Goal: Information Seeking & Learning: Check status

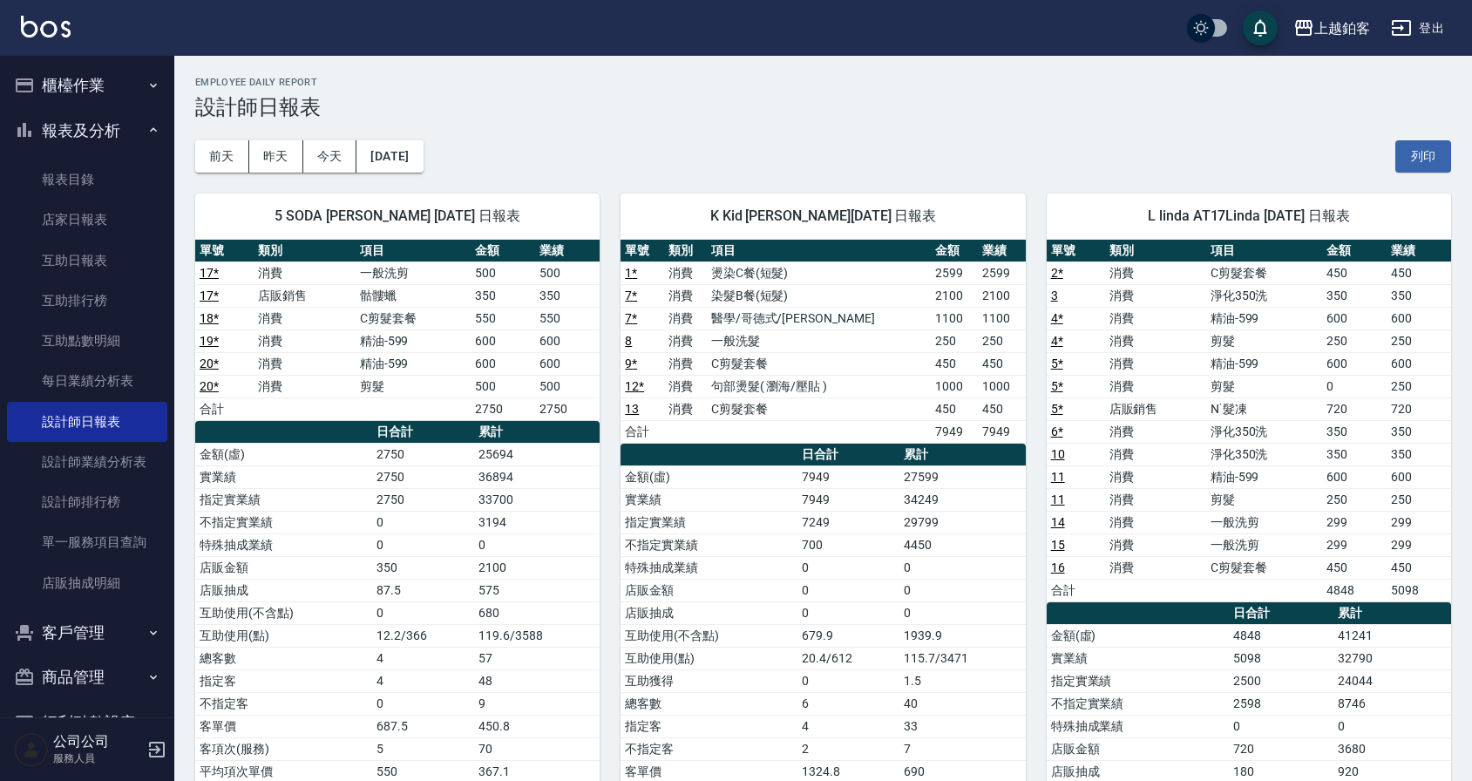
scroll to position [11, 0]
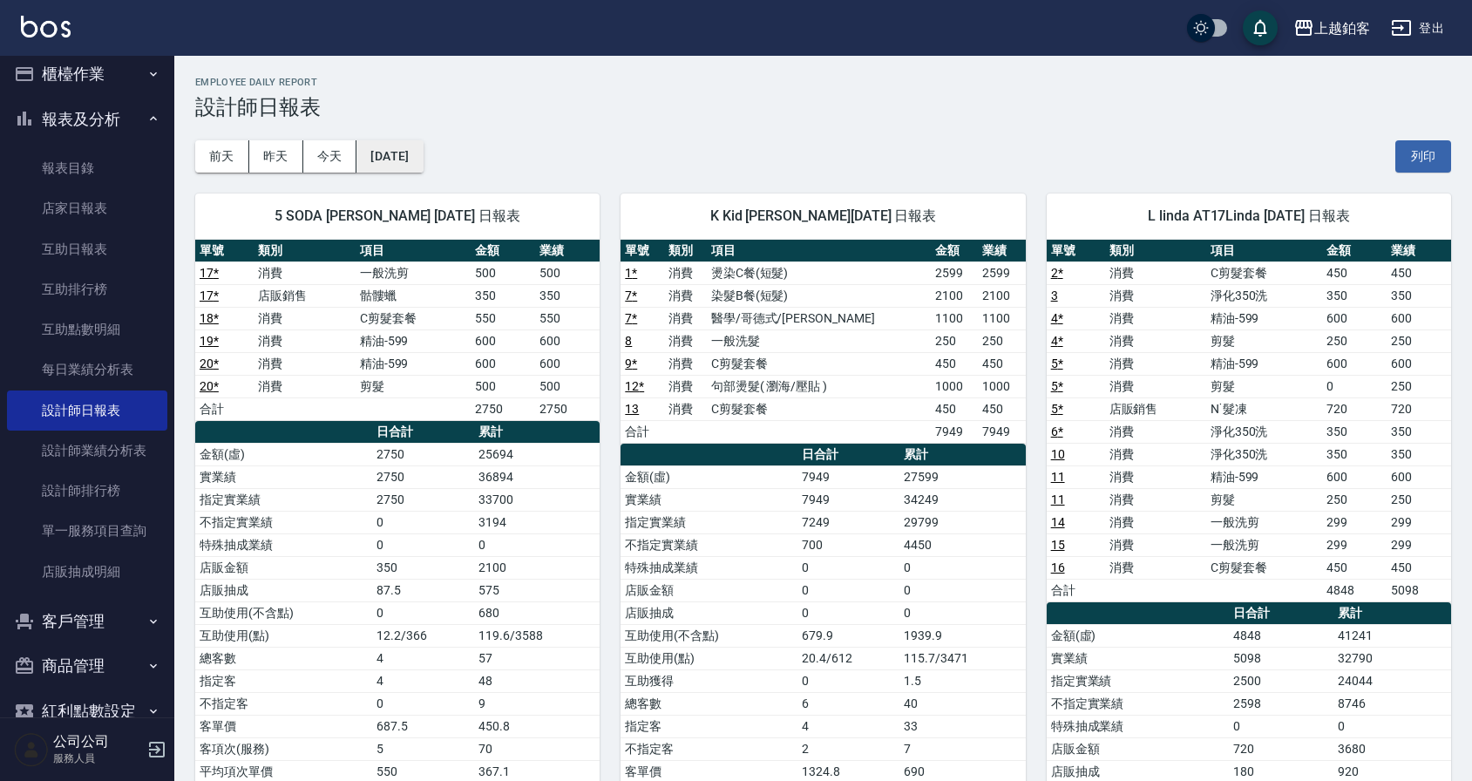
click at [423, 166] on button "[DATE]" at bounding box center [389, 156] width 66 height 32
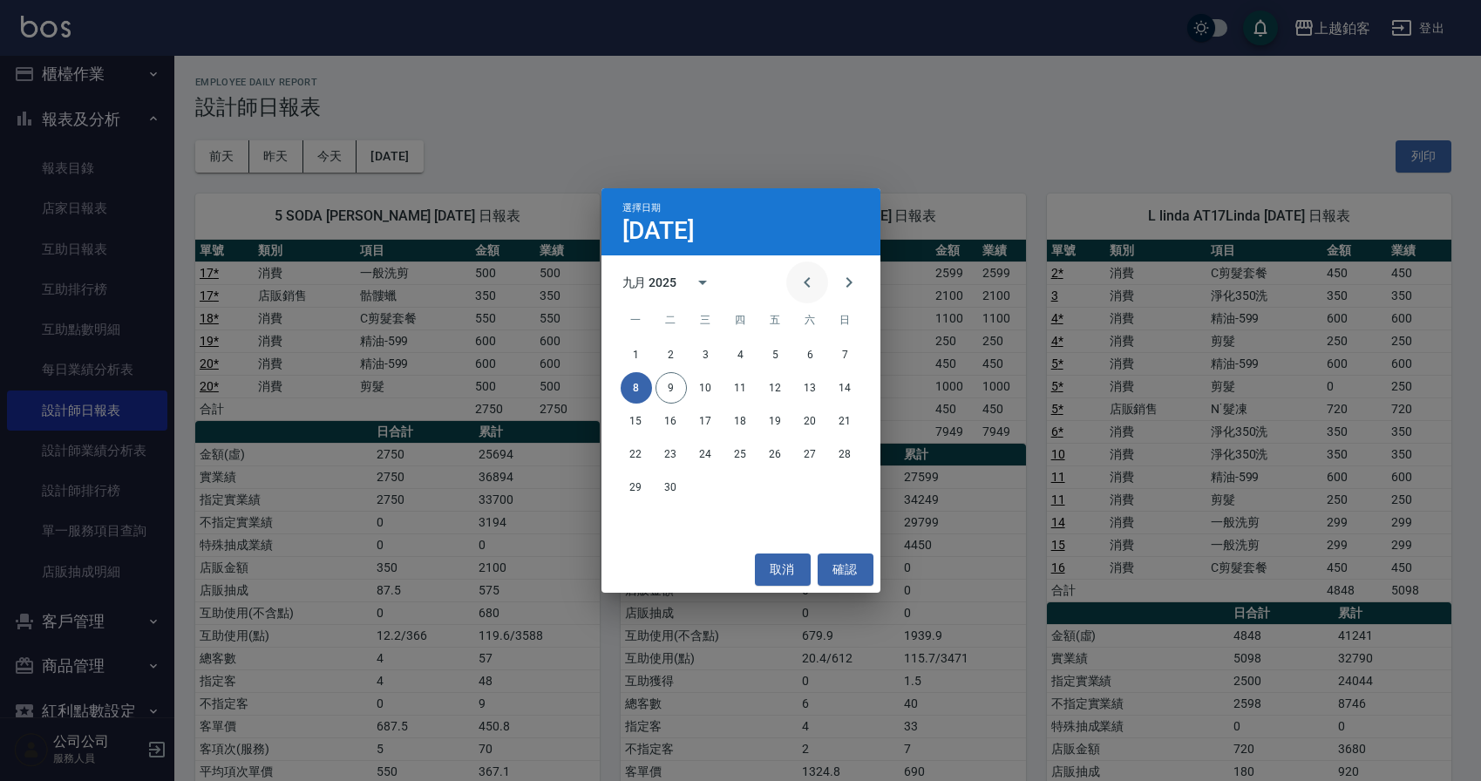
click at [807, 289] on icon "Previous month" at bounding box center [807, 282] width 21 height 21
click at [857, 490] on button "31" at bounding box center [845, 486] width 31 height 31
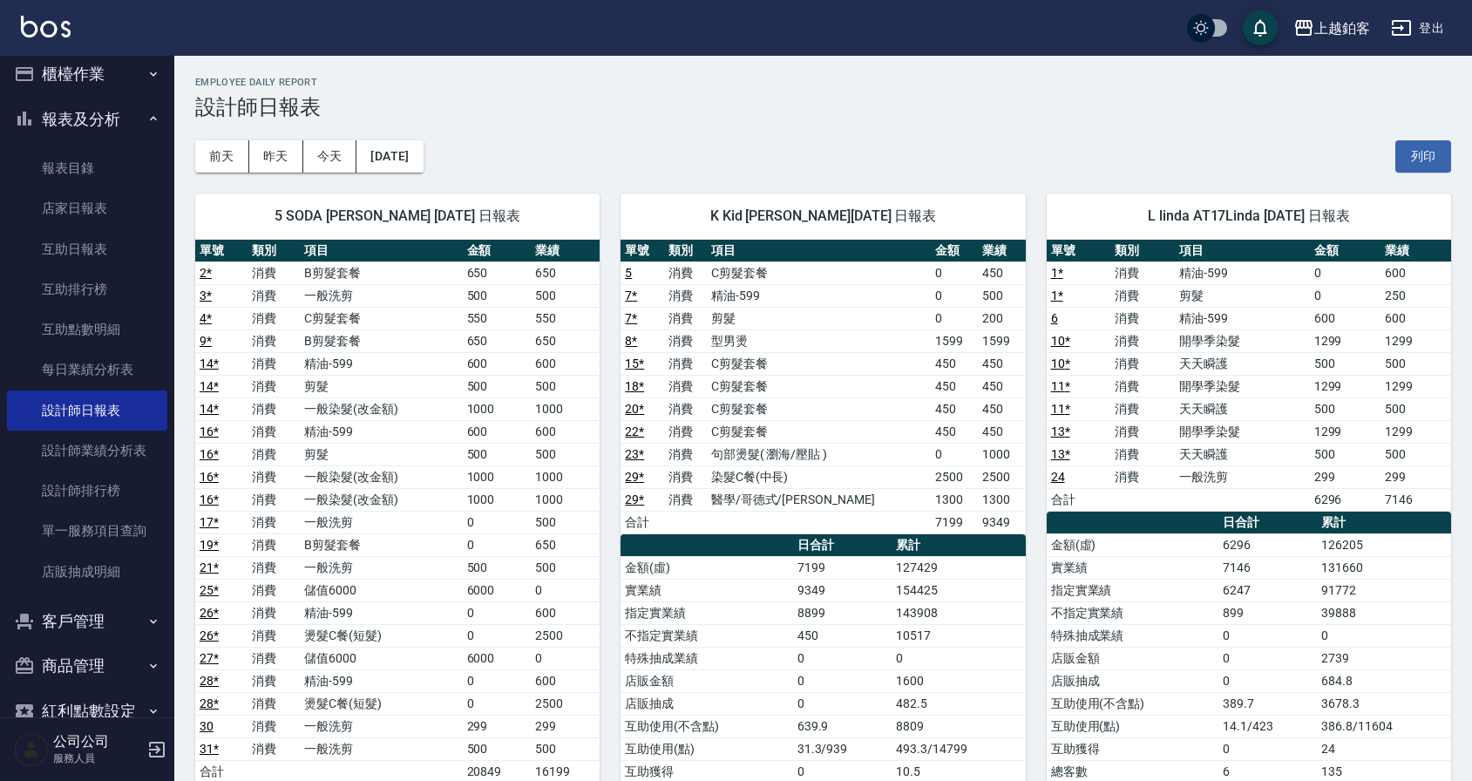
click at [458, 166] on div "[DATE] [DATE] [DATE] [DATE] 列印" at bounding box center [823, 156] width 1256 height 74
click at [423, 166] on button "[DATE]" at bounding box center [389, 156] width 66 height 32
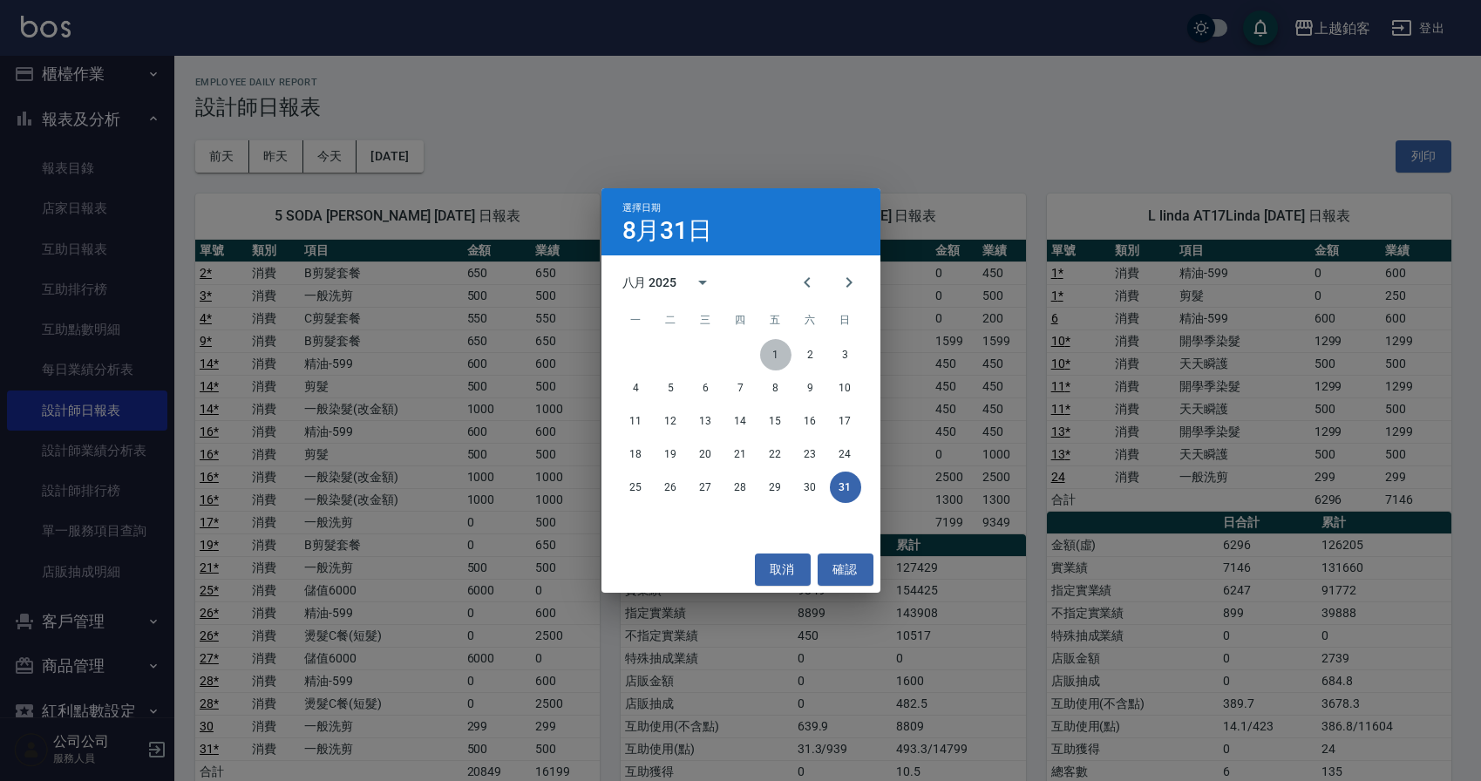
click at [767, 349] on button "1" at bounding box center [775, 354] width 31 height 31
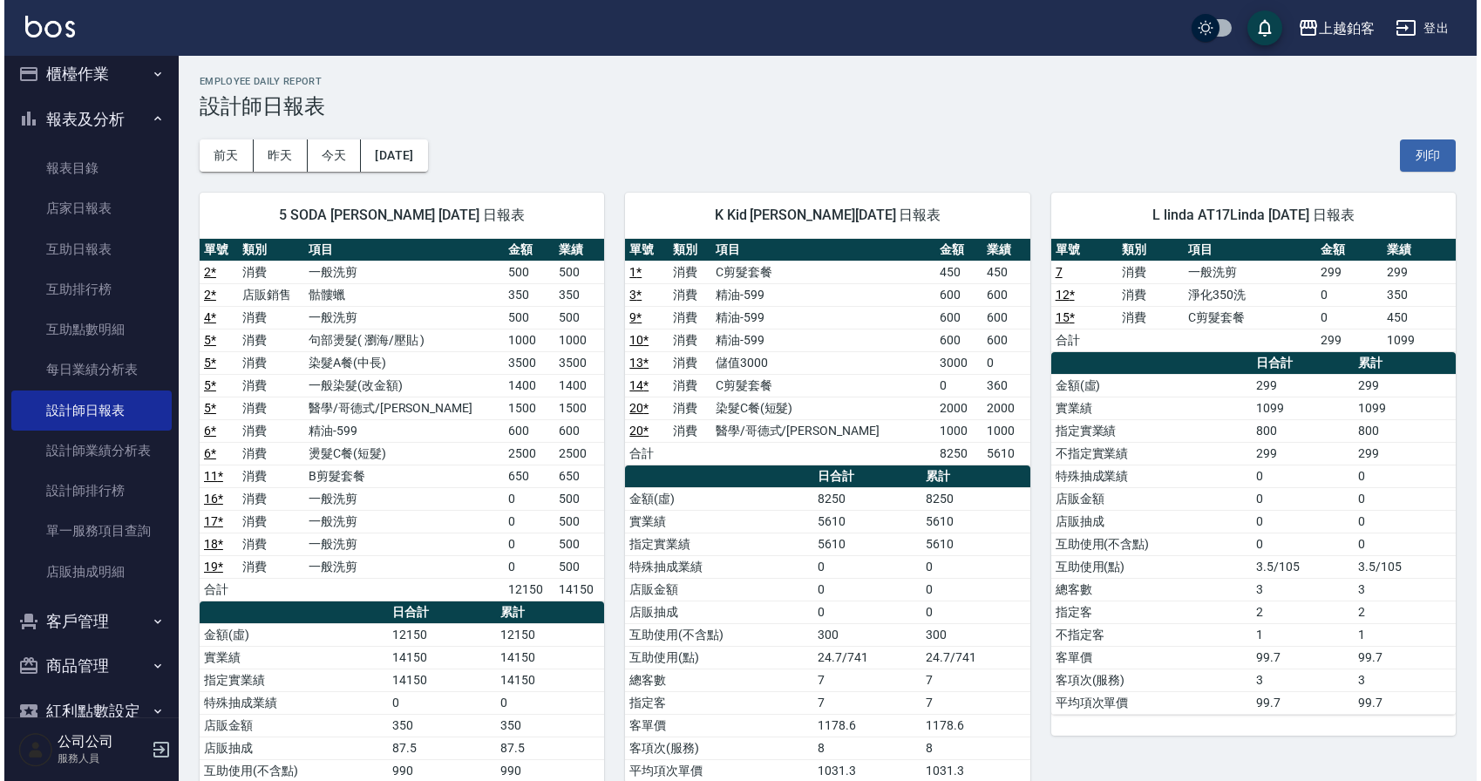
scroll to position [3, 0]
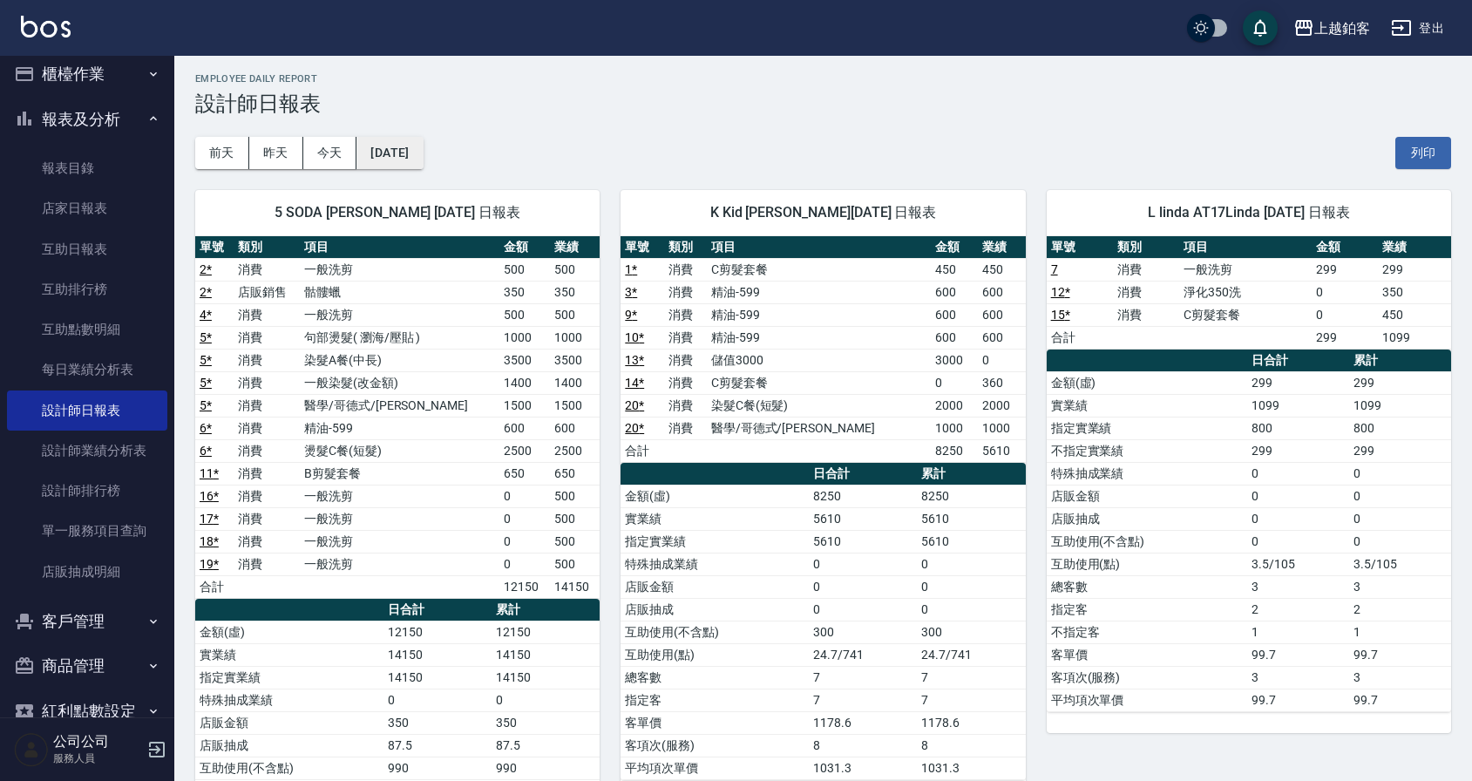
click at [390, 144] on button "[DATE]" at bounding box center [389, 153] width 66 height 32
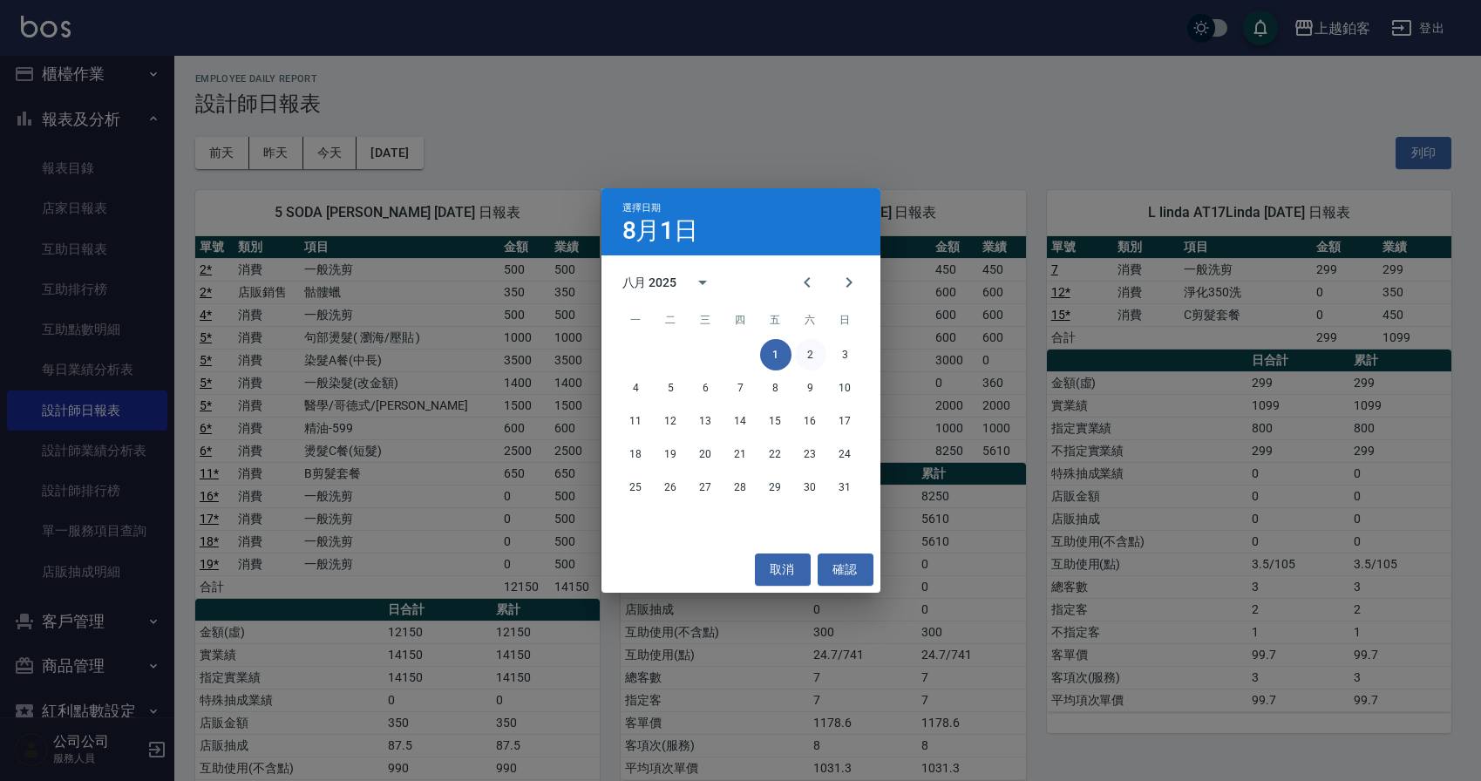
click at [810, 358] on button "2" at bounding box center [810, 354] width 31 height 31
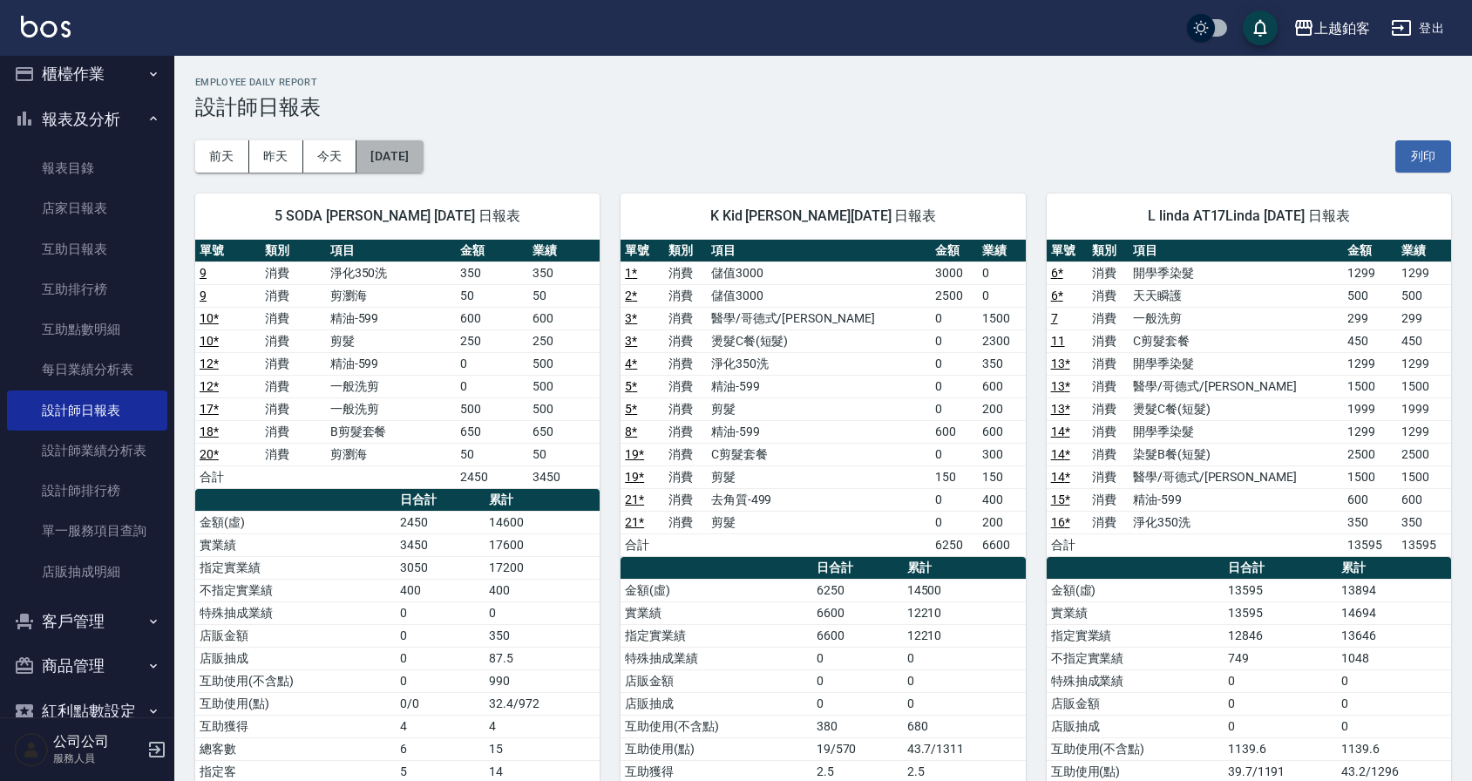
click at [398, 159] on button "[DATE]" at bounding box center [389, 156] width 66 height 32
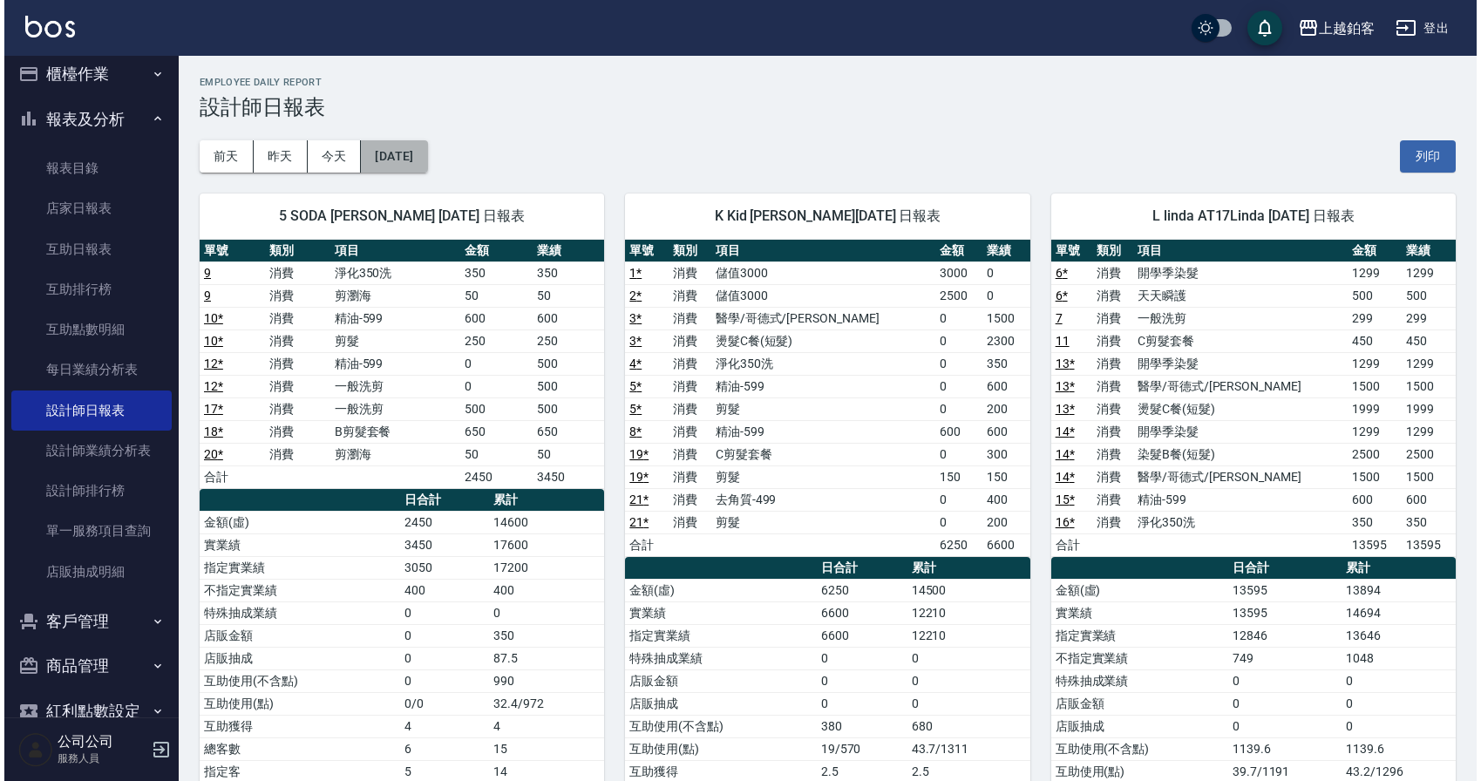
scroll to position [2, 0]
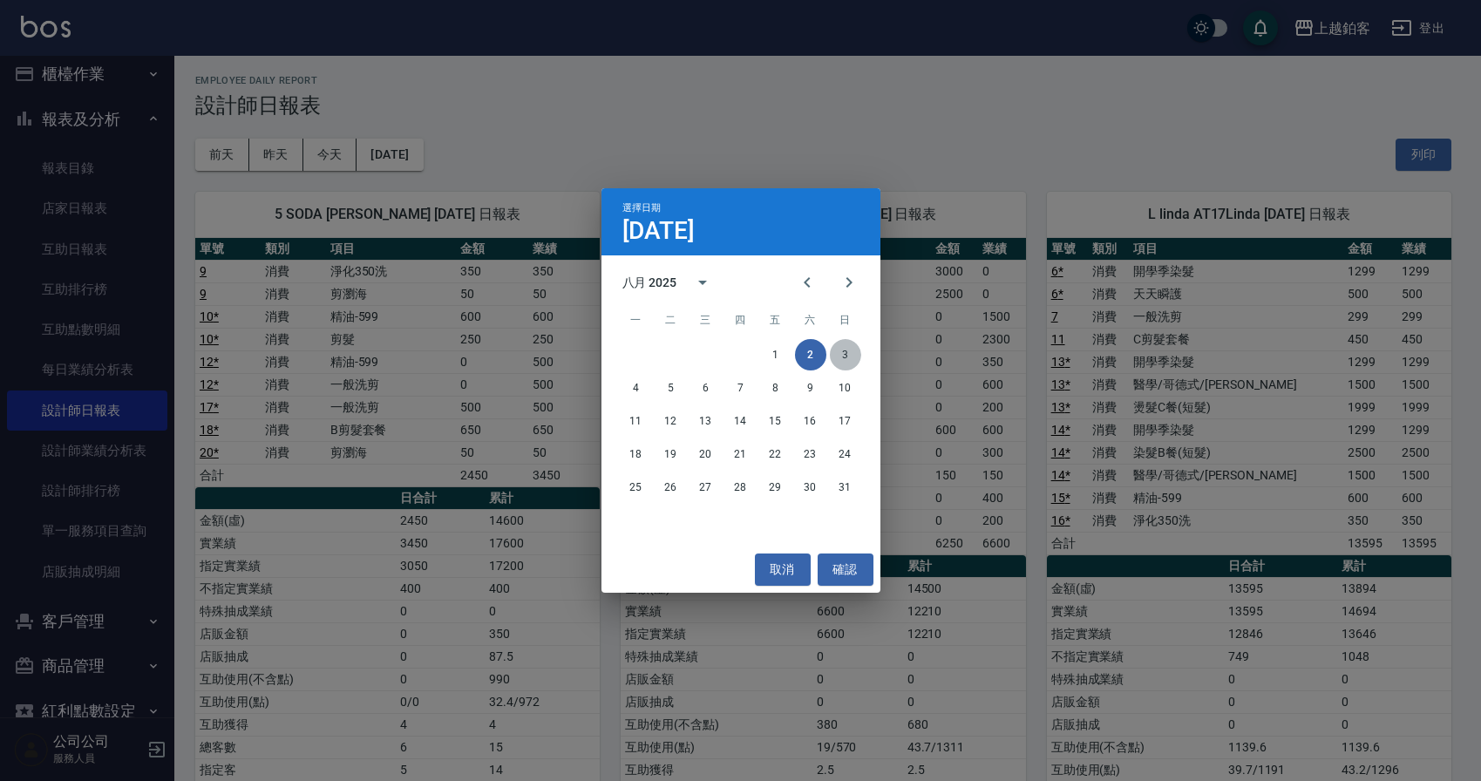
click at [844, 360] on button "3" at bounding box center [845, 354] width 31 height 31
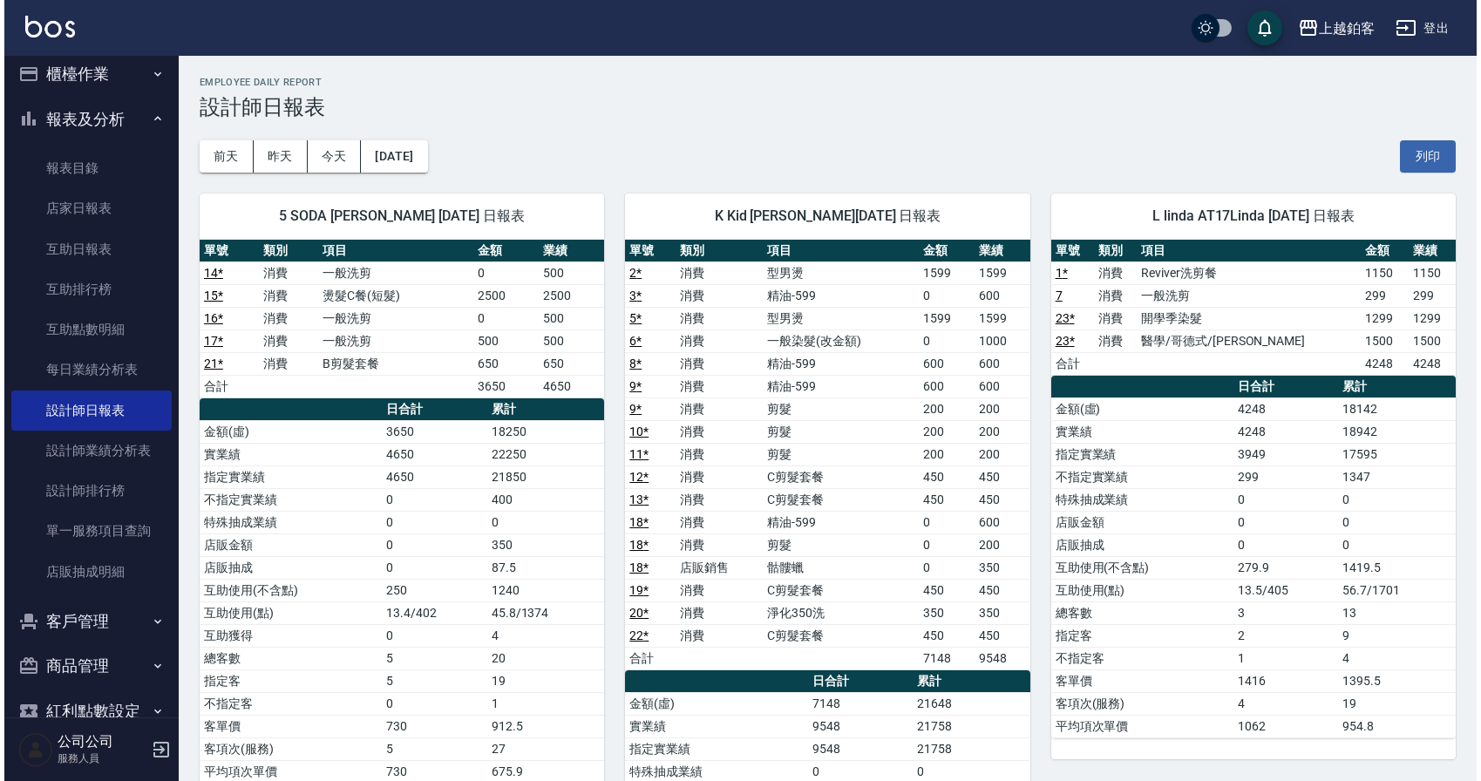
scroll to position [5, 0]
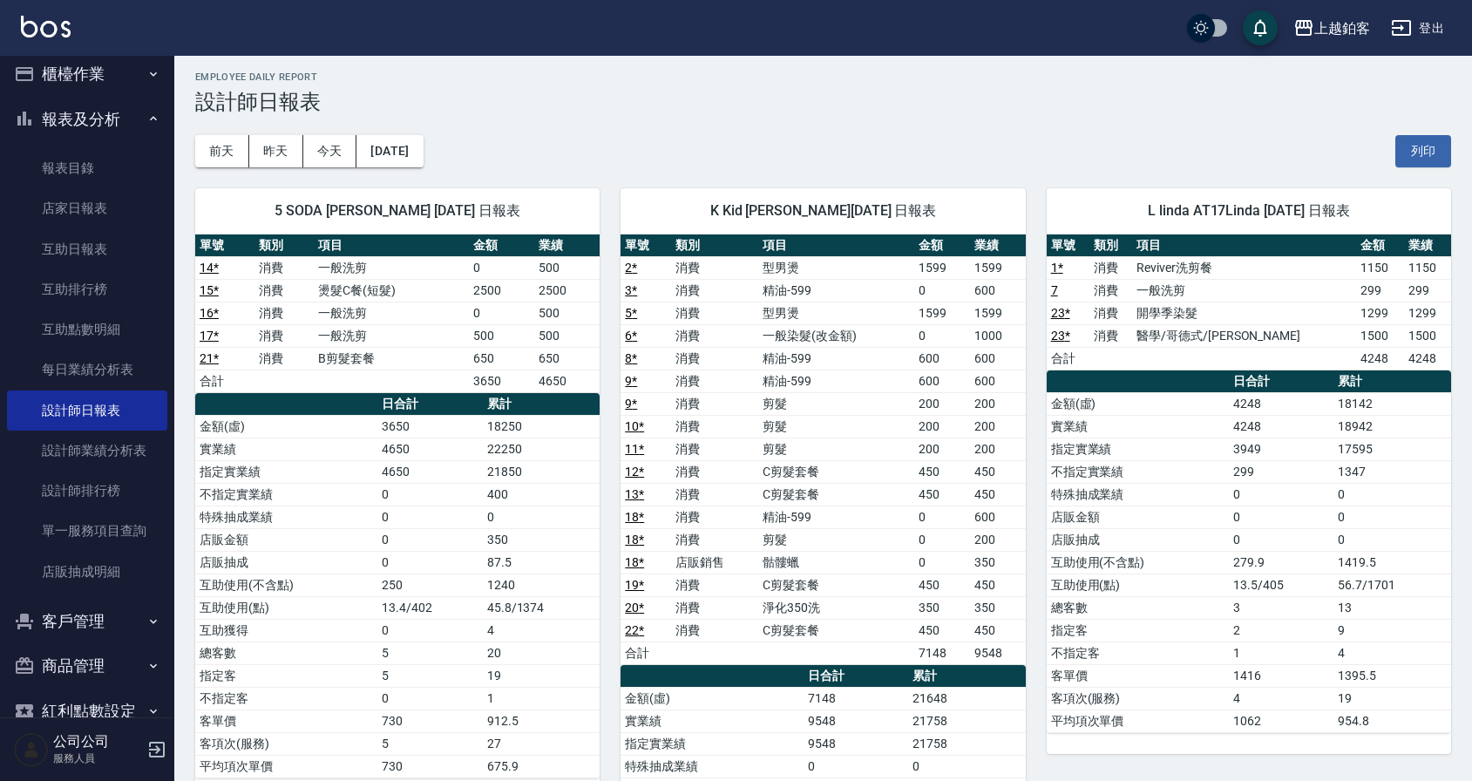
click at [403, 129] on div "[DATE] [DATE] [DATE] [DATE] 列印" at bounding box center [823, 151] width 1256 height 74
click at [403, 140] on button "[DATE]" at bounding box center [389, 151] width 66 height 32
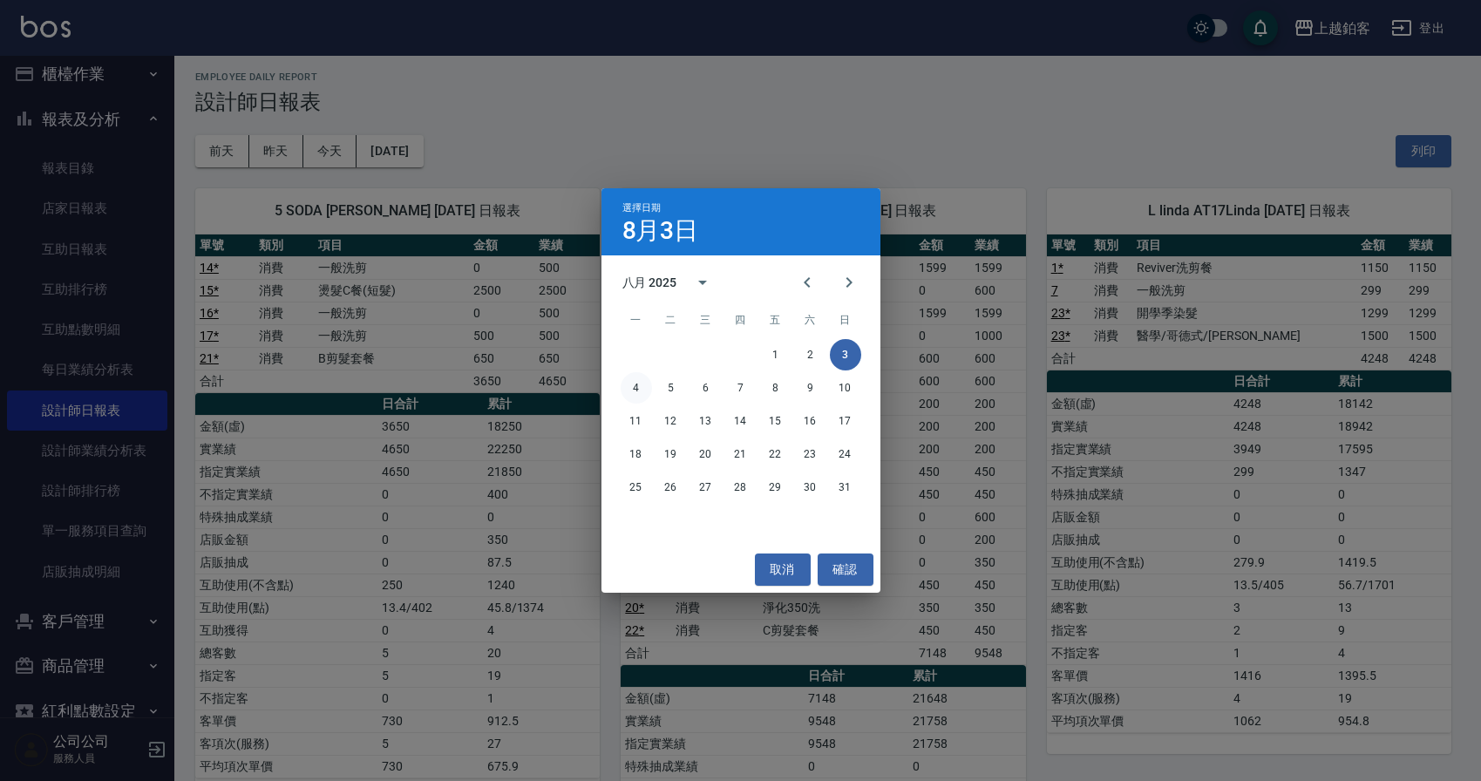
click at [640, 395] on button "4" at bounding box center [635, 387] width 31 height 31
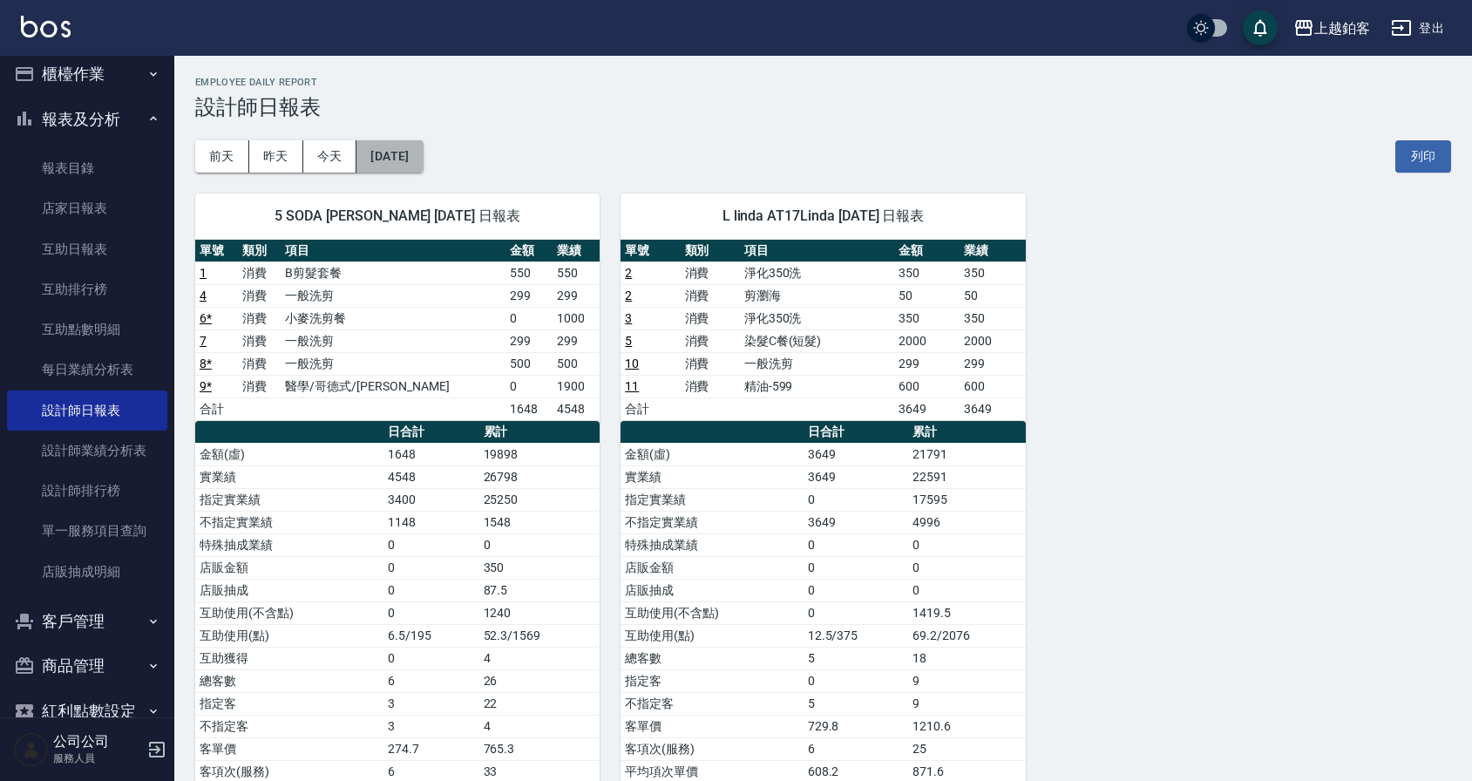
click at [423, 170] on button "[DATE]" at bounding box center [389, 156] width 66 height 32
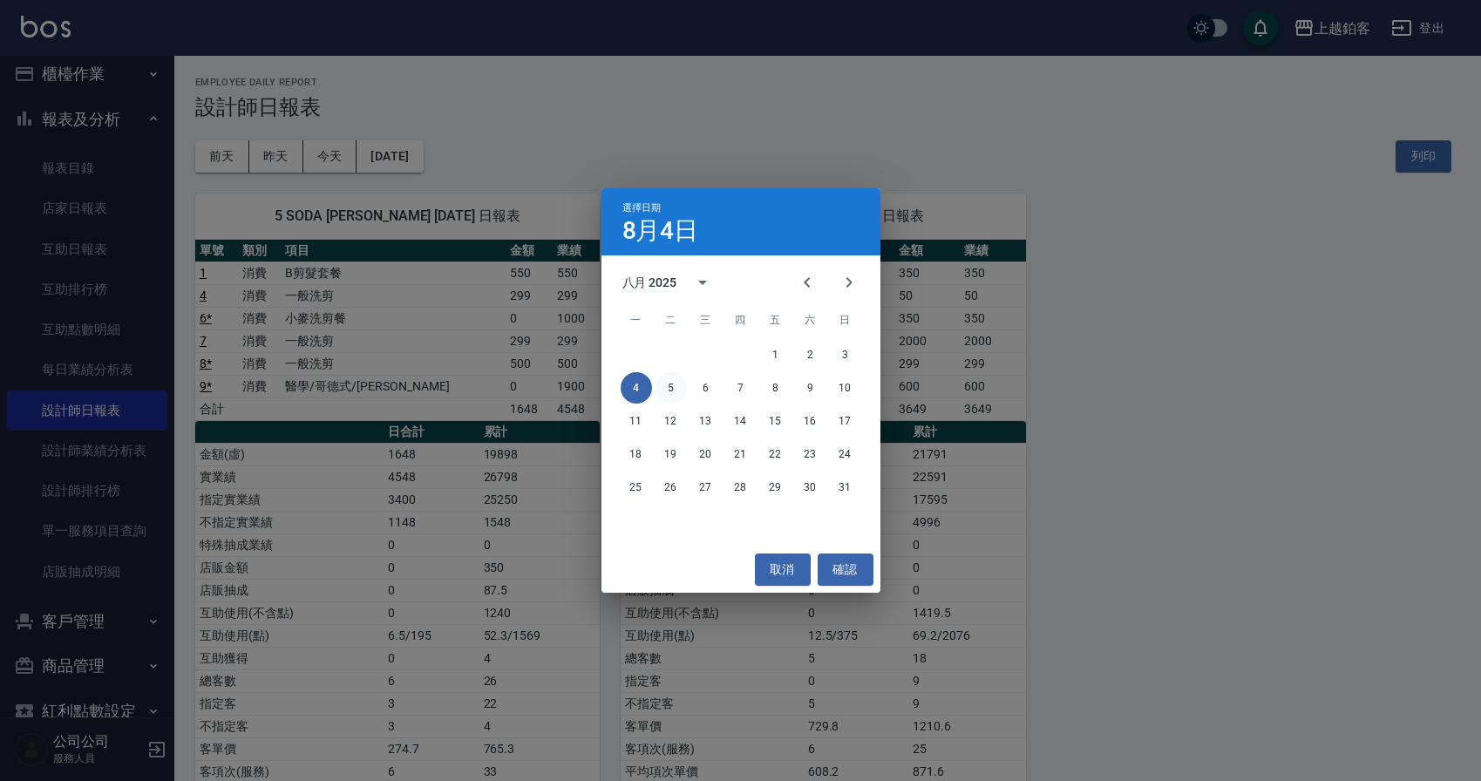
click at [682, 393] on button "5" at bounding box center [670, 387] width 31 height 31
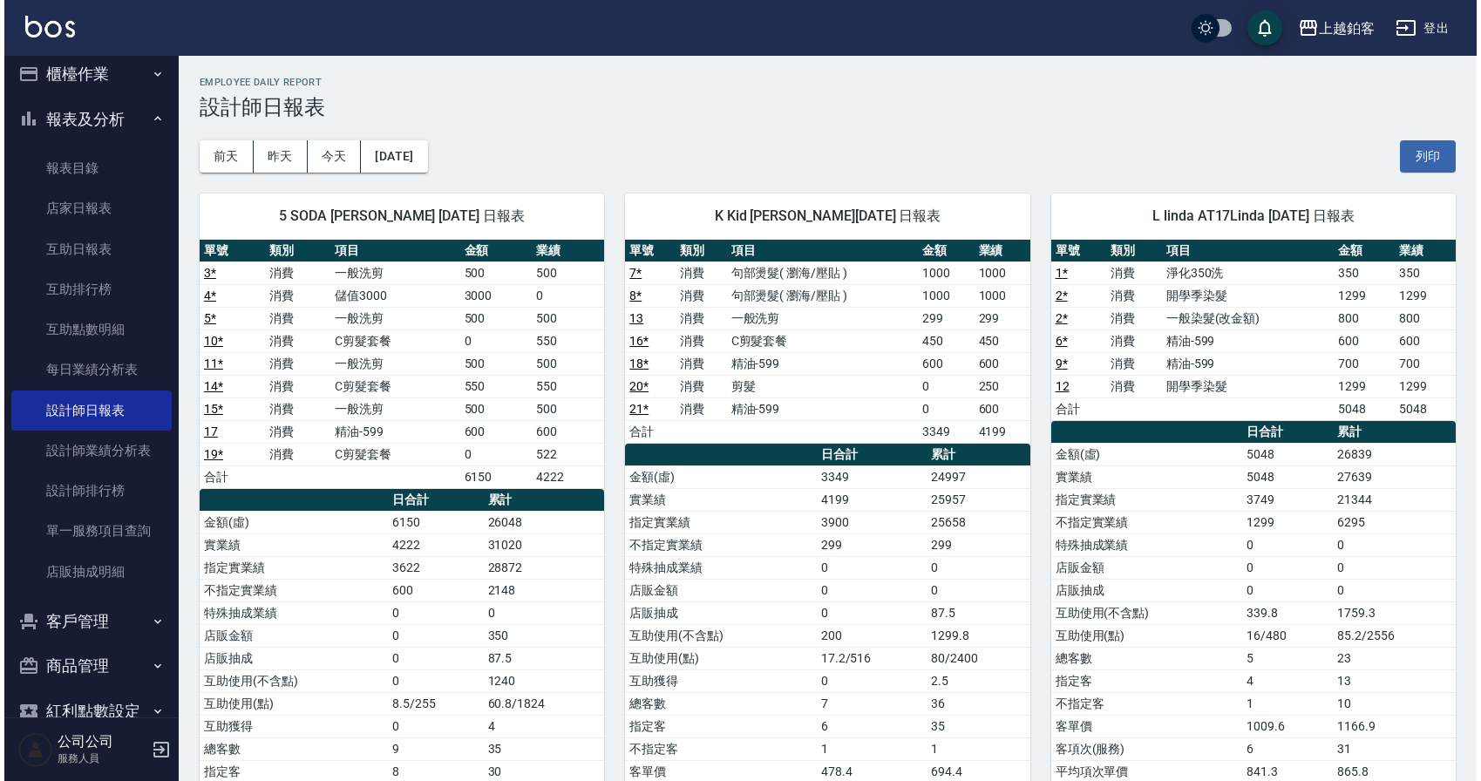
scroll to position [2, 0]
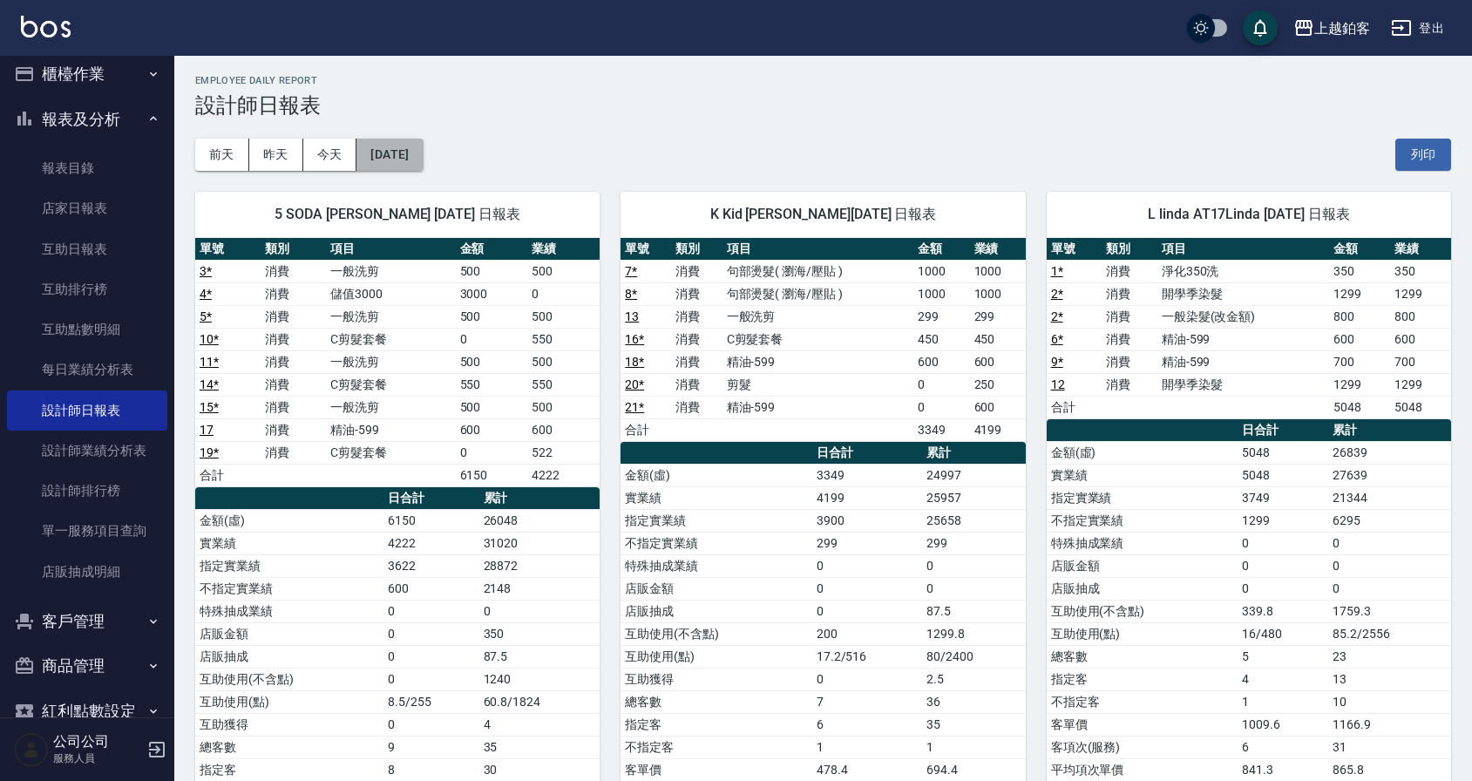
click at [411, 166] on button "[DATE]" at bounding box center [389, 155] width 66 height 32
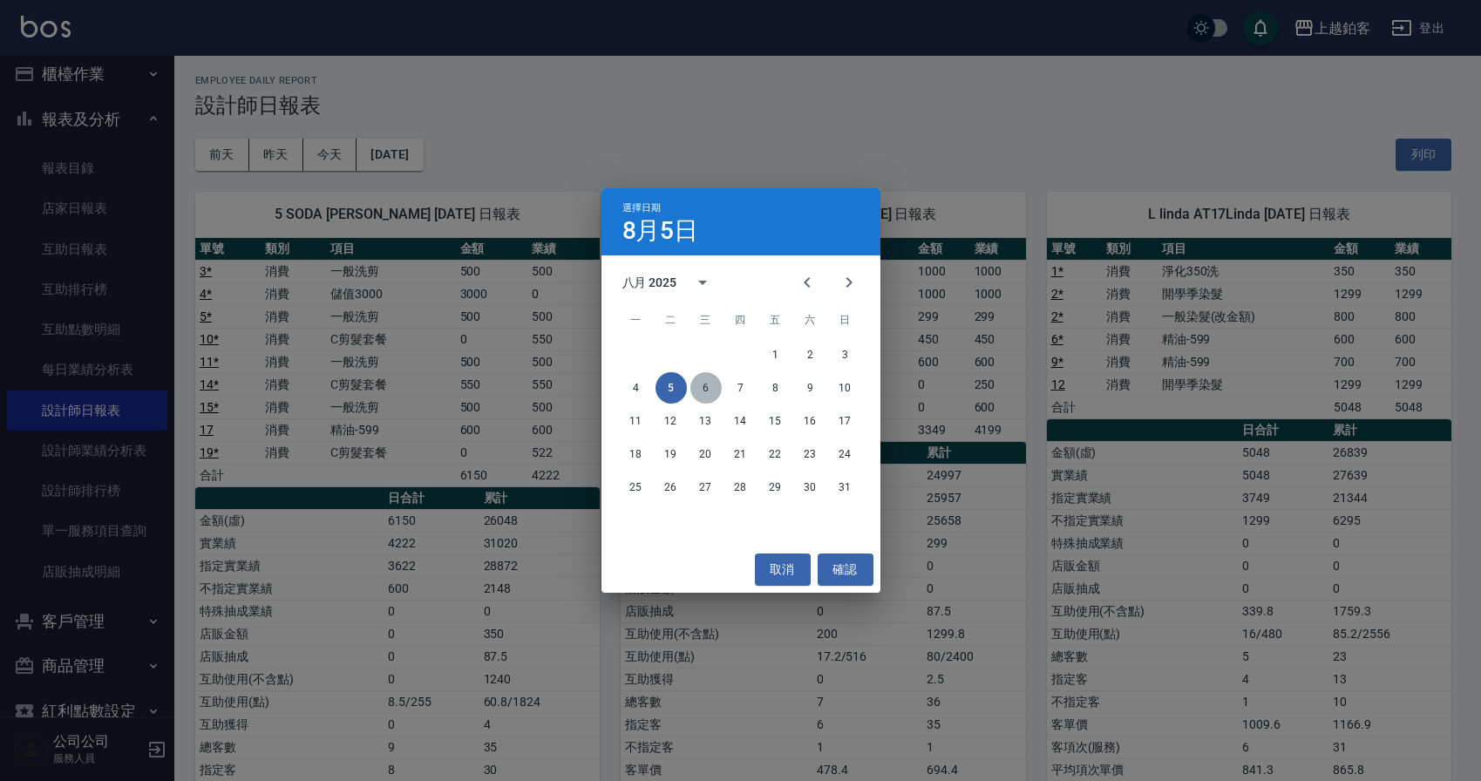
click at [715, 393] on button "6" at bounding box center [705, 387] width 31 height 31
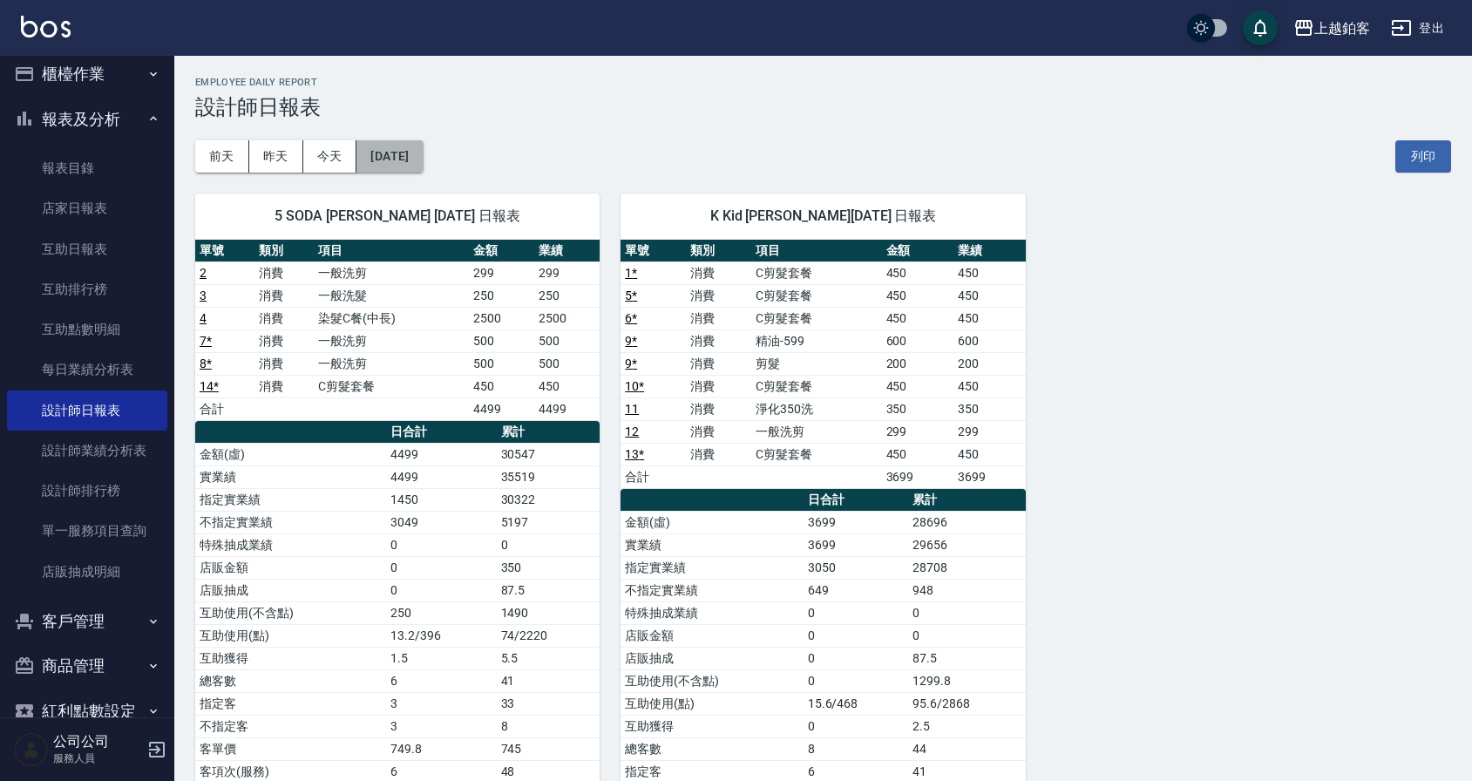
click at [414, 160] on button "[DATE]" at bounding box center [389, 156] width 66 height 32
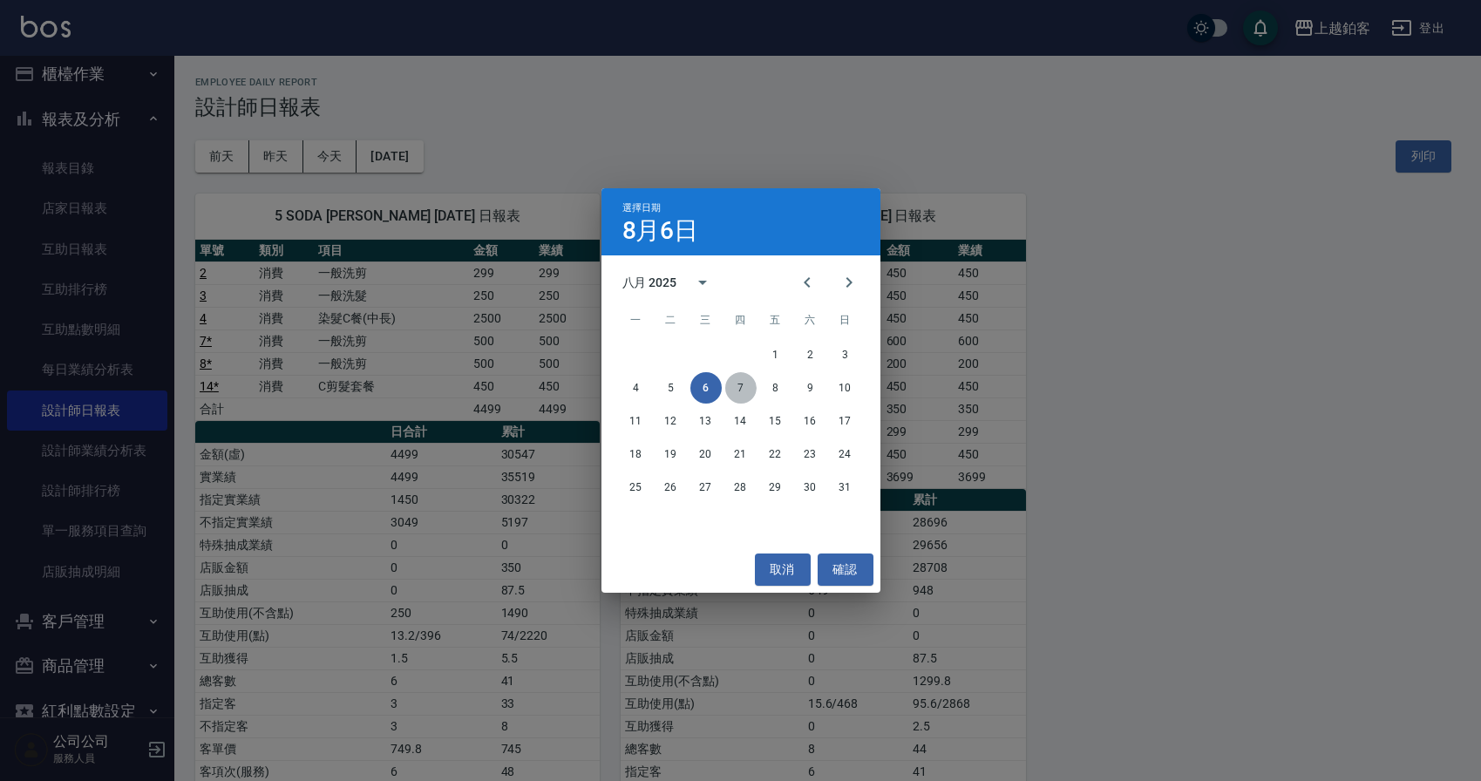
click at [742, 383] on button "7" at bounding box center [740, 387] width 31 height 31
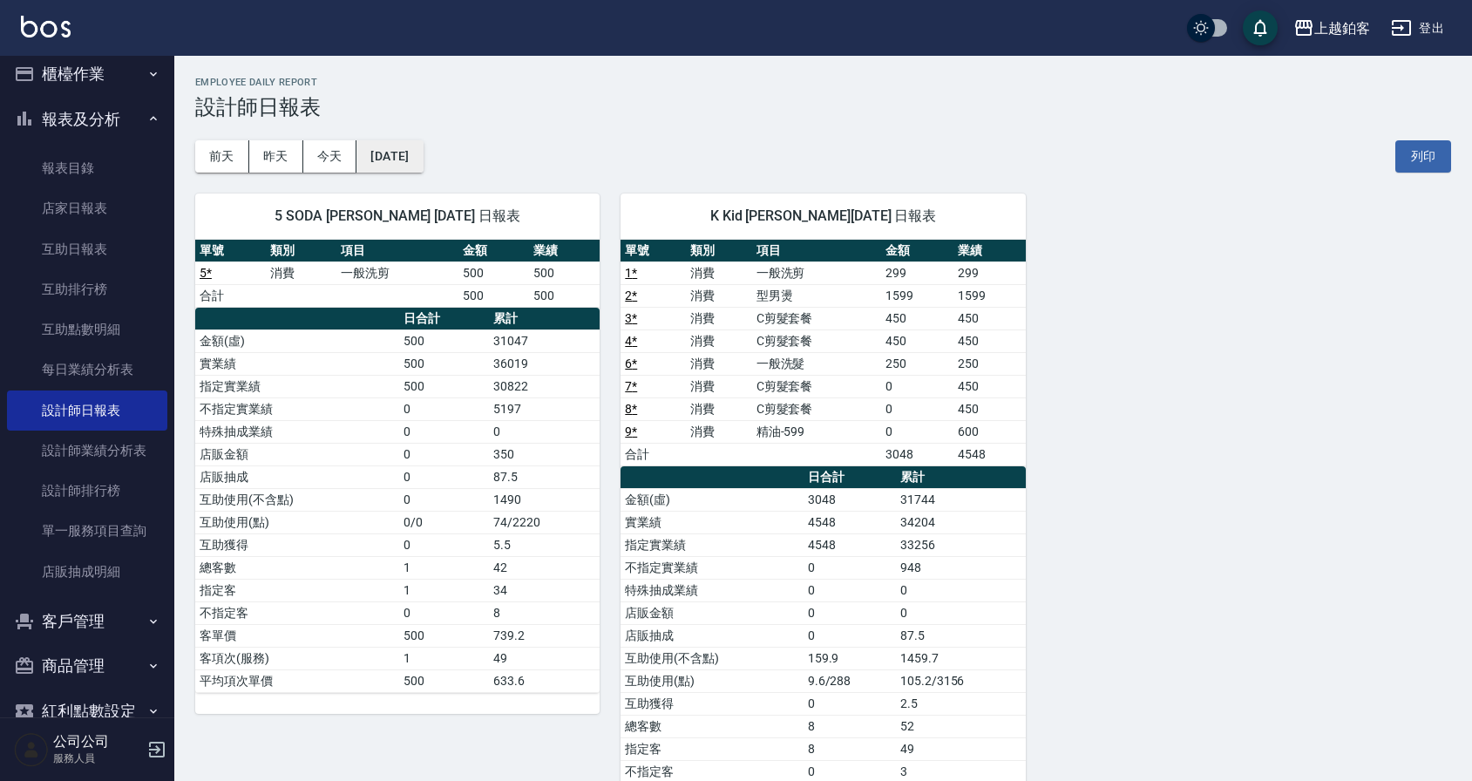
click at [423, 152] on button "[DATE]" at bounding box center [389, 156] width 66 height 32
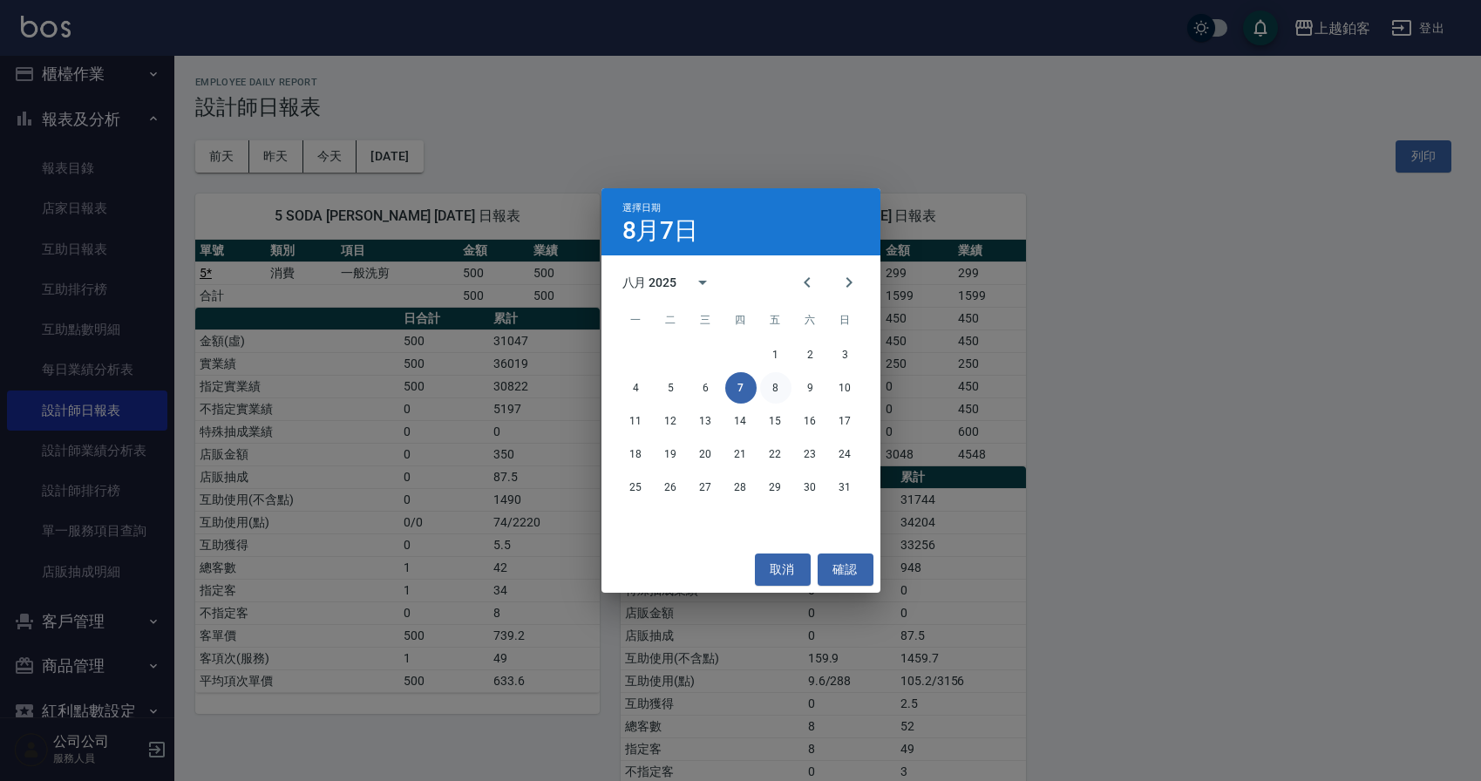
click at [783, 384] on button "8" at bounding box center [775, 387] width 31 height 31
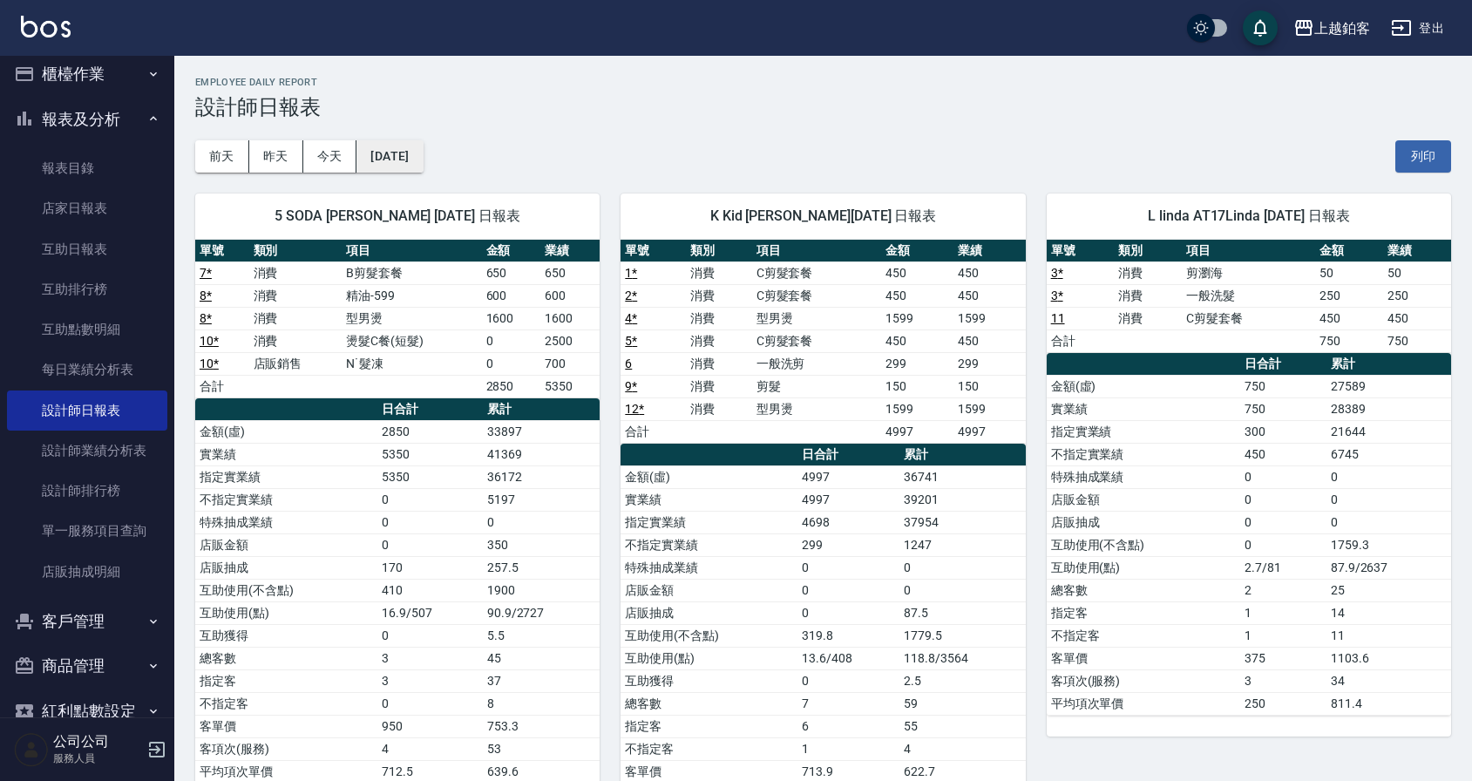
click at [417, 171] on button "[DATE]" at bounding box center [389, 156] width 66 height 32
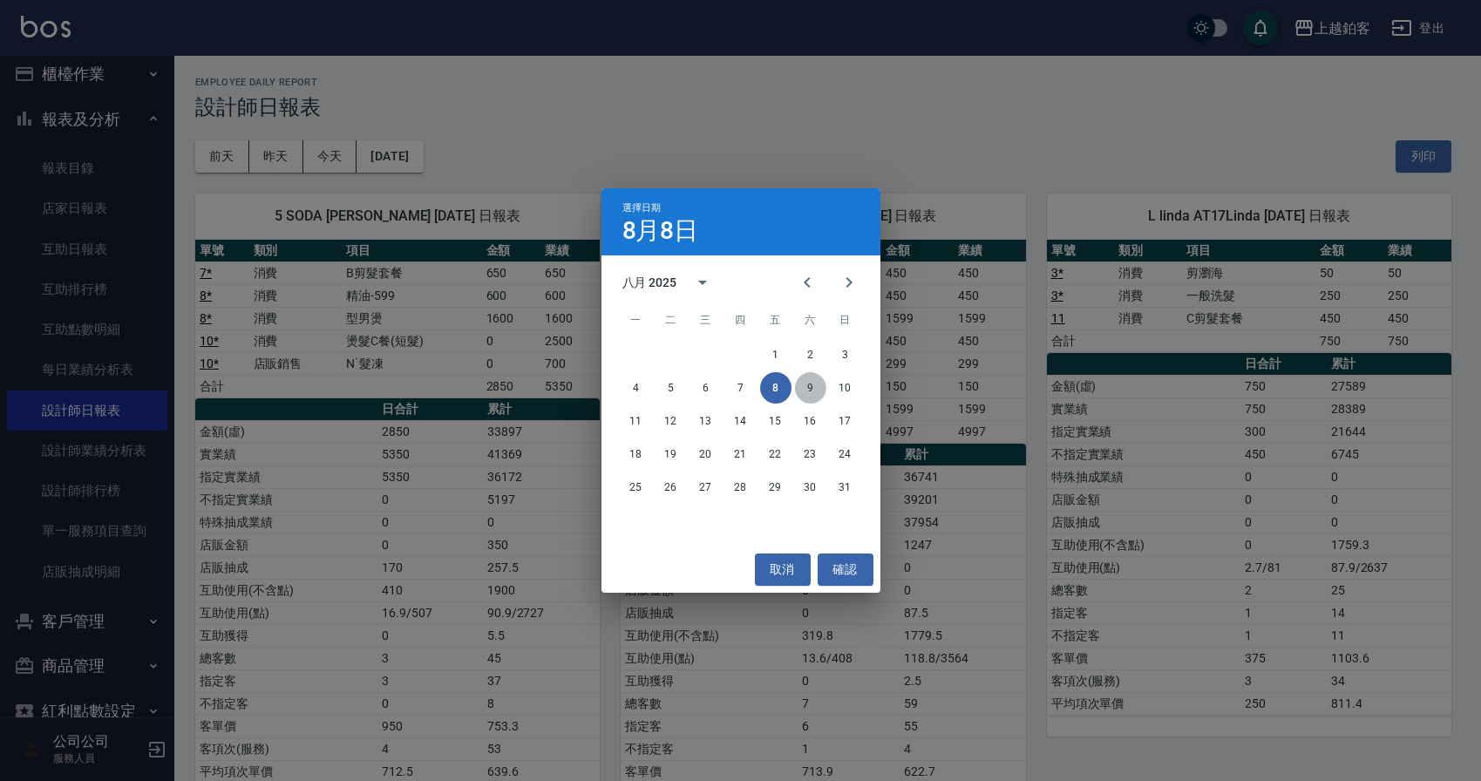
click at [813, 397] on button "9" at bounding box center [810, 387] width 31 height 31
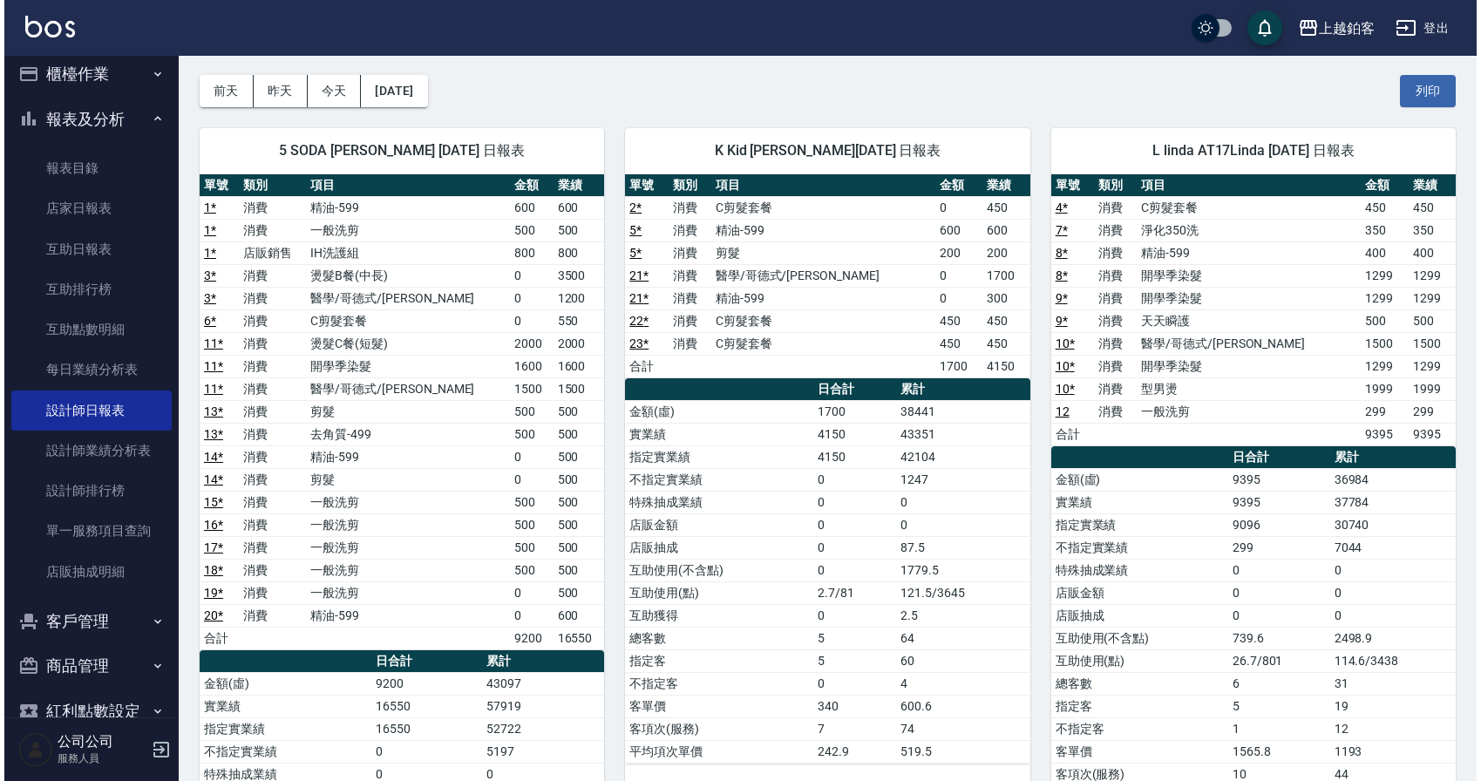
scroll to position [68, 0]
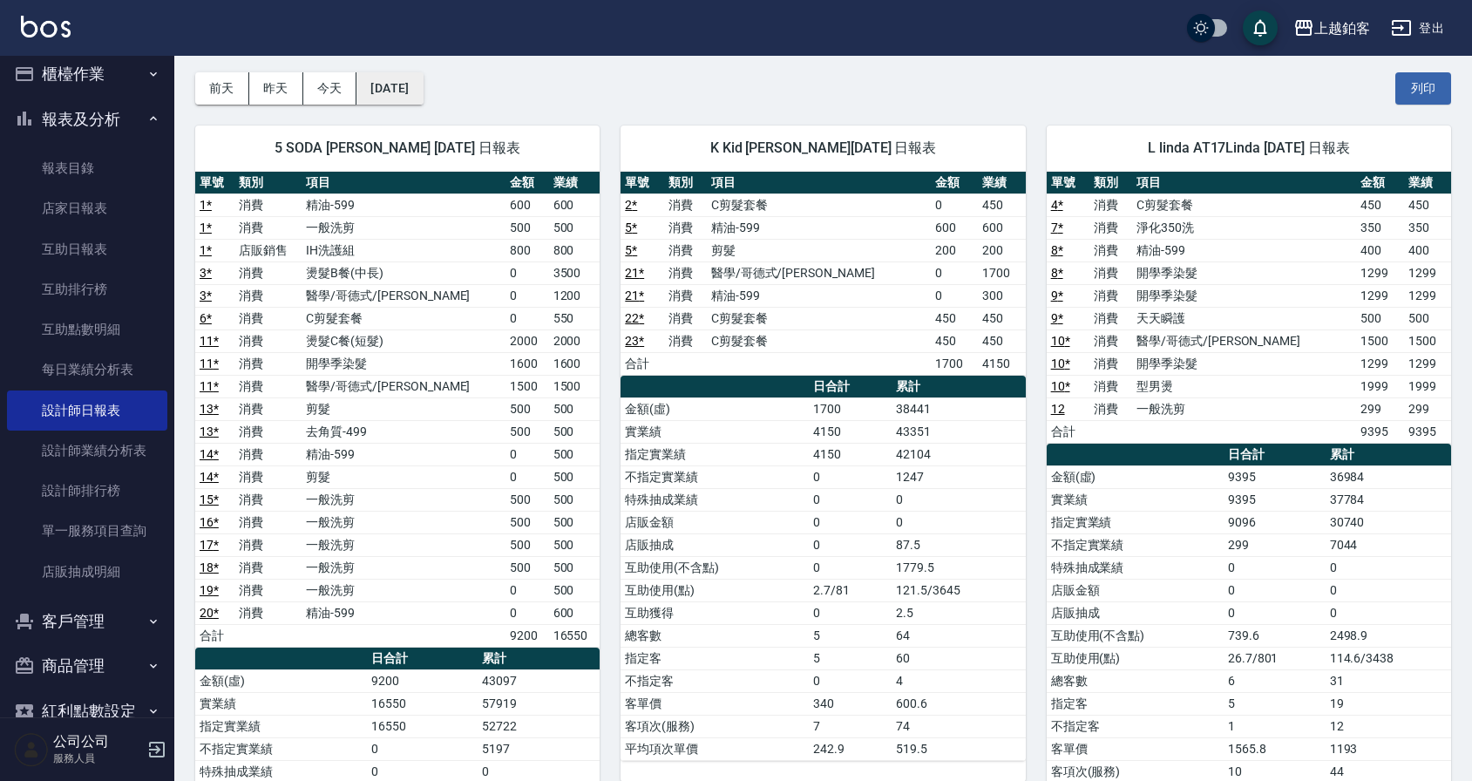
click at [392, 85] on button "[DATE]" at bounding box center [389, 88] width 66 height 32
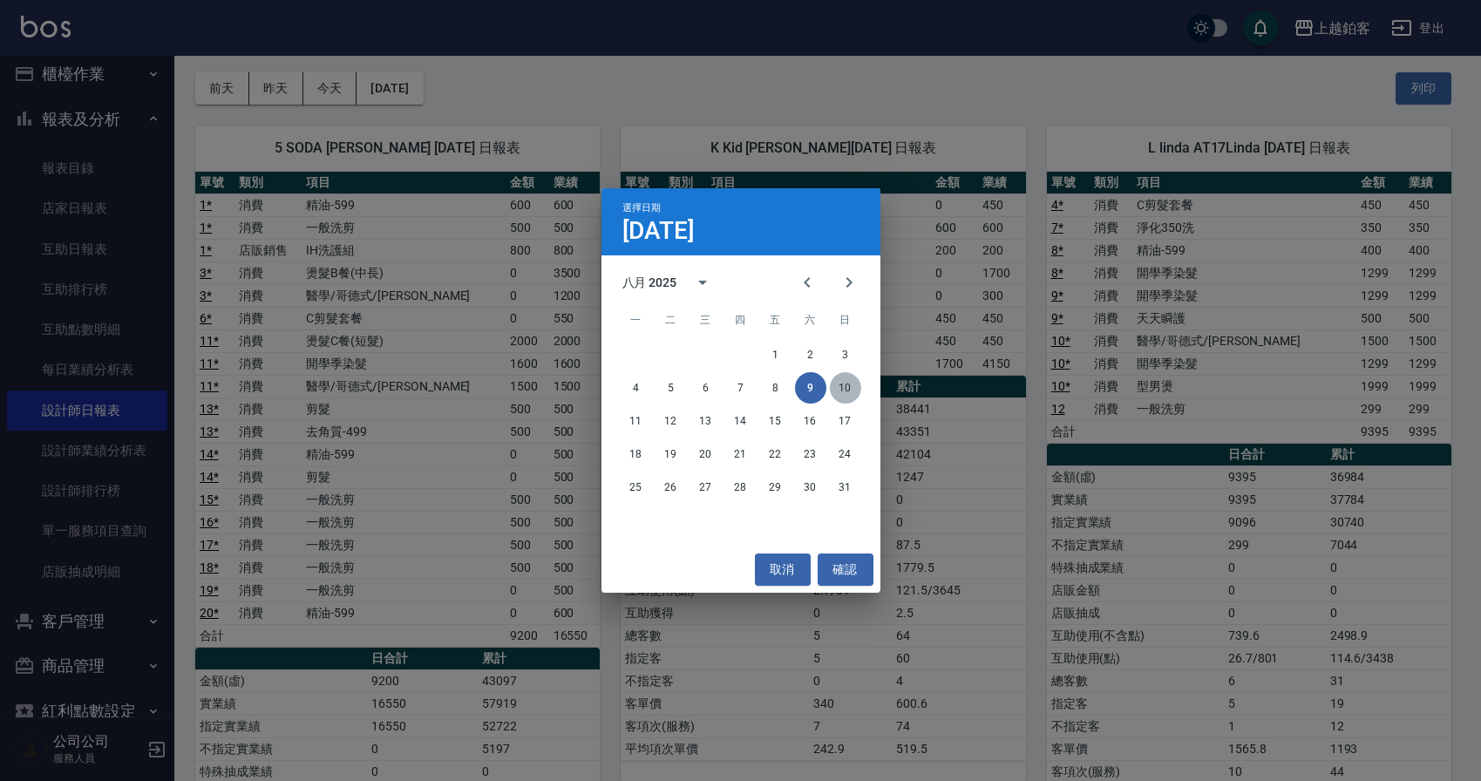
click at [852, 383] on button "10" at bounding box center [845, 387] width 31 height 31
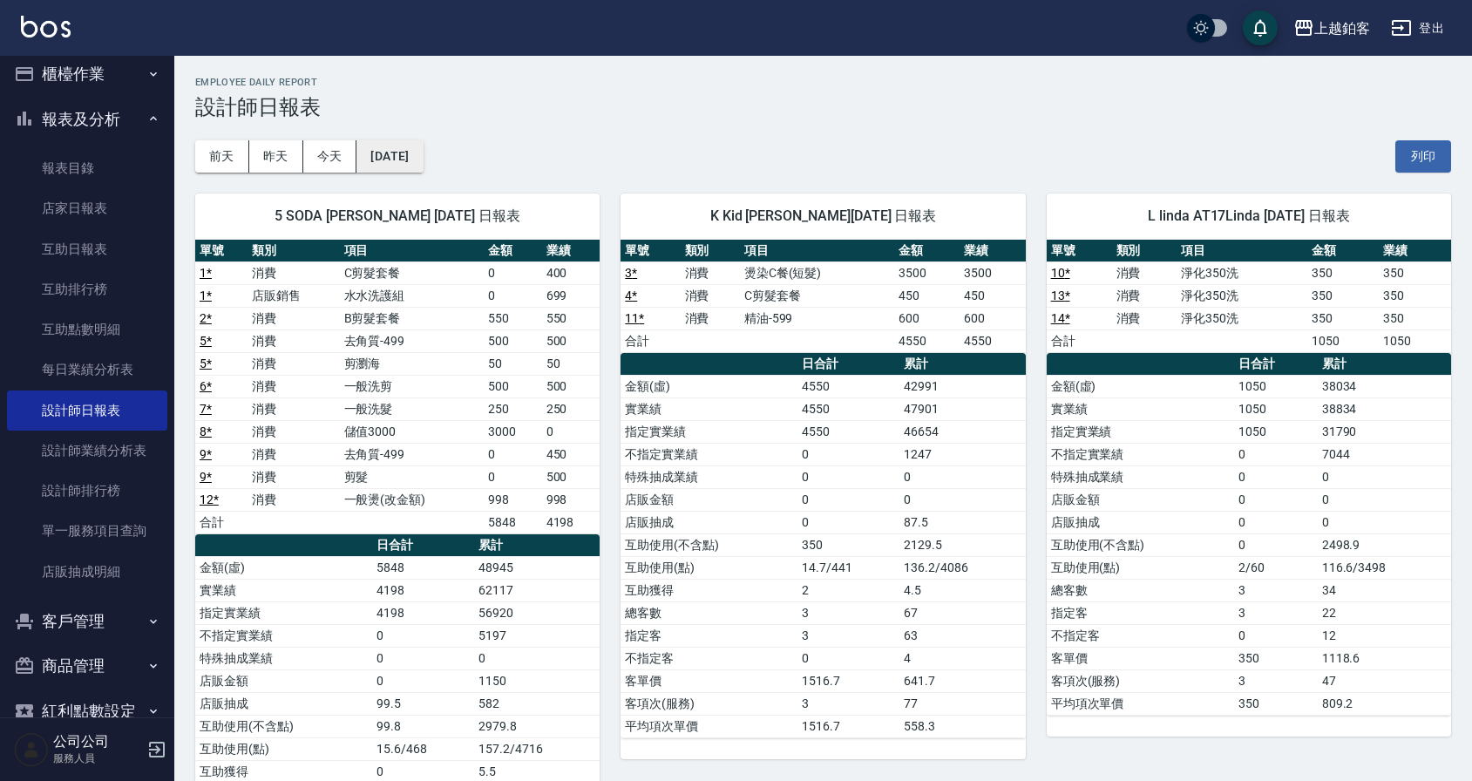
click at [423, 159] on button "[DATE]" at bounding box center [389, 156] width 66 height 32
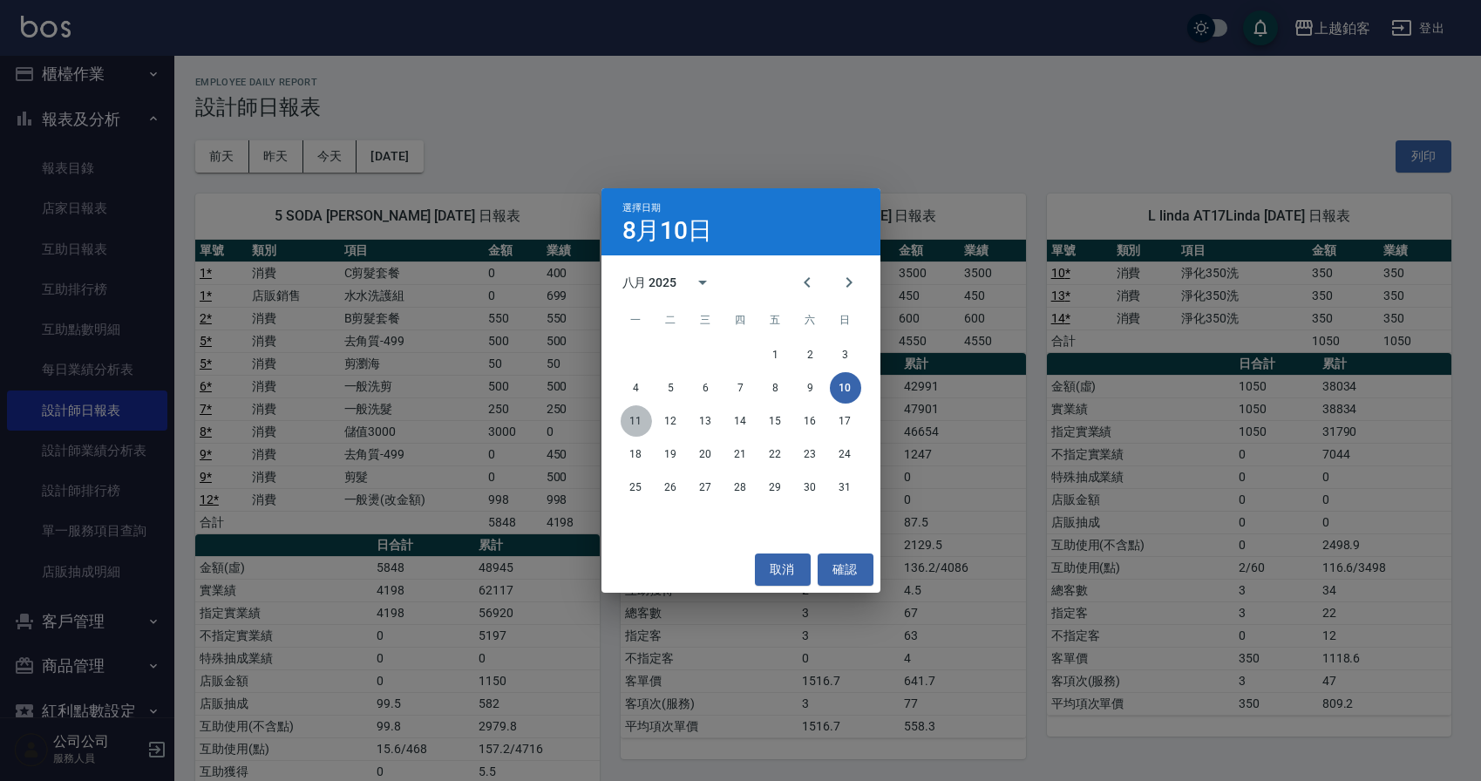
click at [641, 417] on button "11" at bounding box center [635, 420] width 31 height 31
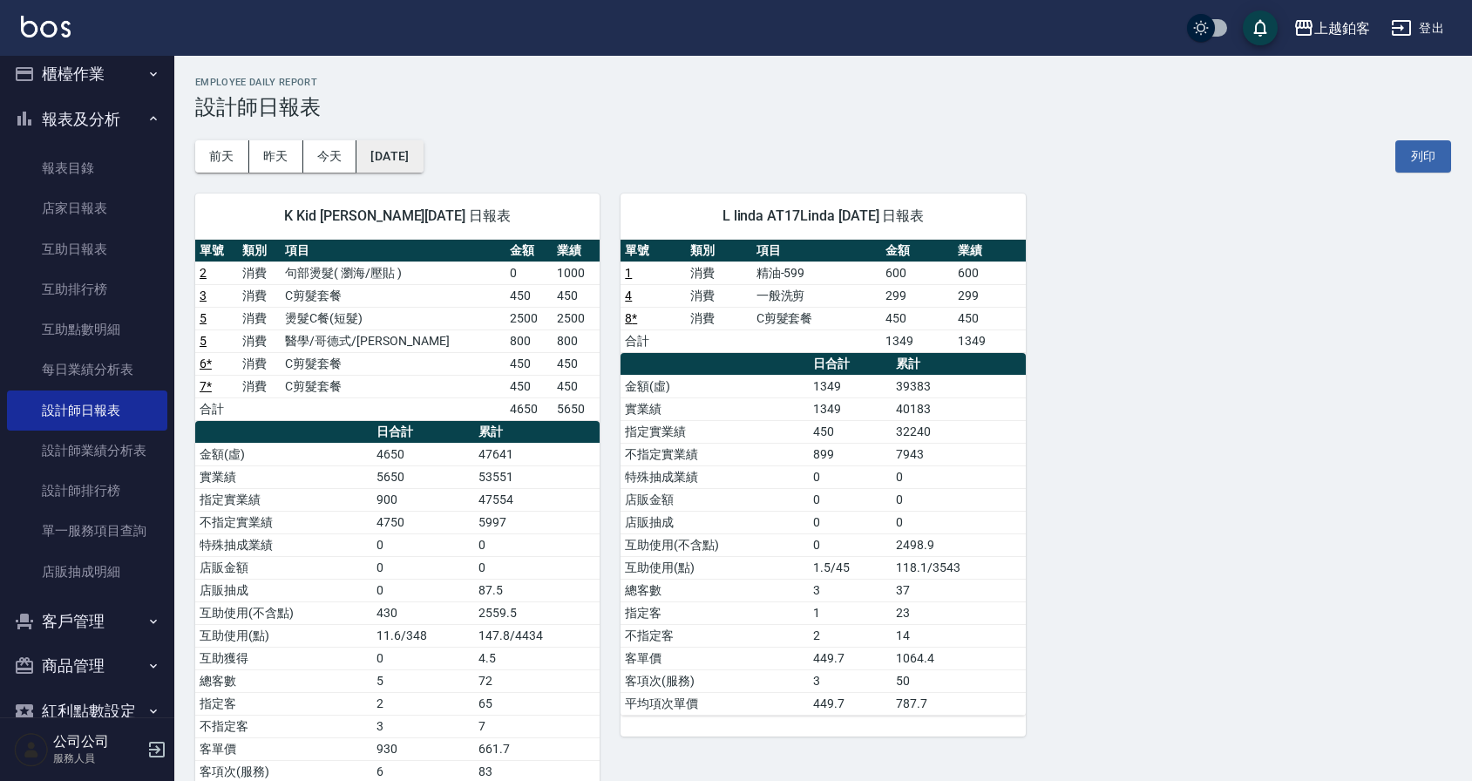
click at [423, 160] on button "[DATE]" at bounding box center [389, 156] width 66 height 32
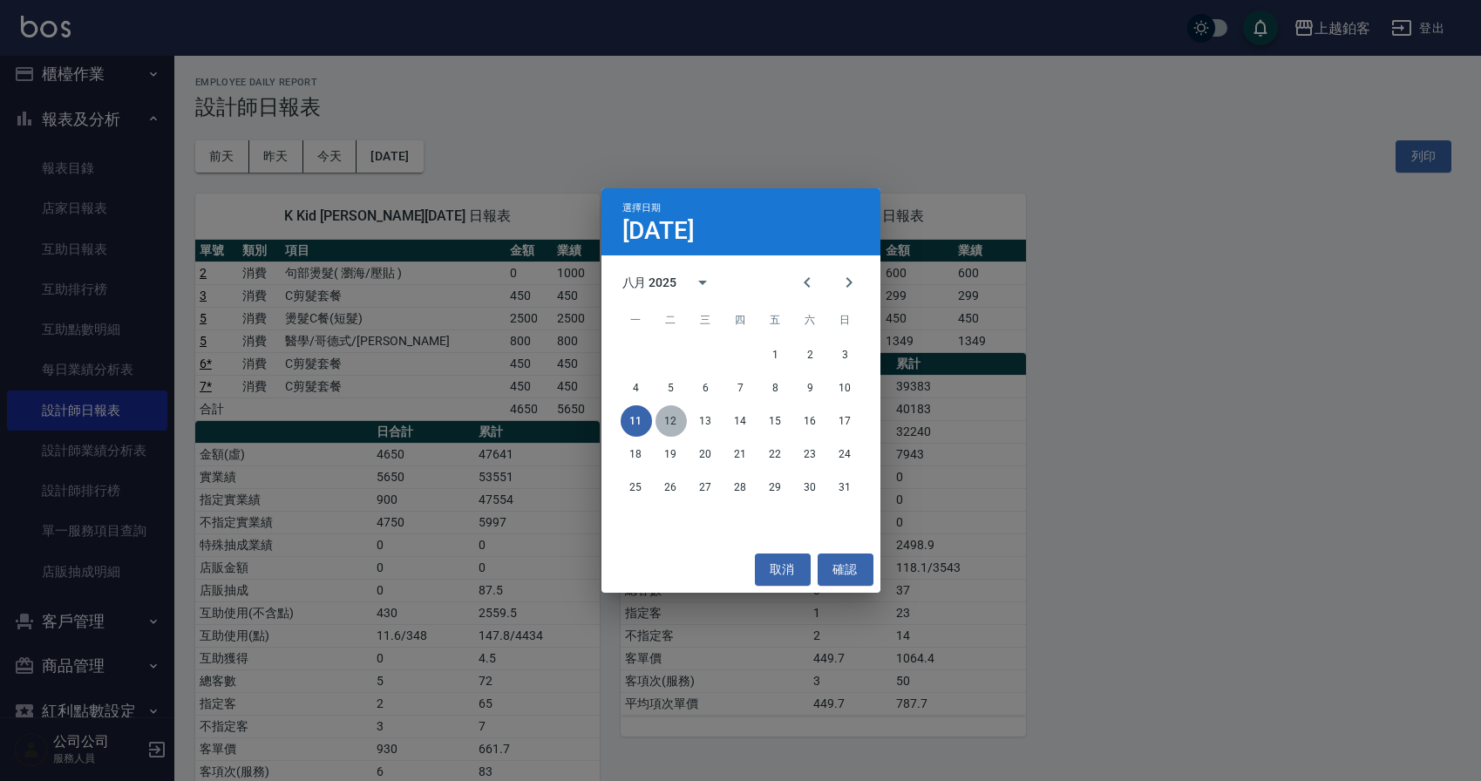
click at [675, 424] on button "12" at bounding box center [670, 420] width 31 height 31
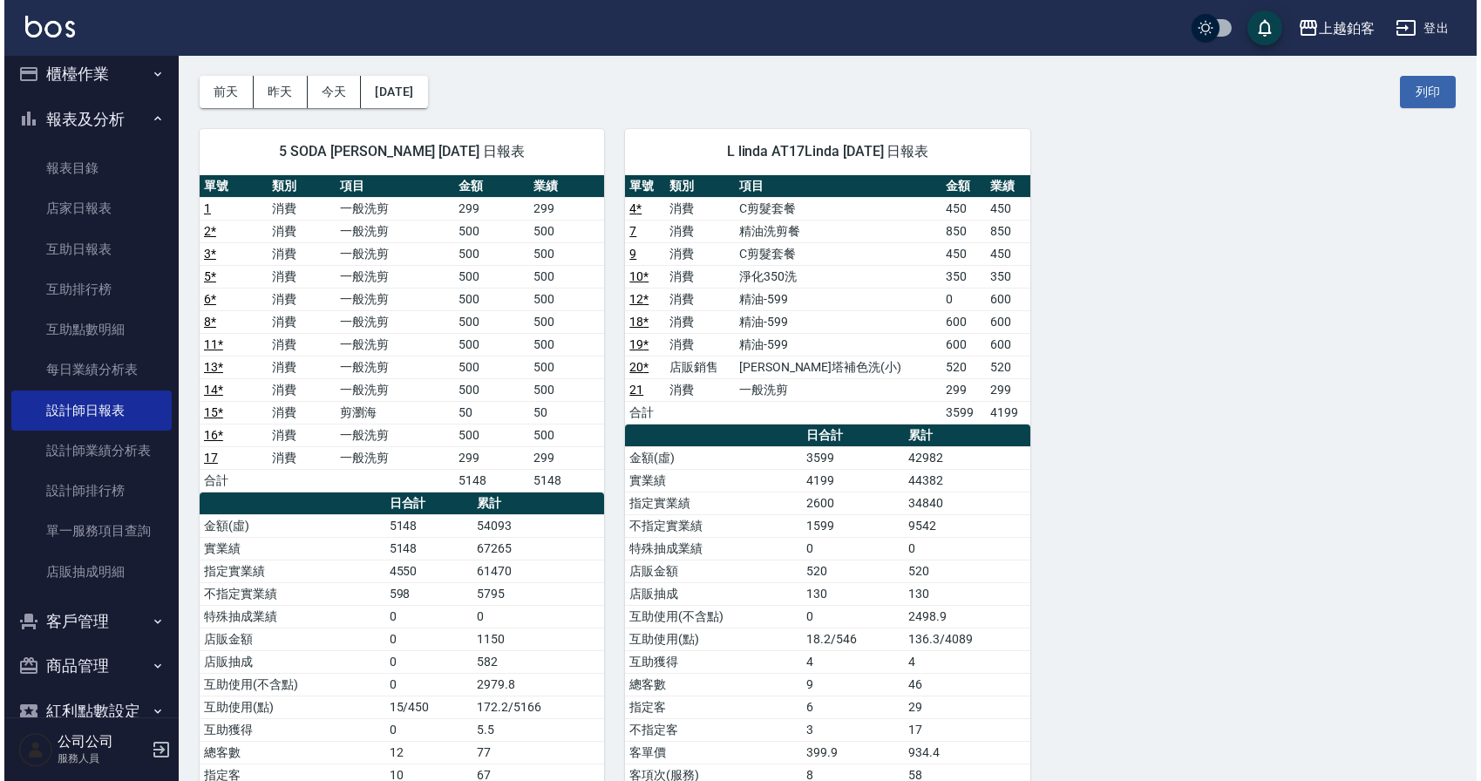
scroll to position [65, 0]
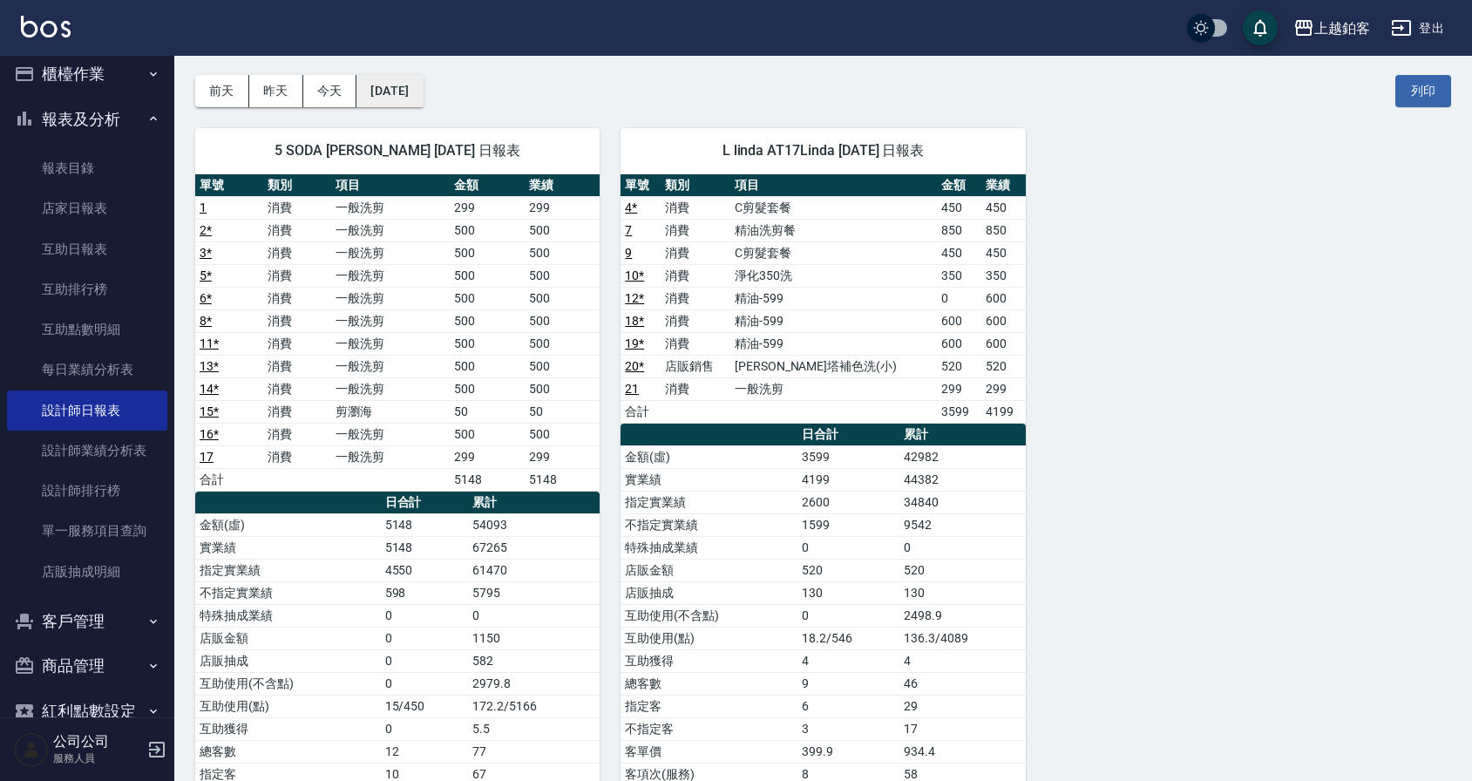
click at [395, 98] on button "[DATE]" at bounding box center [389, 91] width 66 height 32
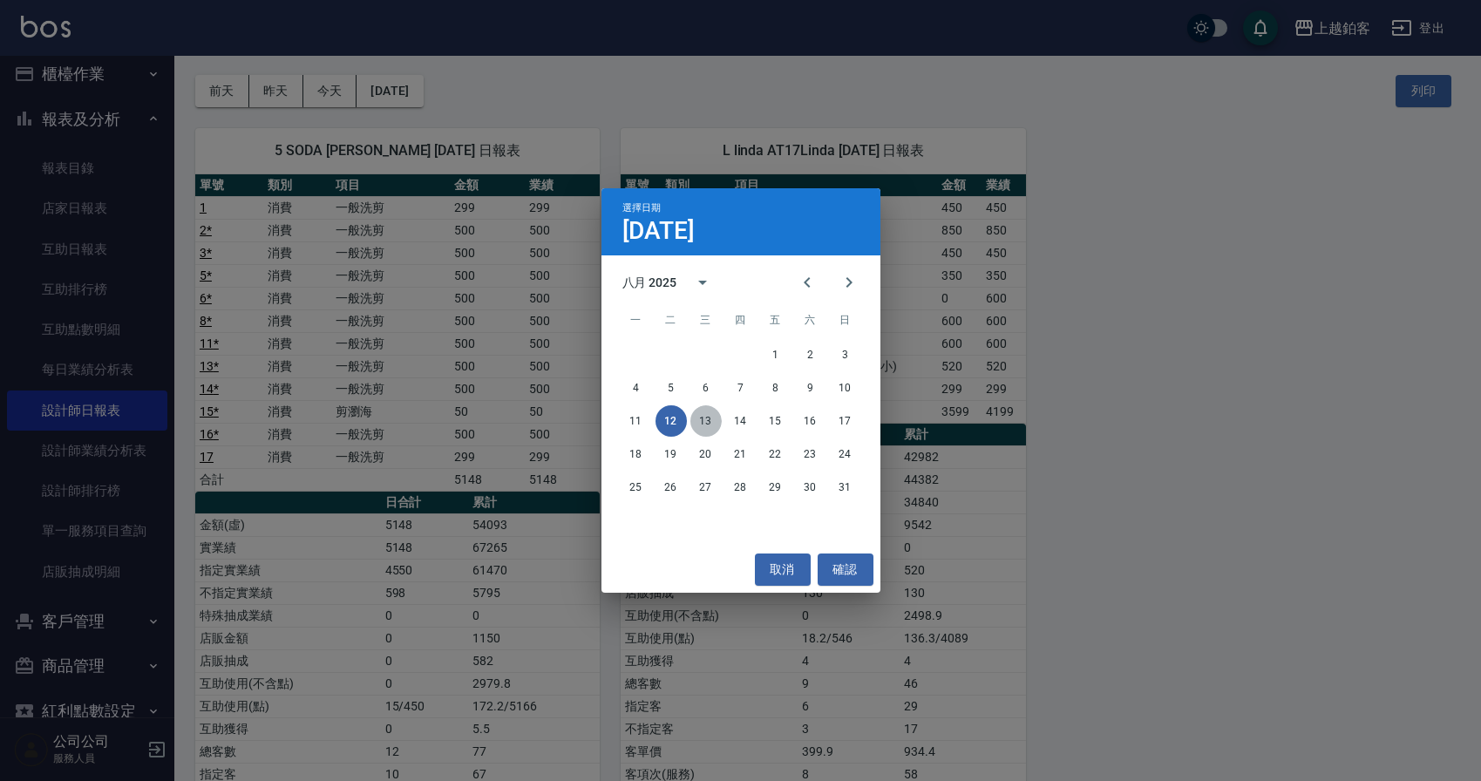
click at [704, 429] on button "13" at bounding box center [705, 420] width 31 height 31
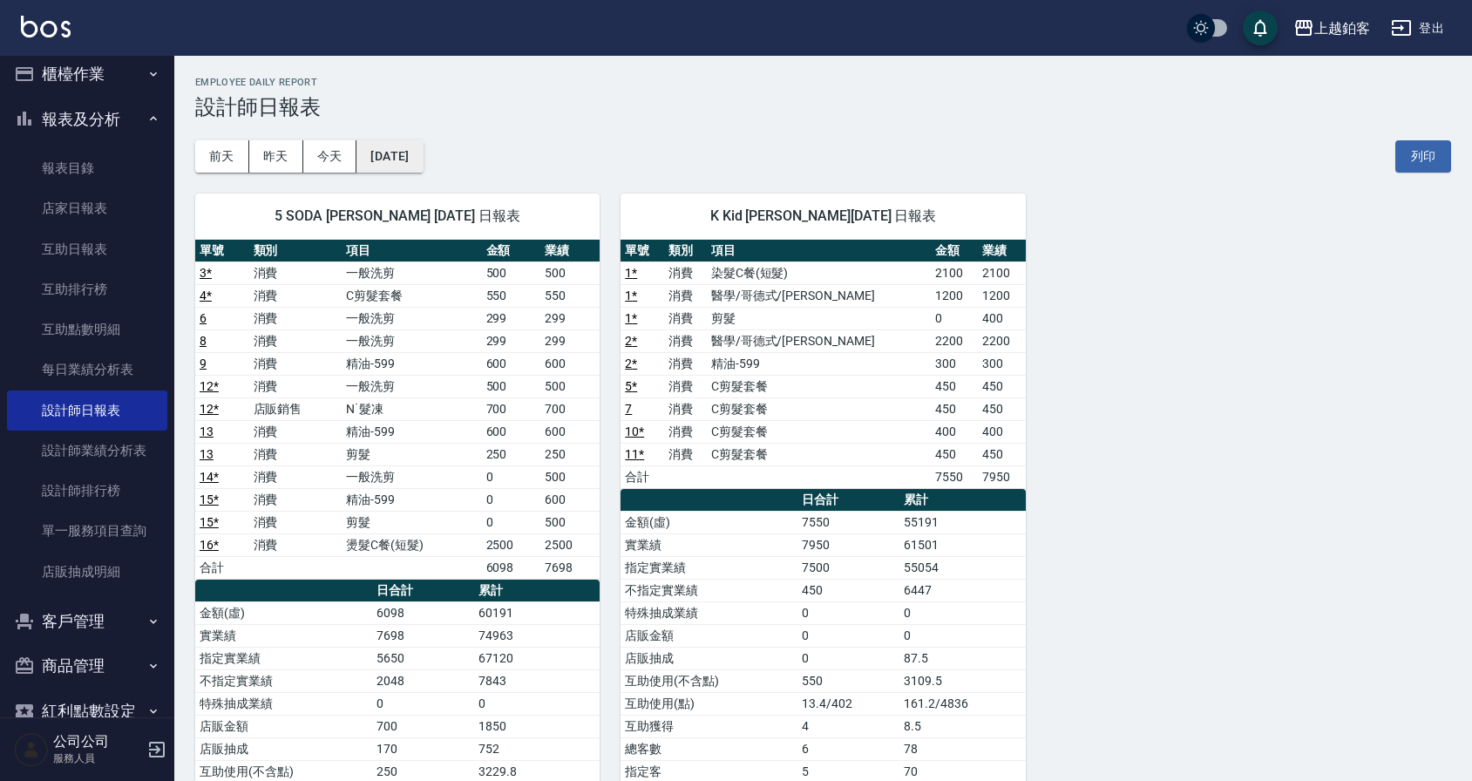
click at [396, 160] on button "[DATE]" at bounding box center [389, 156] width 66 height 32
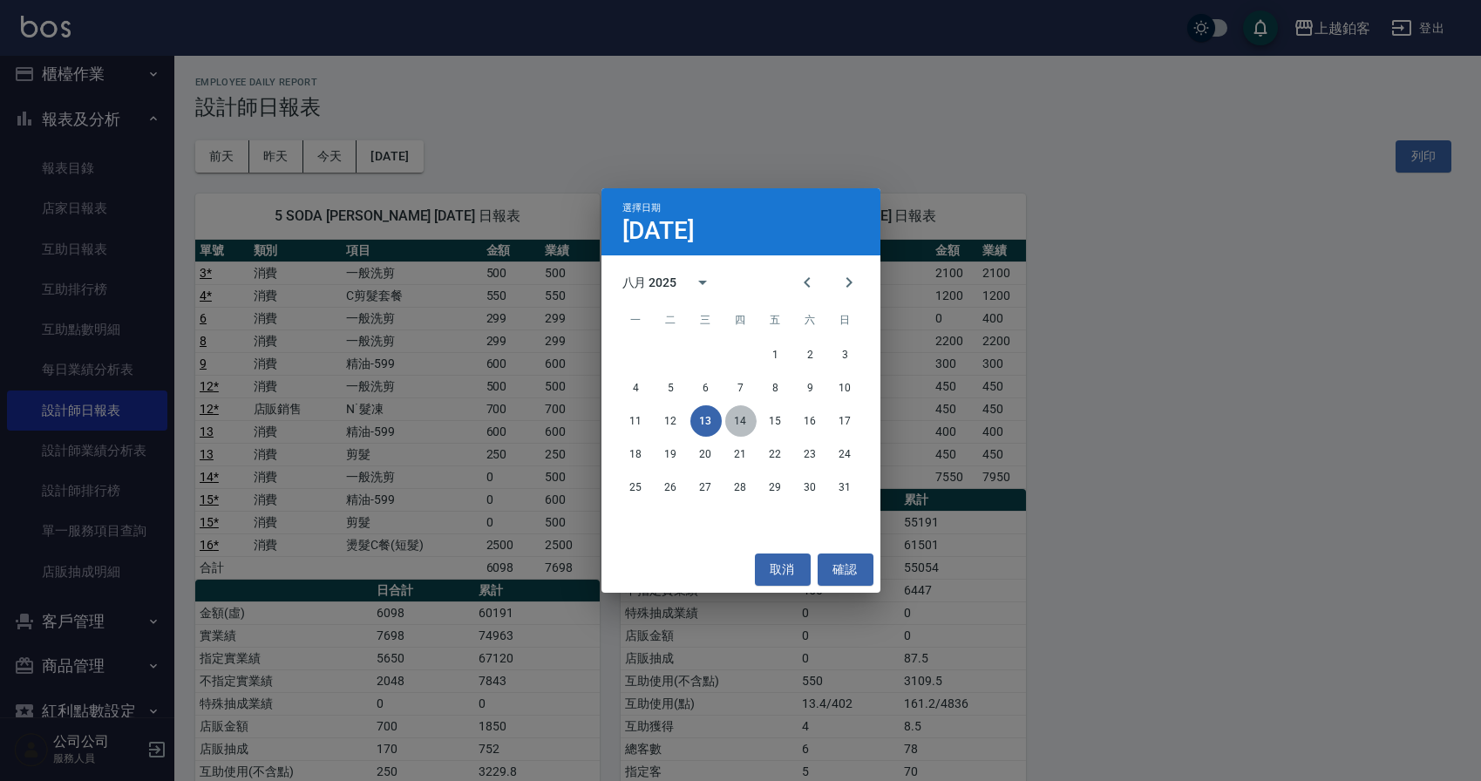
click at [739, 419] on button "14" at bounding box center [740, 420] width 31 height 31
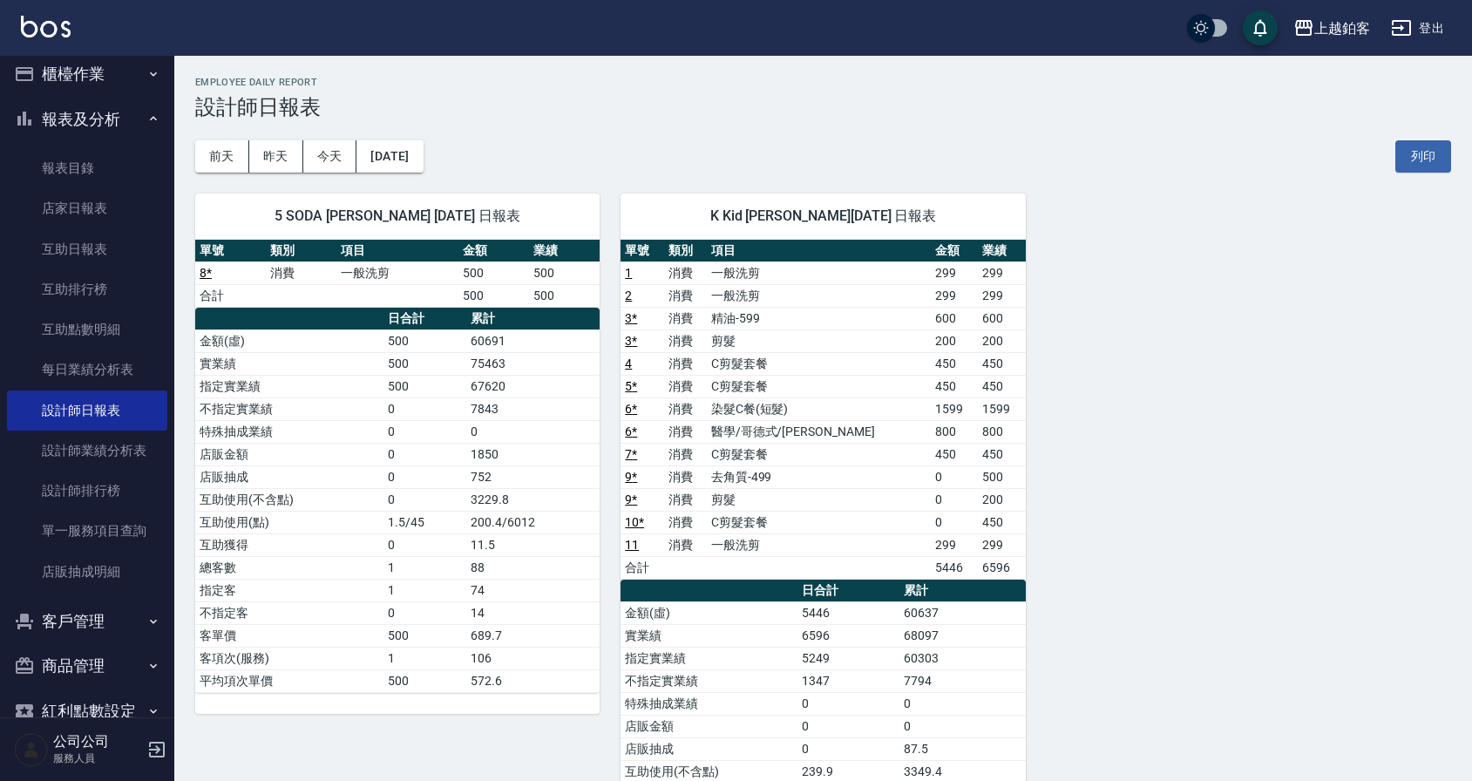
click at [431, 173] on div "5 SODA [PERSON_NAME] [DATE] 日報表 單號 類別 項目 金額 業績 8 * 消費 一般洗剪 500 500 合計 500 500 日…" at bounding box center [386, 579] width 425 height 813
click at [423, 163] on button "[DATE]" at bounding box center [389, 156] width 66 height 32
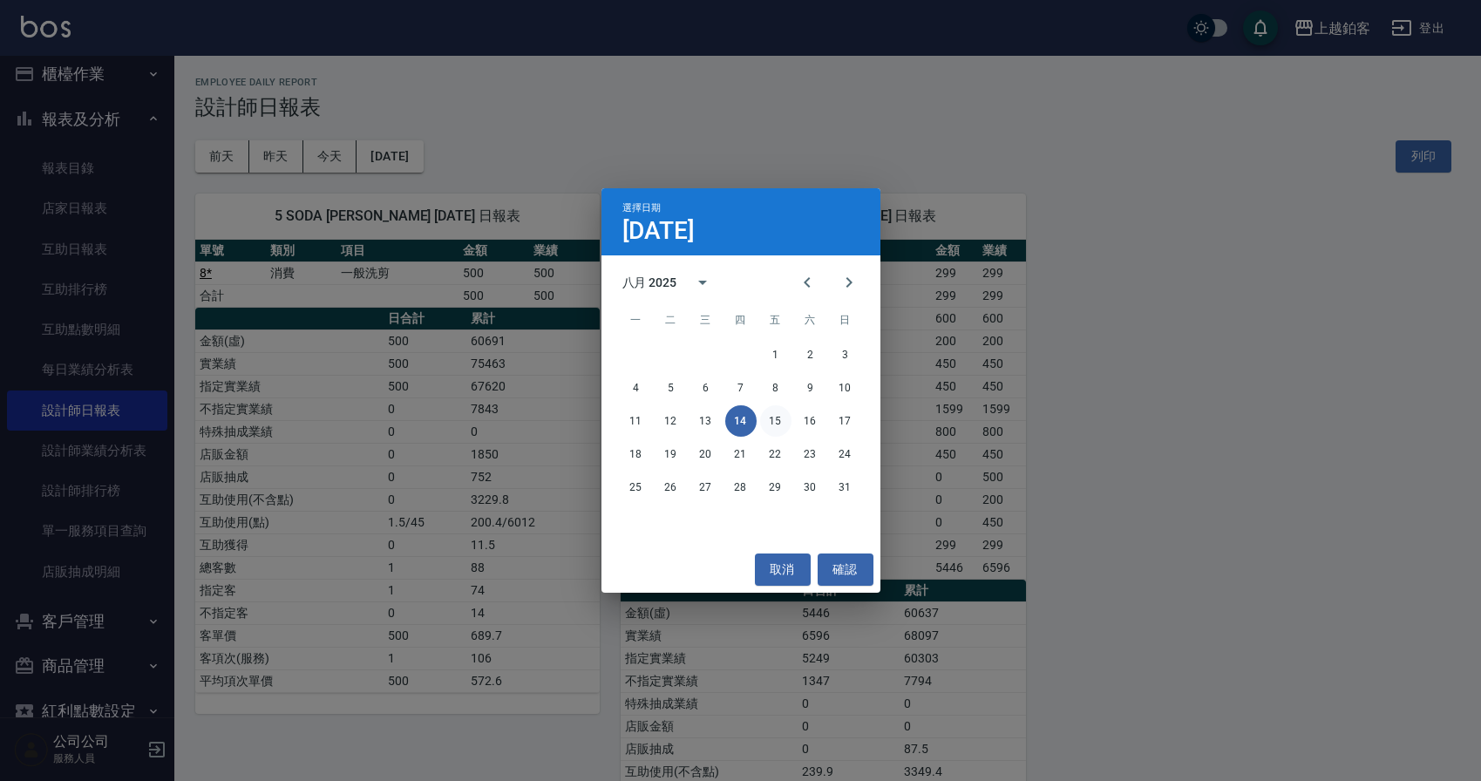
click at [779, 421] on button "15" at bounding box center [775, 420] width 31 height 31
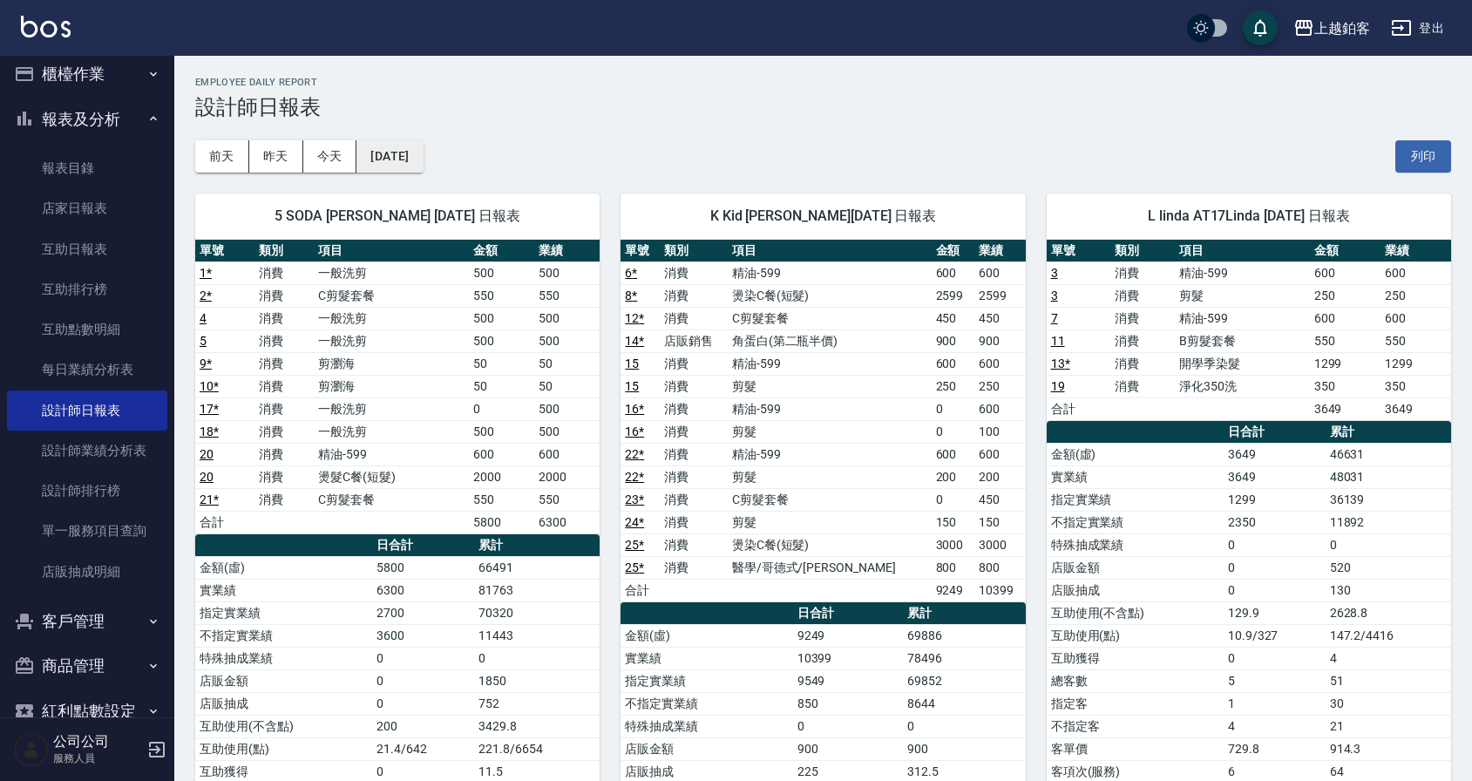
click at [378, 154] on button "[DATE]" at bounding box center [389, 156] width 66 height 32
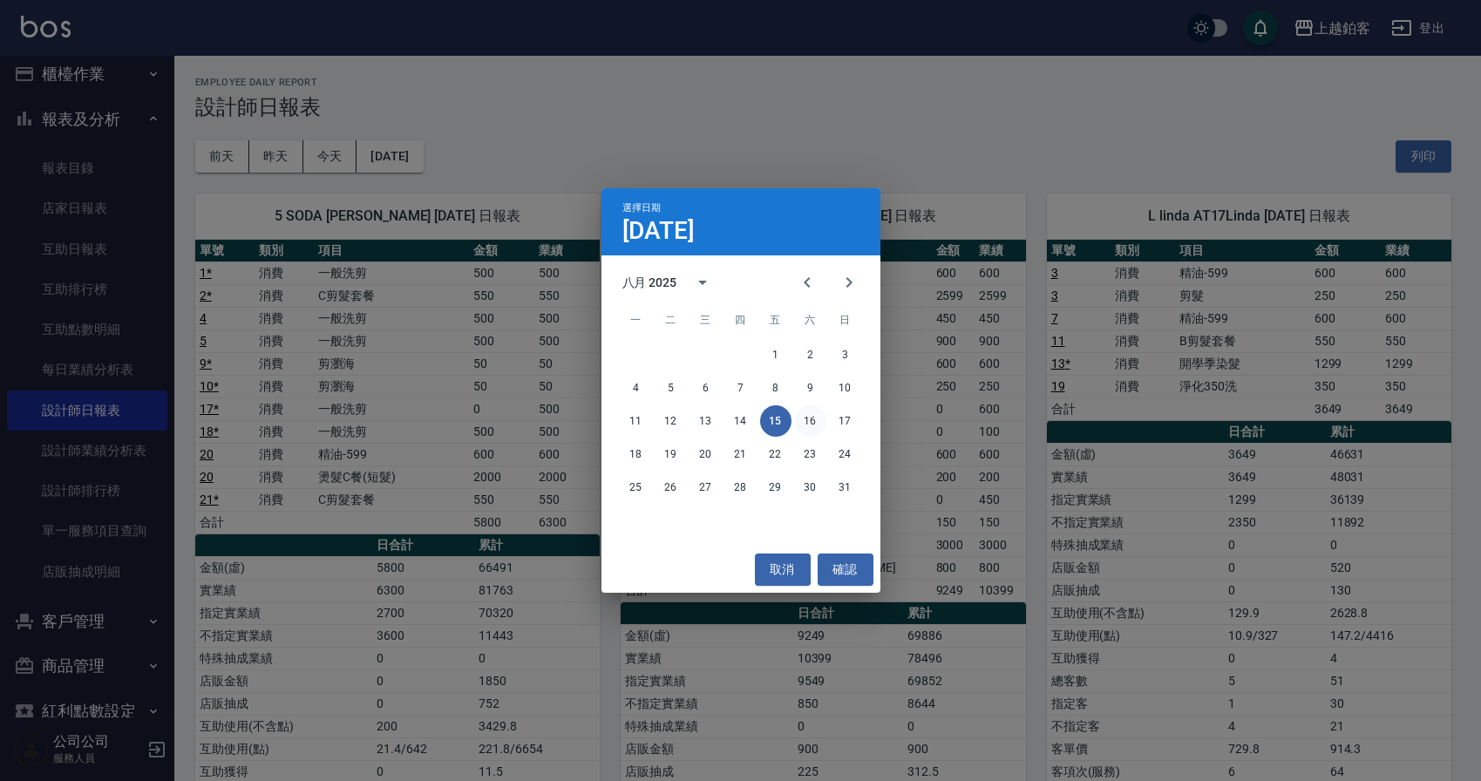
click at [816, 424] on button "16" at bounding box center [810, 420] width 31 height 31
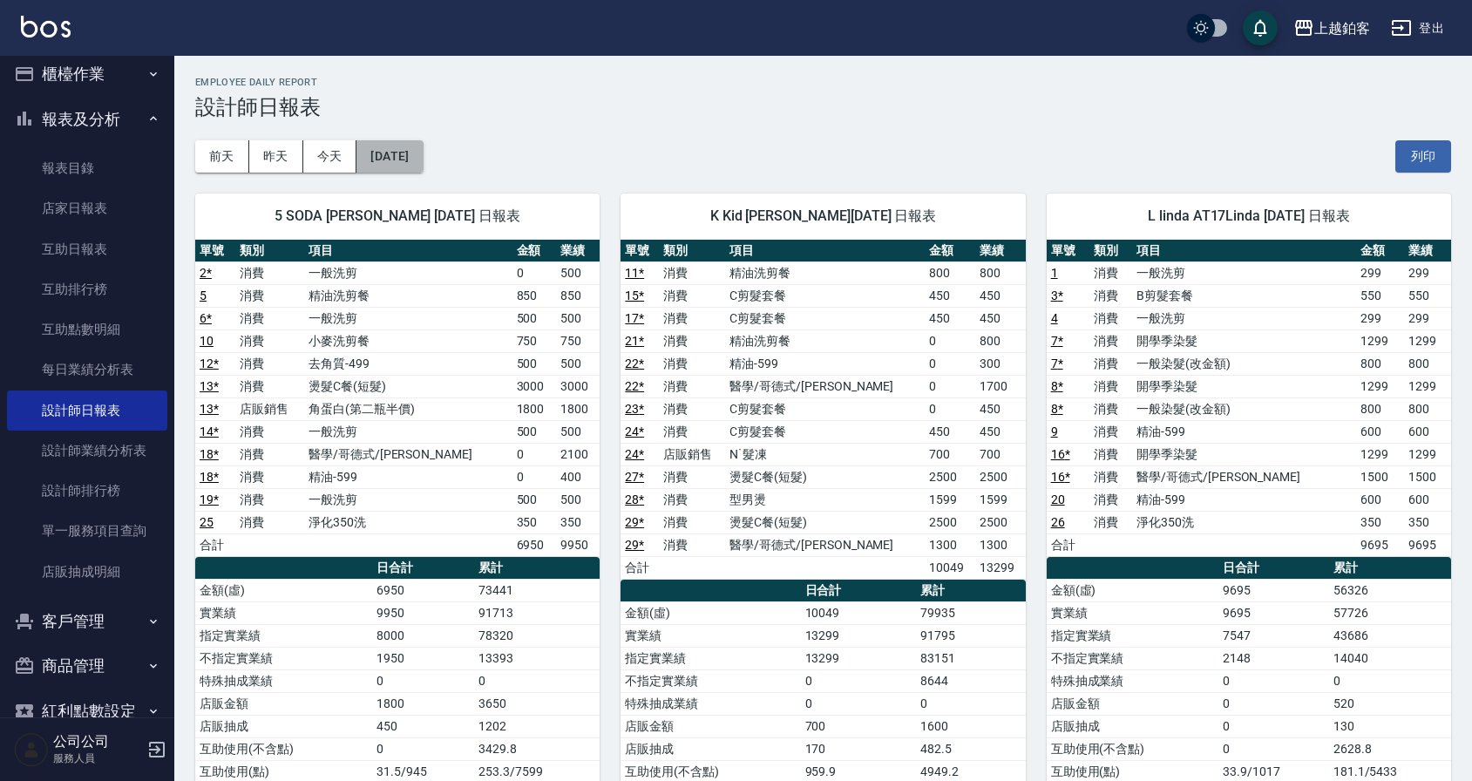
click at [406, 150] on button "[DATE]" at bounding box center [389, 156] width 66 height 32
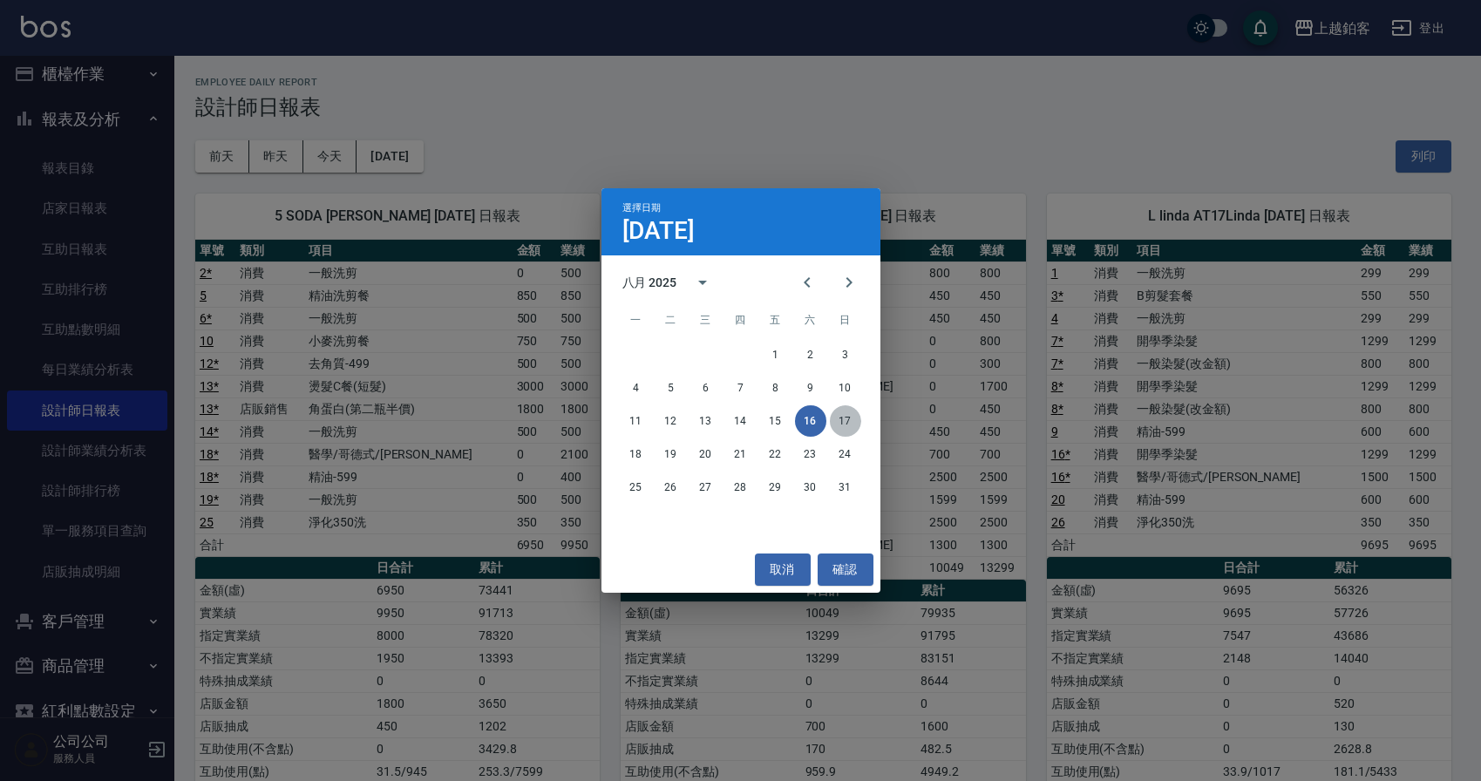
click at [842, 418] on button "17" at bounding box center [845, 420] width 31 height 31
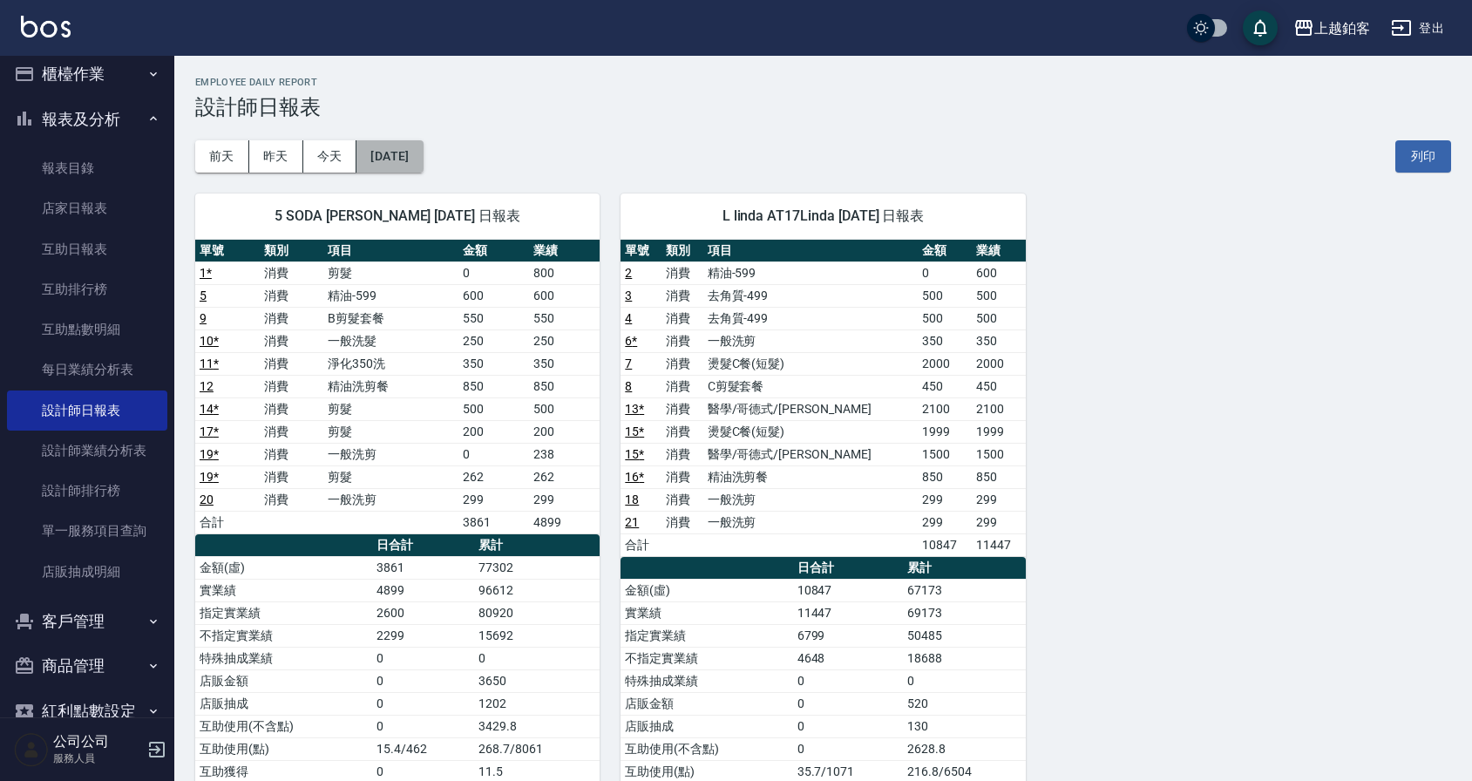
click at [423, 155] on button "[DATE]" at bounding box center [389, 156] width 66 height 32
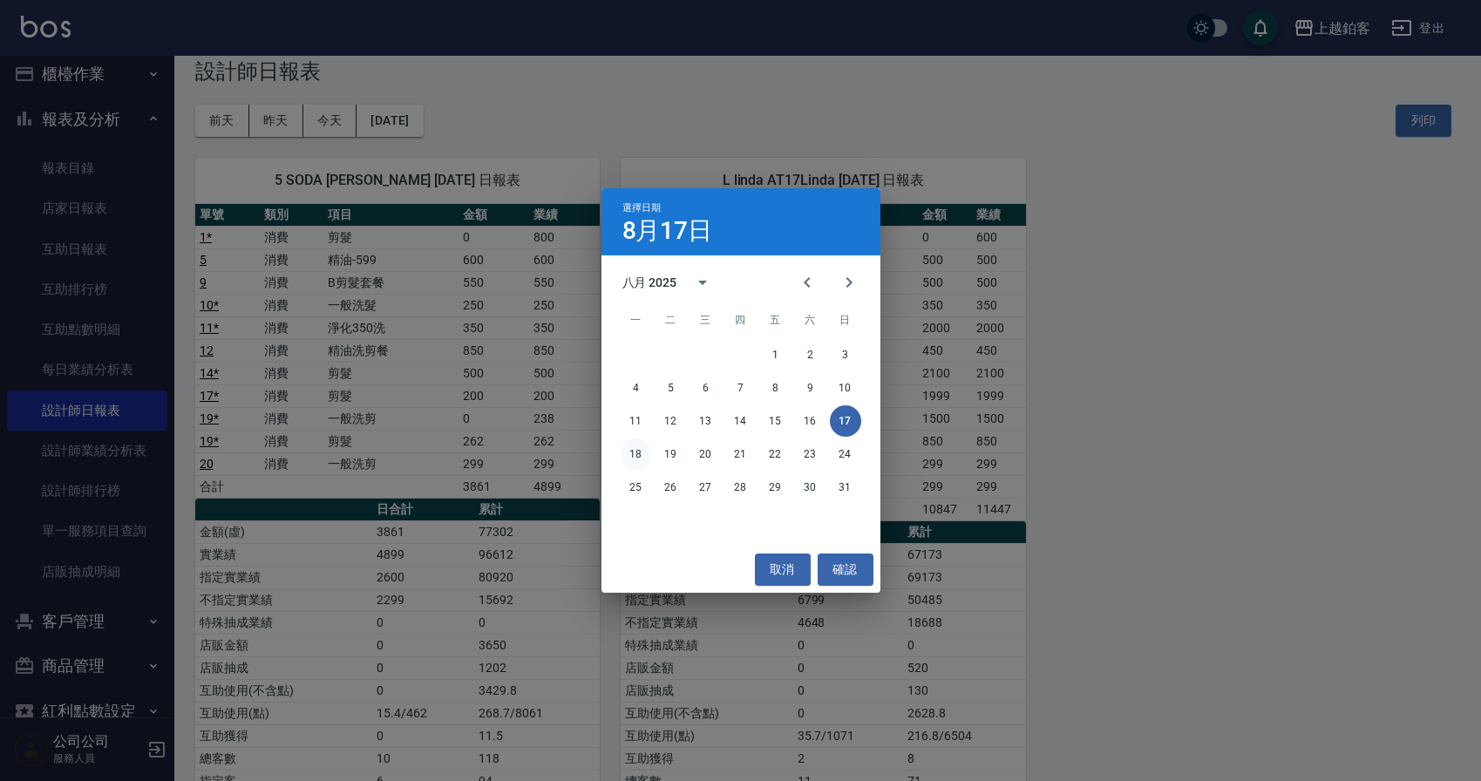
click at [632, 454] on button "18" at bounding box center [635, 453] width 31 height 31
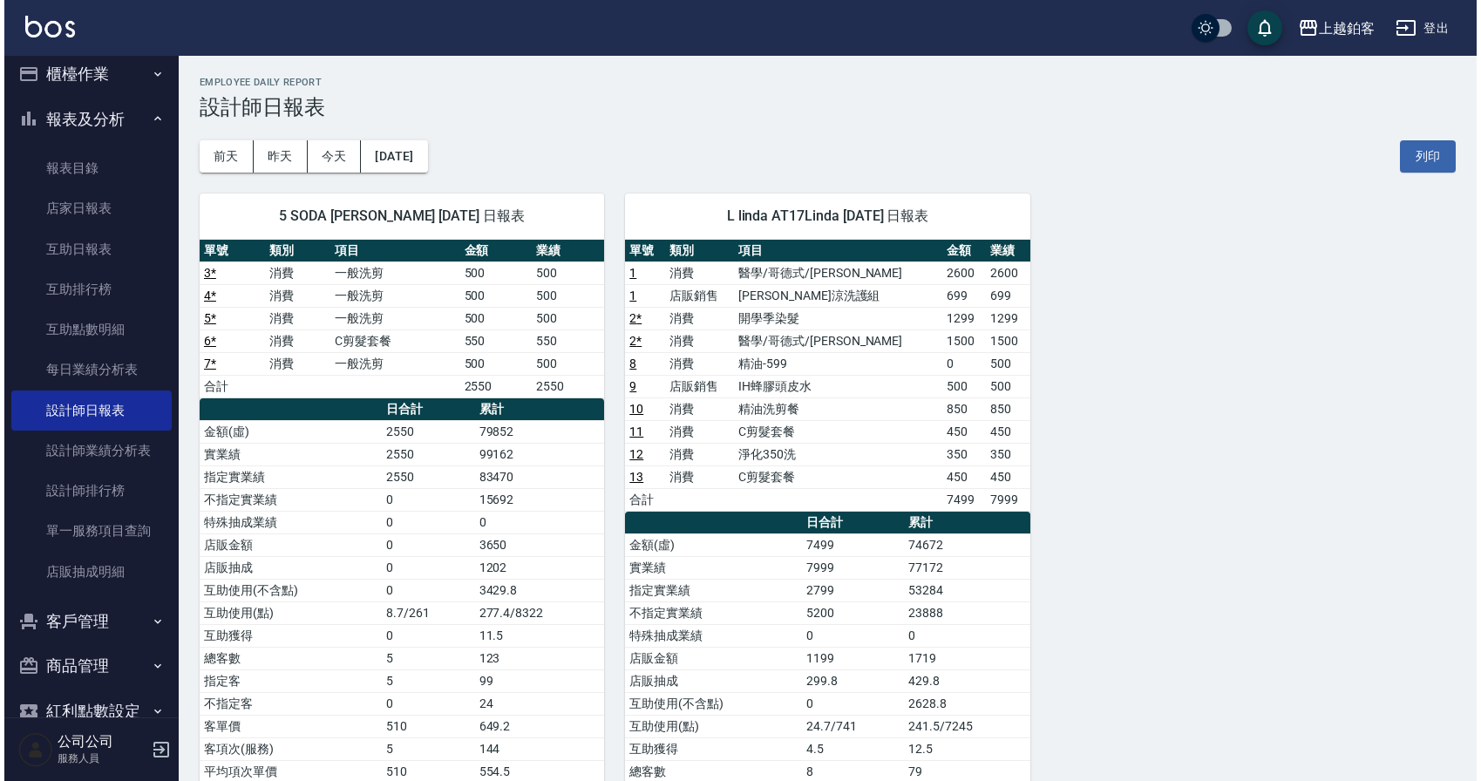
scroll to position [2, 0]
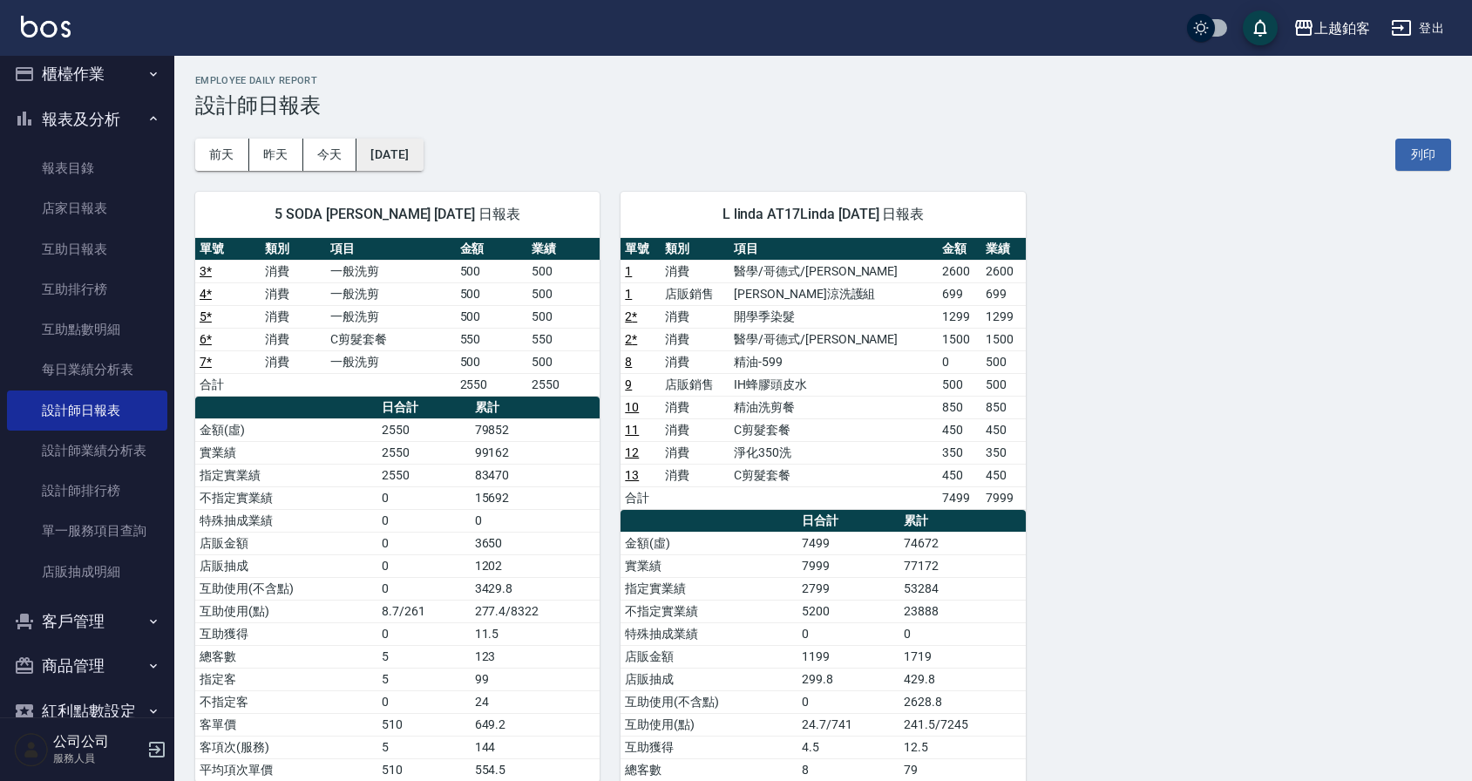
click at [410, 151] on button "[DATE]" at bounding box center [389, 155] width 66 height 32
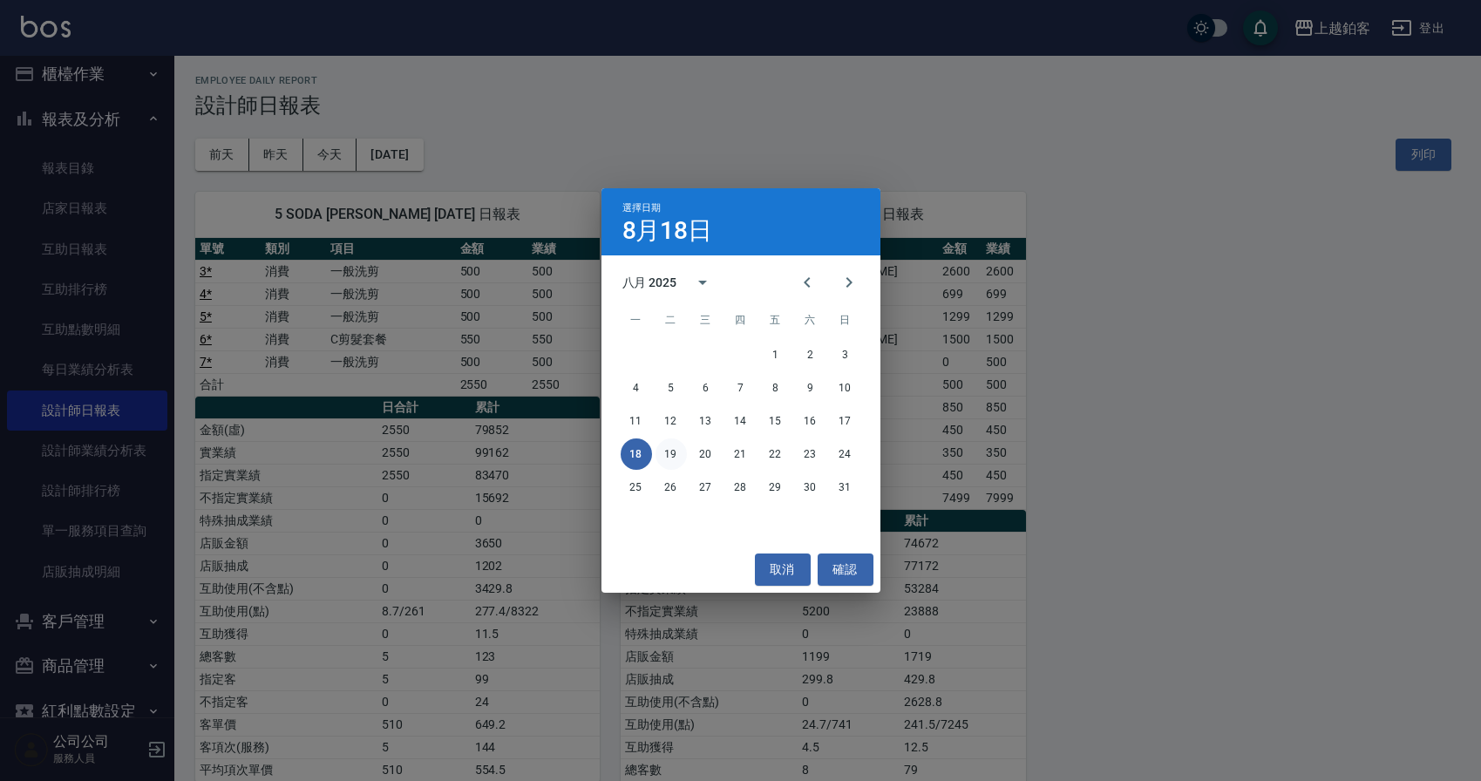
click at [670, 457] on button "19" at bounding box center [670, 453] width 31 height 31
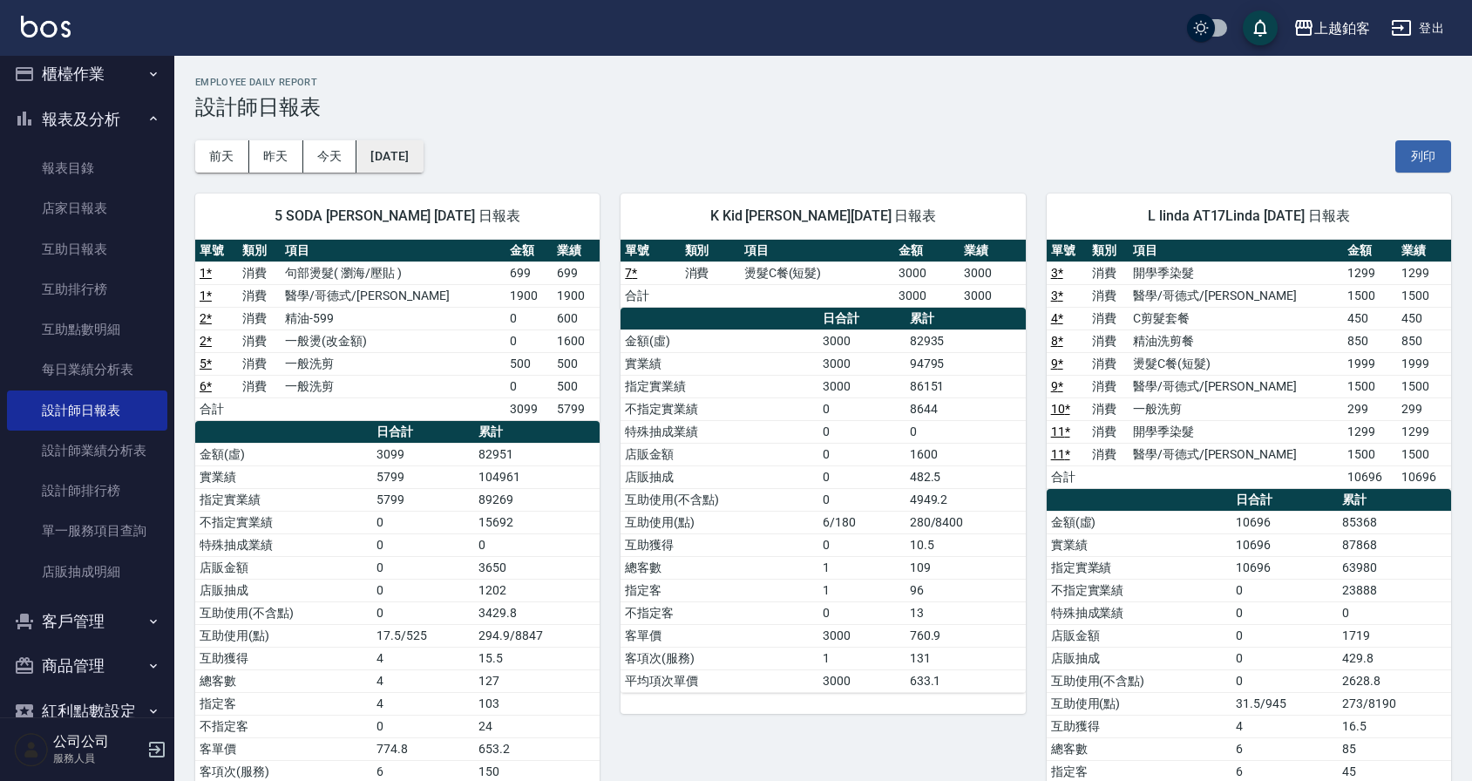
click at [410, 166] on button "[DATE]" at bounding box center [389, 156] width 66 height 32
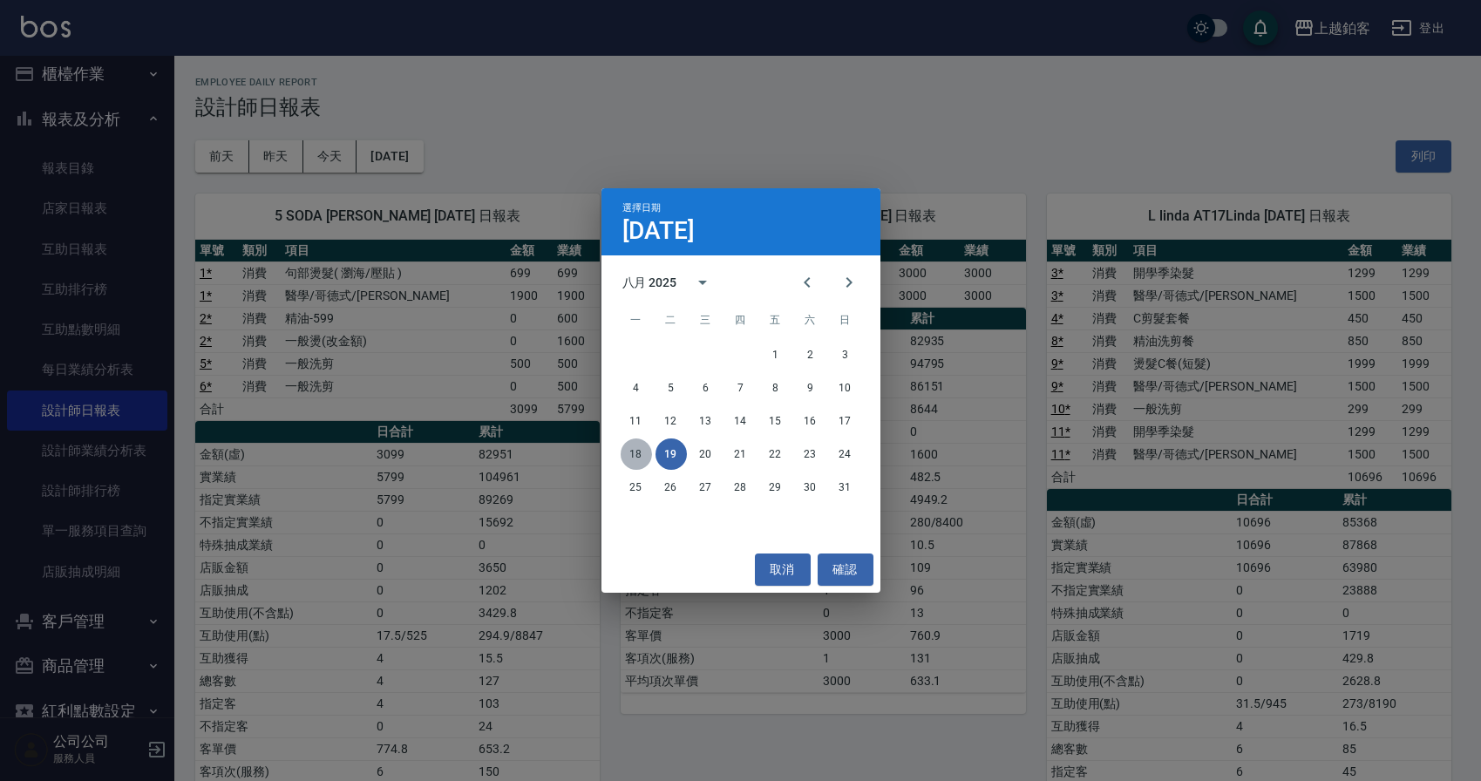
drag, startPoint x: 640, startPoint y: 453, endPoint x: 675, endPoint y: 446, distance: 35.5
click at [640, 453] on button "18" at bounding box center [635, 453] width 31 height 31
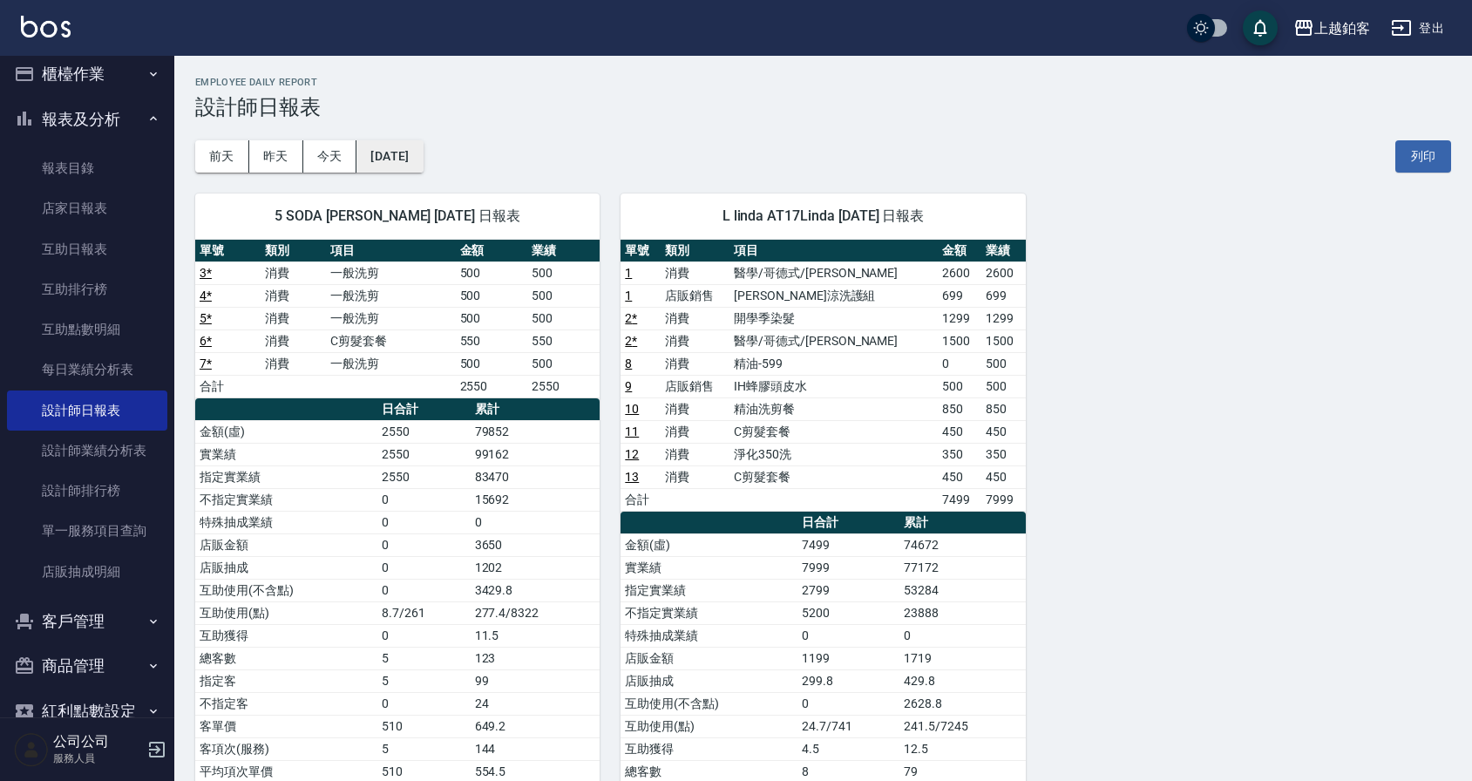
click at [421, 171] on button "[DATE]" at bounding box center [389, 156] width 66 height 32
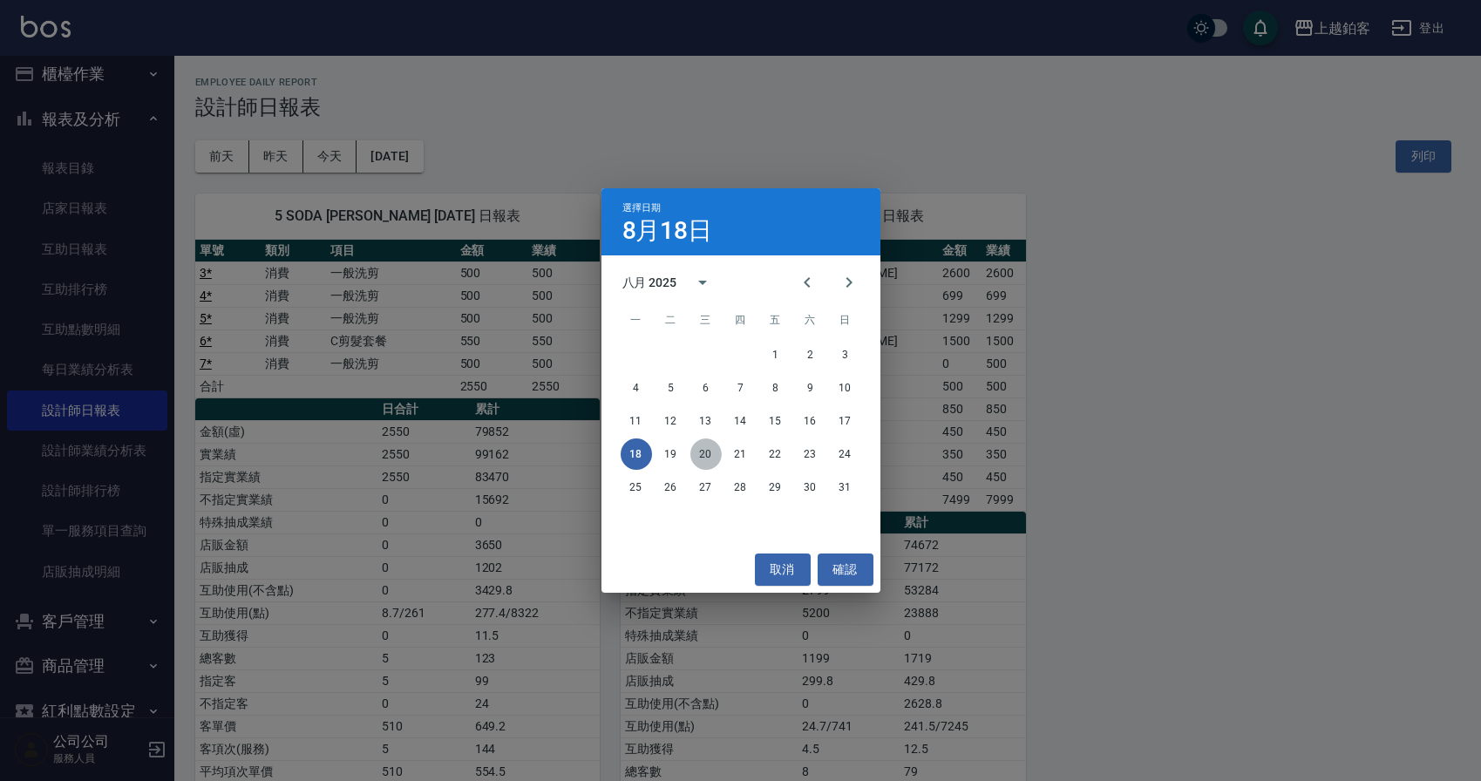
click at [711, 458] on button "20" at bounding box center [705, 453] width 31 height 31
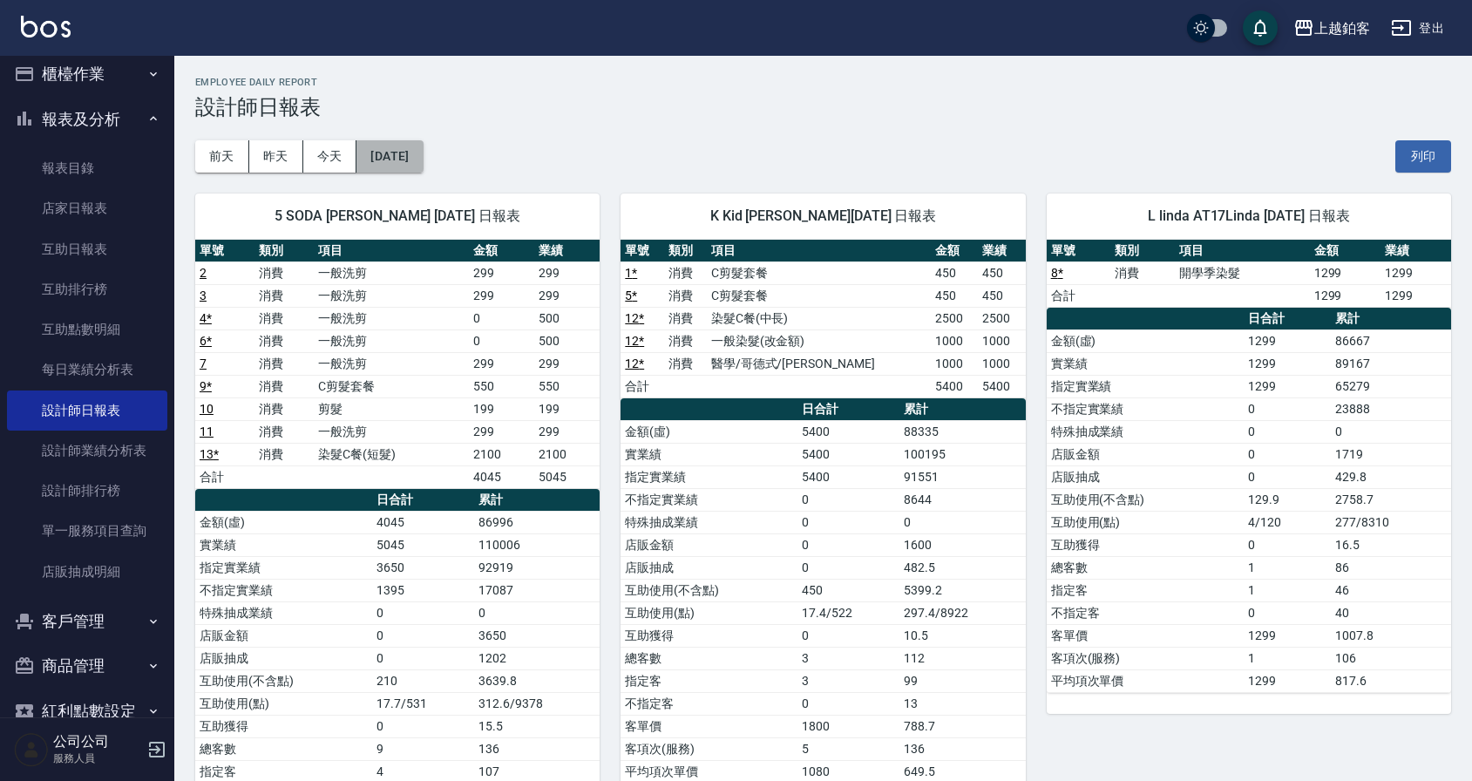
click at [401, 162] on button "[DATE]" at bounding box center [389, 156] width 66 height 32
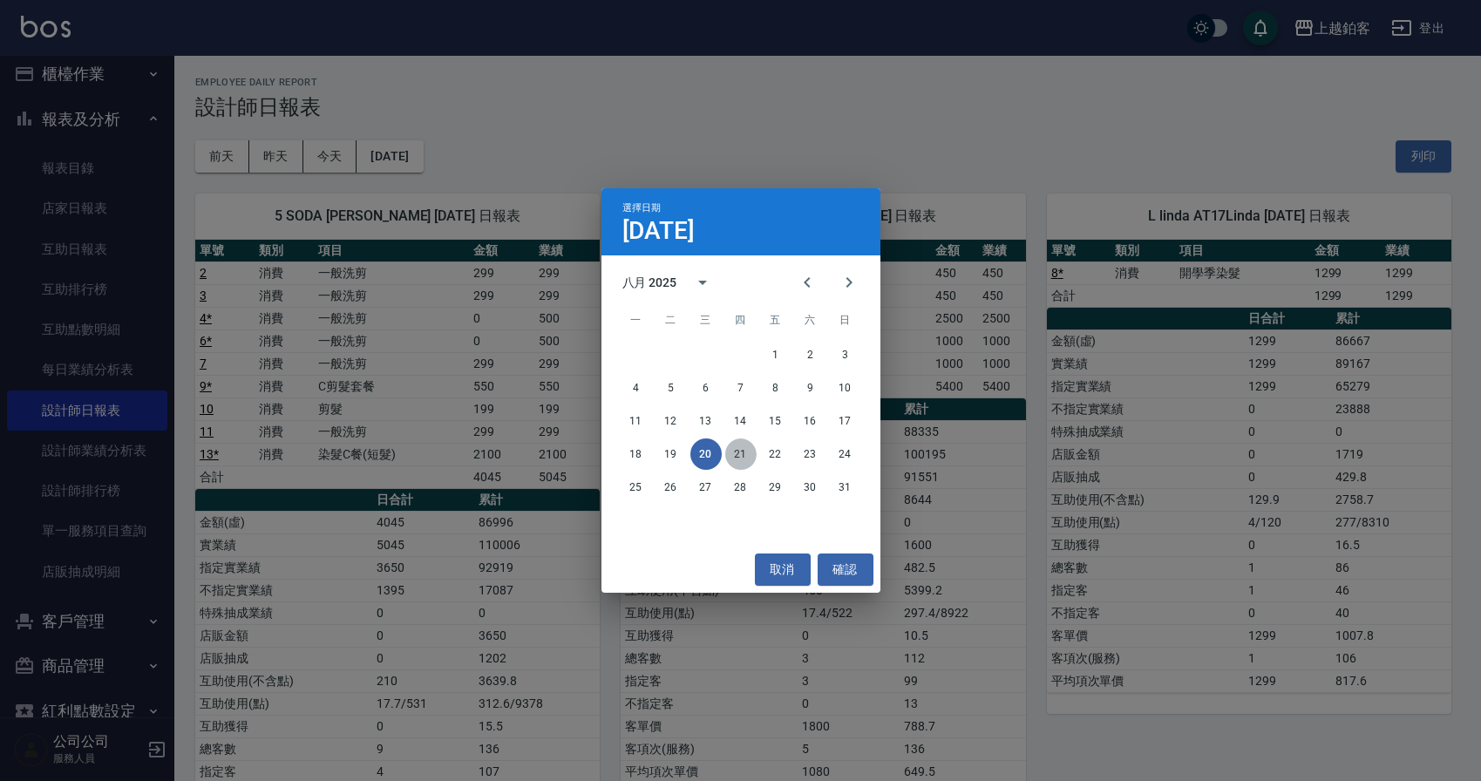
click at [744, 451] on button "21" at bounding box center [740, 453] width 31 height 31
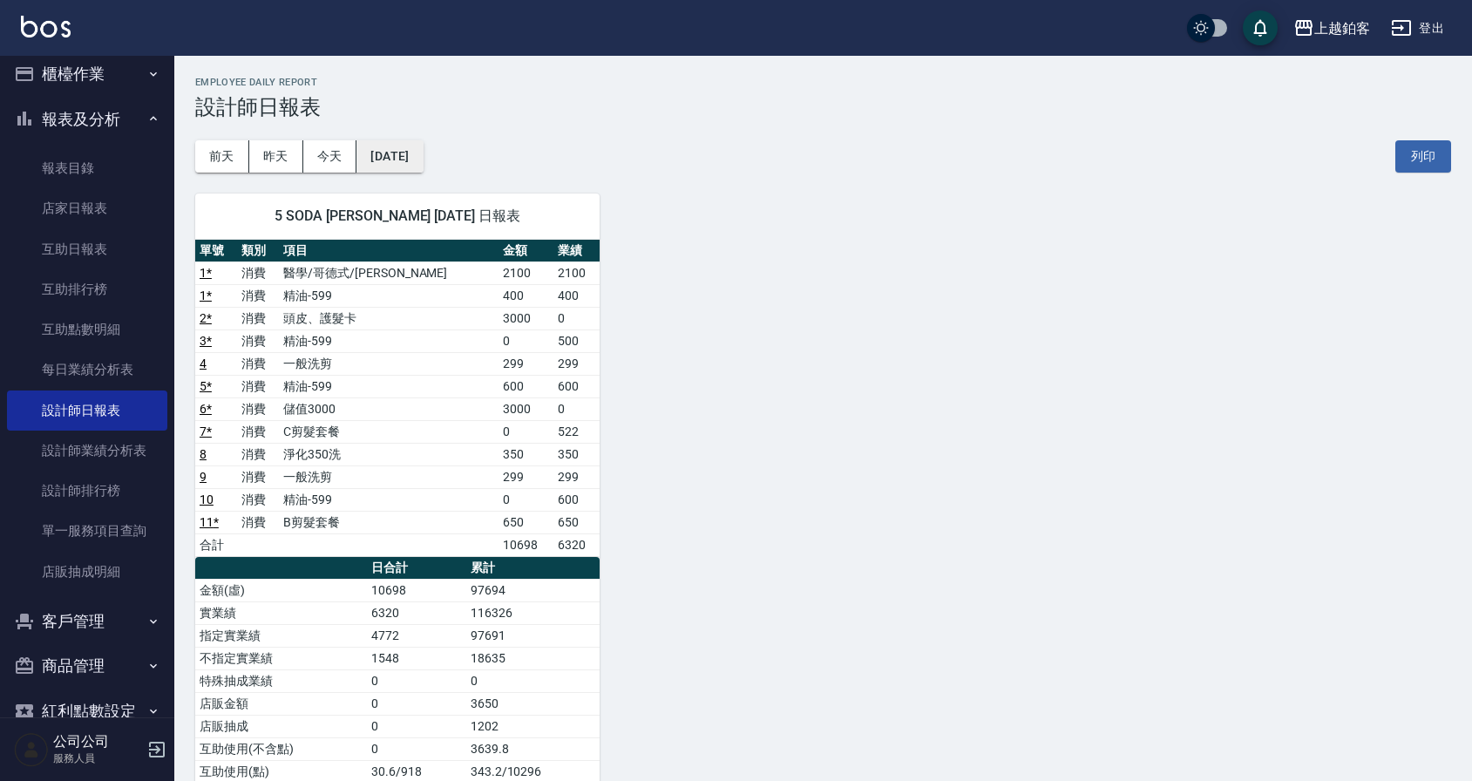
click at [421, 162] on button "[DATE]" at bounding box center [389, 156] width 66 height 32
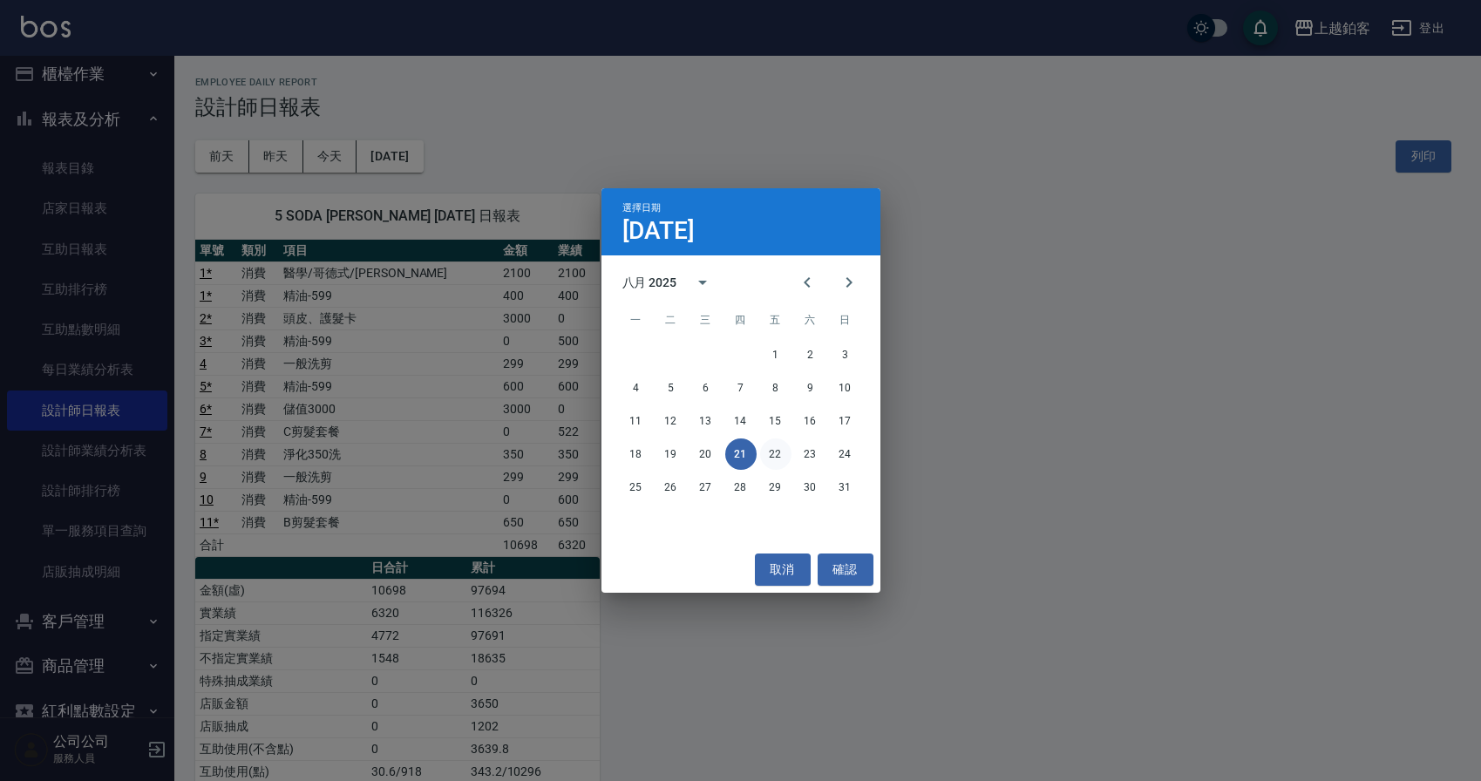
click at [784, 459] on button "22" at bounding box center [775, 453] width 31 height 31
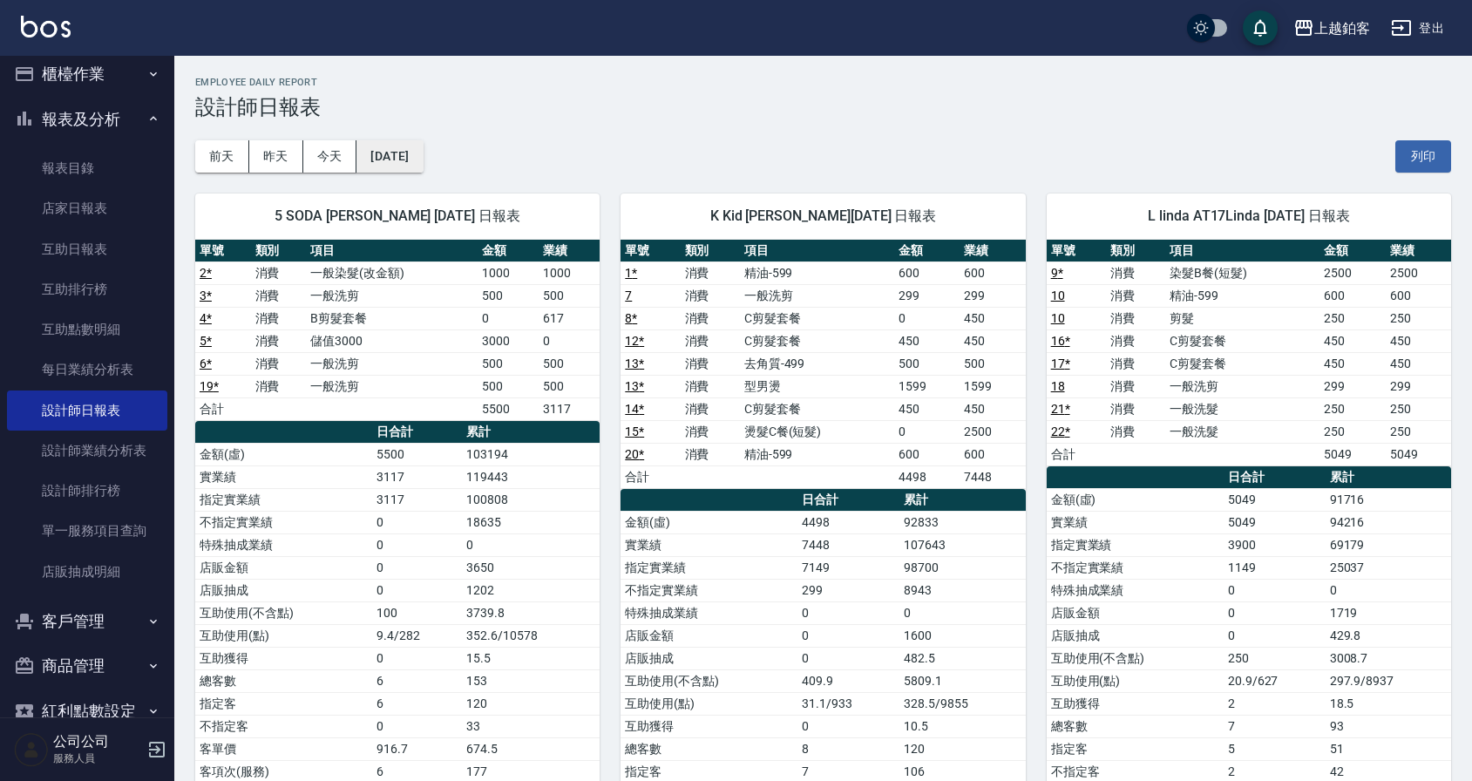
click at [402, 159] on button "[DATE]" at bounding box center [389, 156] width 66 height 32
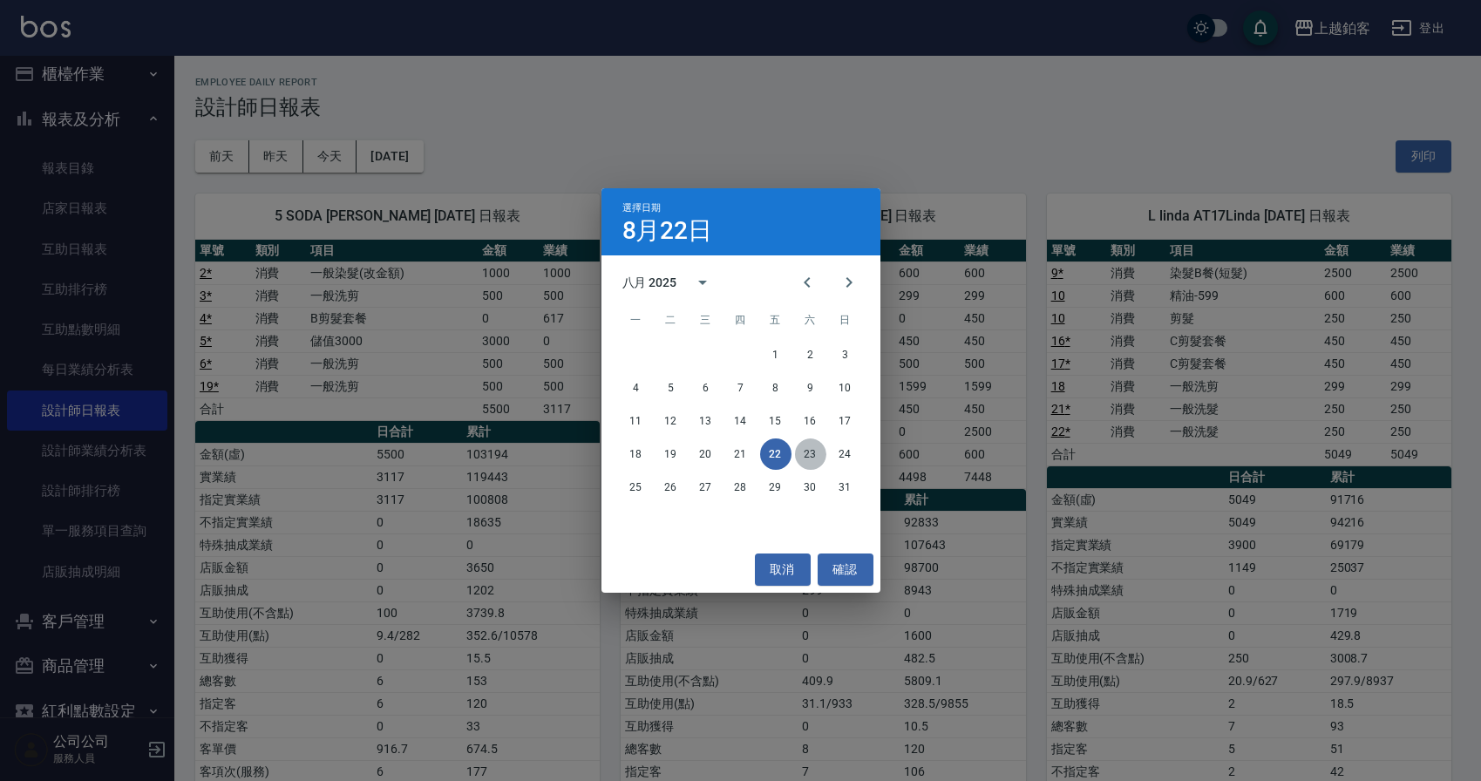
click at [804, 451] on button "23" at bounding box center [810, 453] width 31 height 31
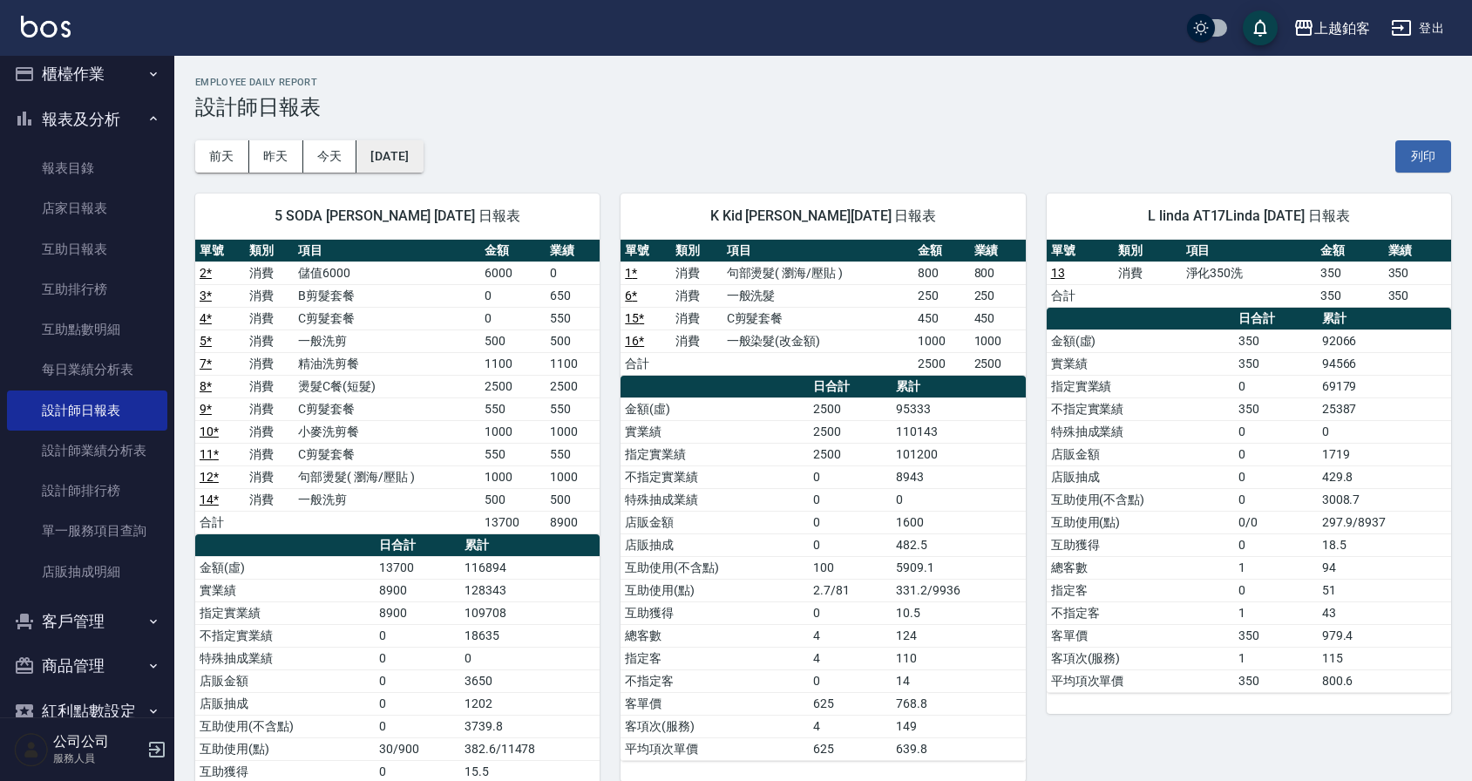
click at [412, 151] on button "[DATE]" at bounding box center [389, 156] width 66 height 32
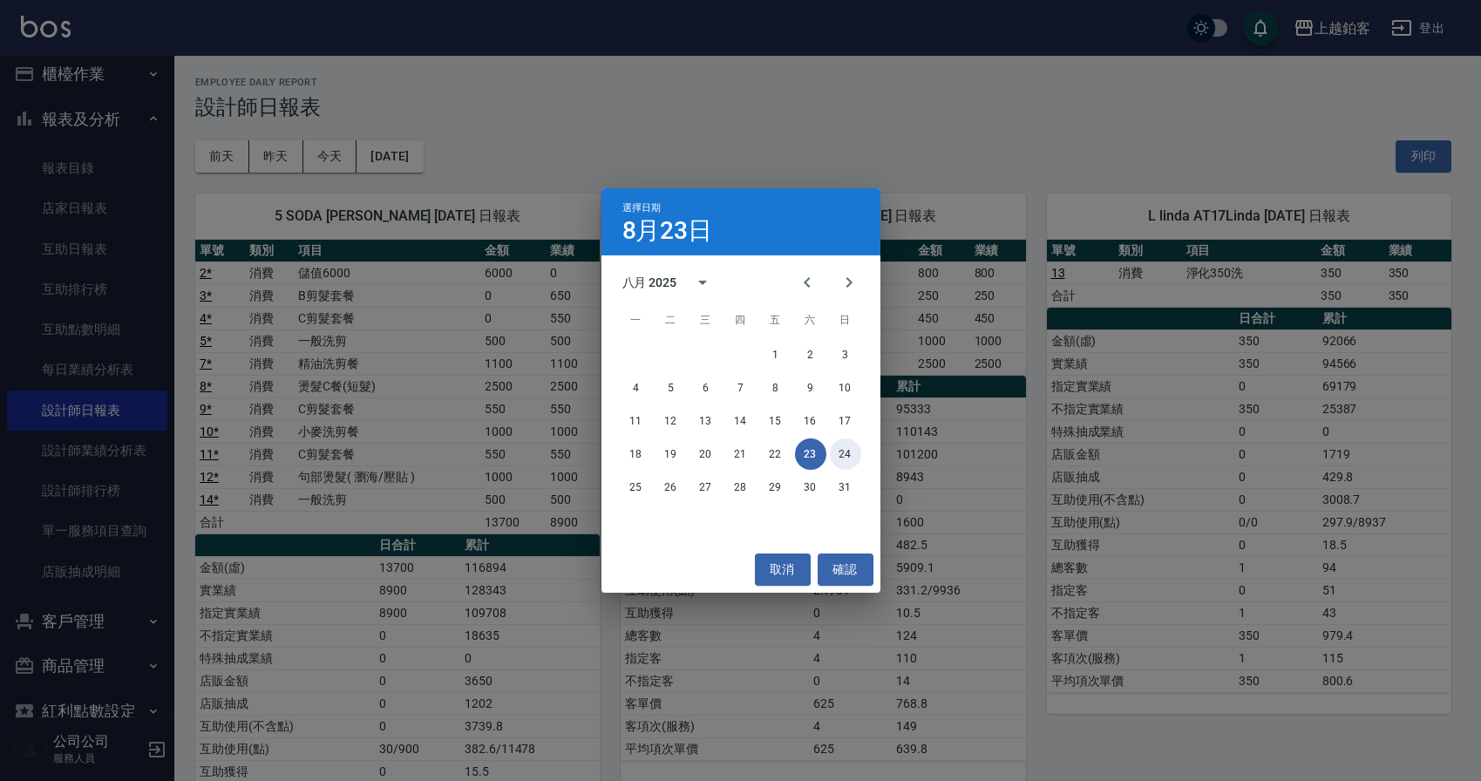
click at [845, 452] on button "24" at bounding box center [845, 453] width 31 height 31
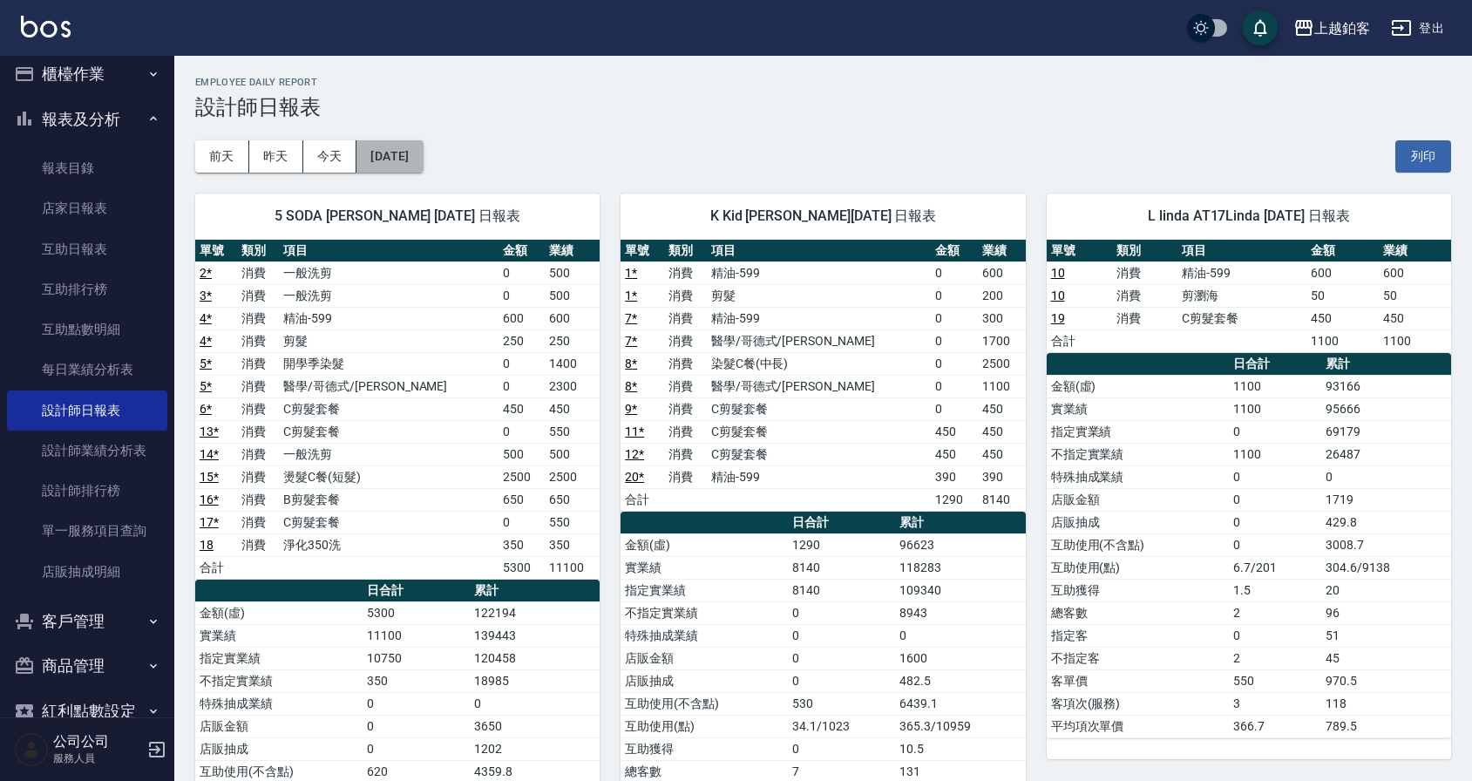
click at [403, 142] on button "[DATE]" at bounding box center [389, 156] width 66 height 32
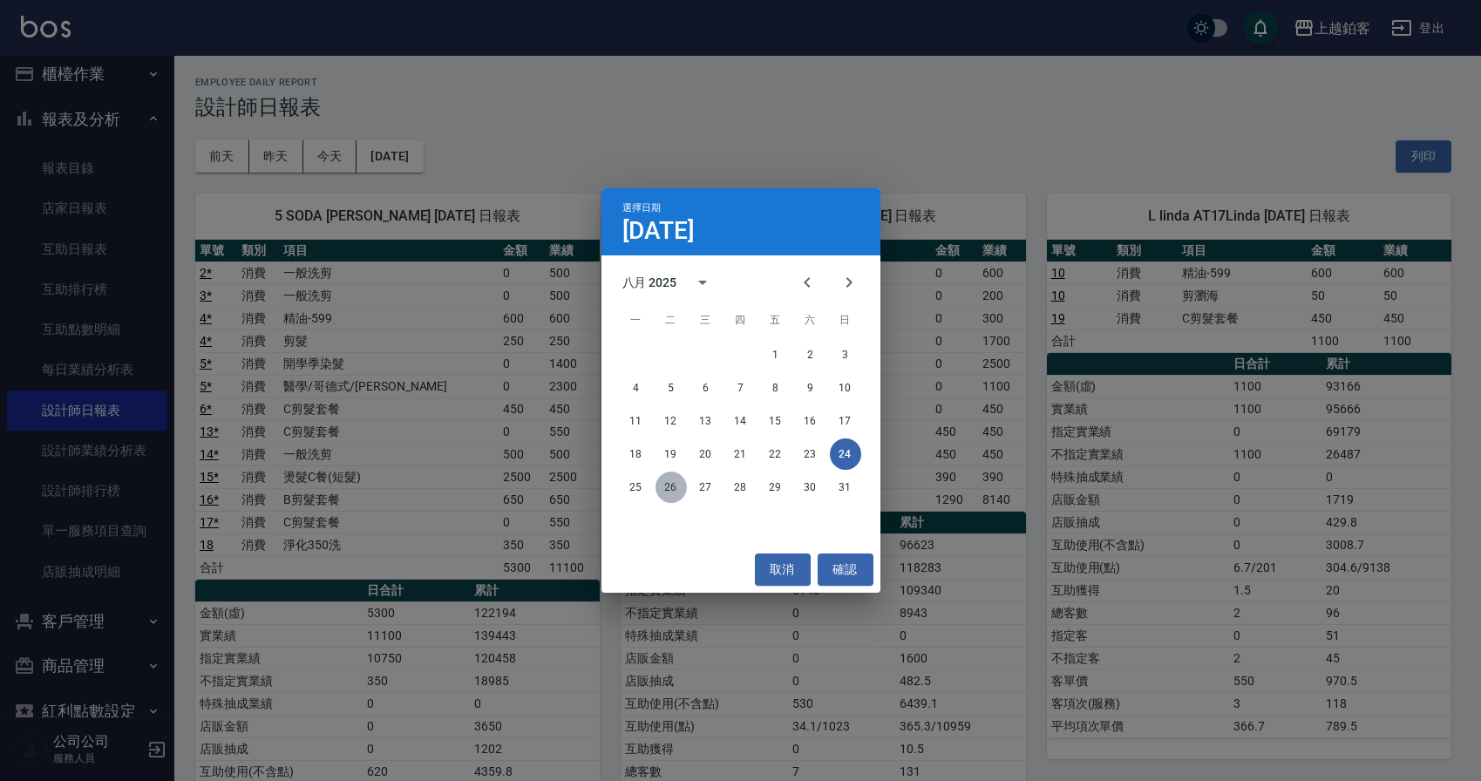
click at [657, 491] on button "26" at bounding box center [670, 486] width 31 height 31
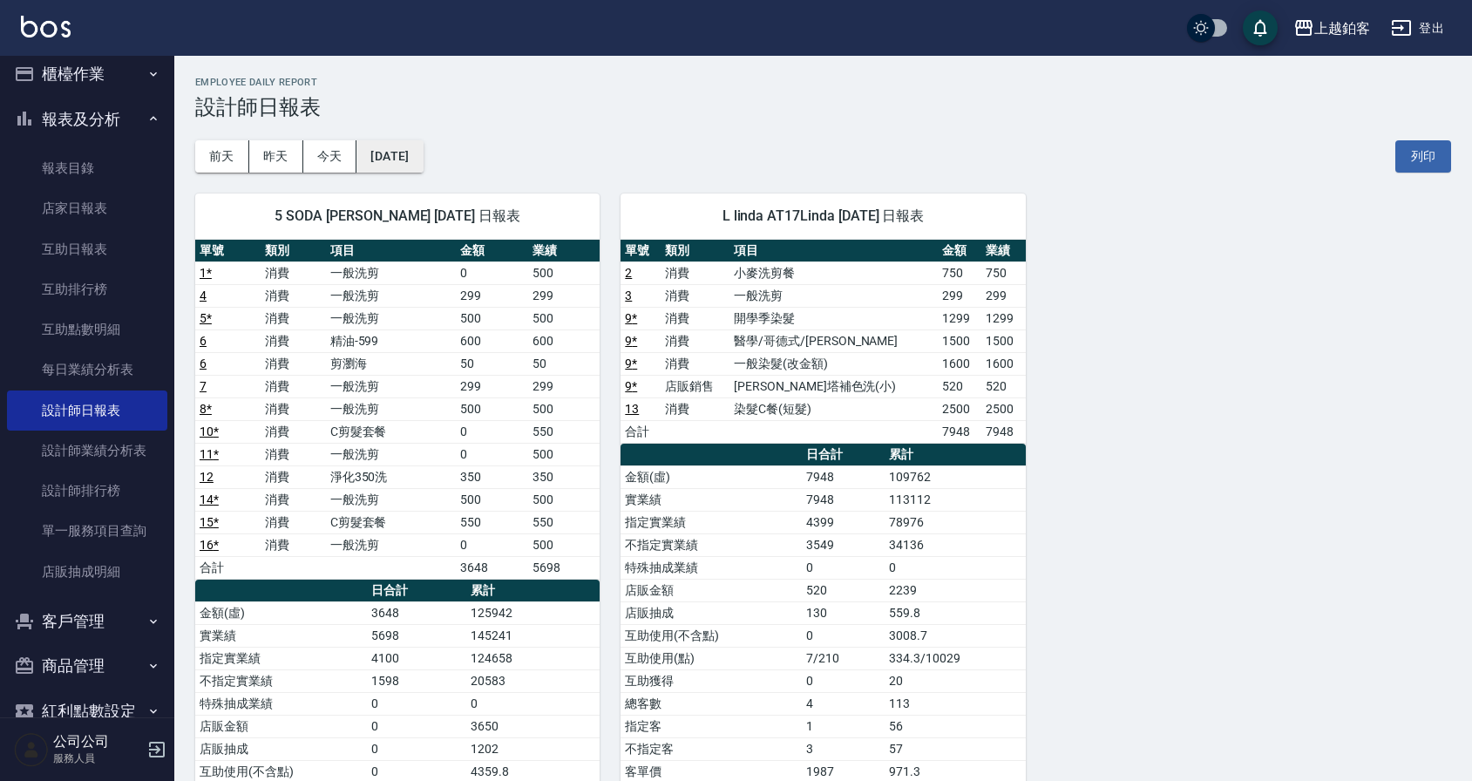
click at [396, 143] on button "[DATE]" at bounding box center [389, 156] width 66 height 32
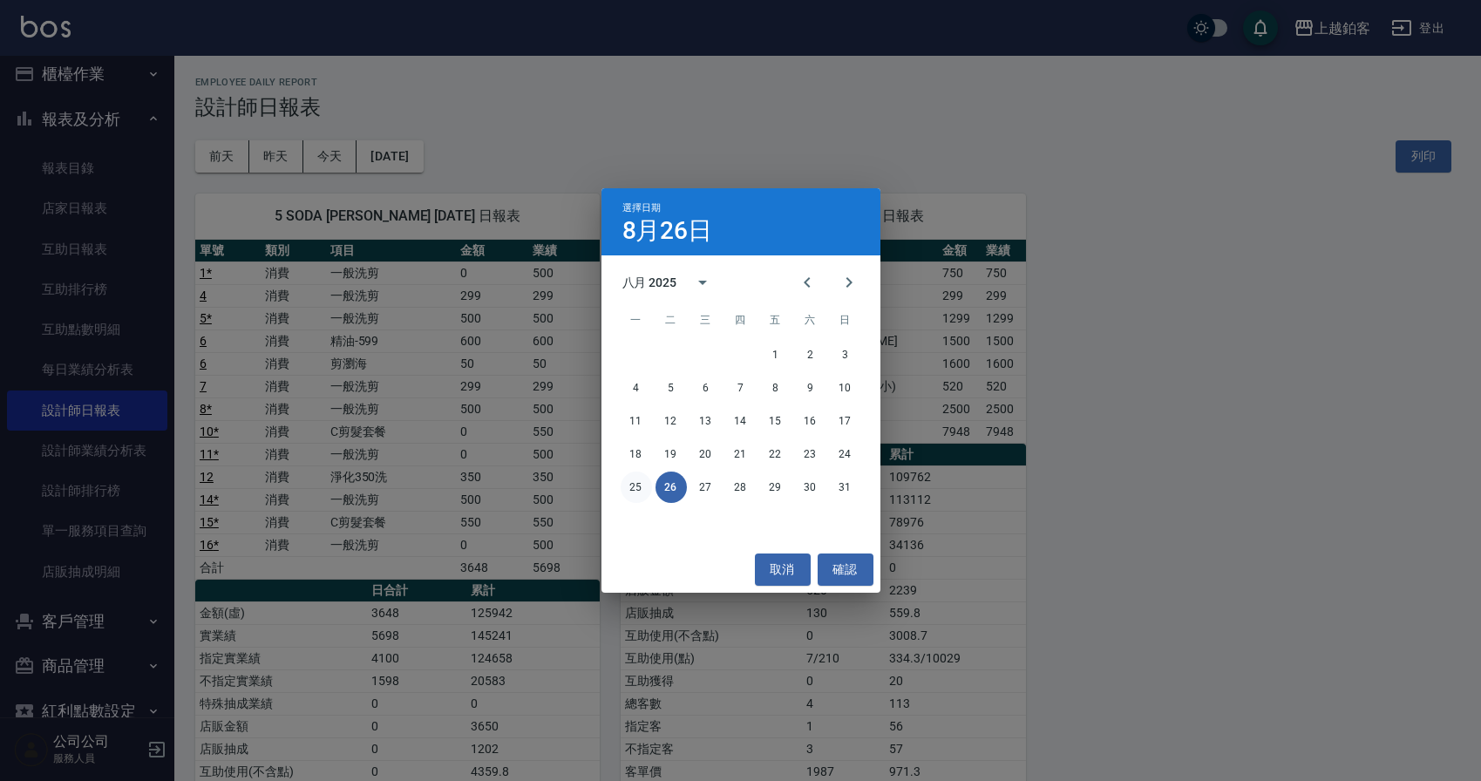
click at [634, 490] on button "25" at bounding box center [635, 486] width 31 height 31
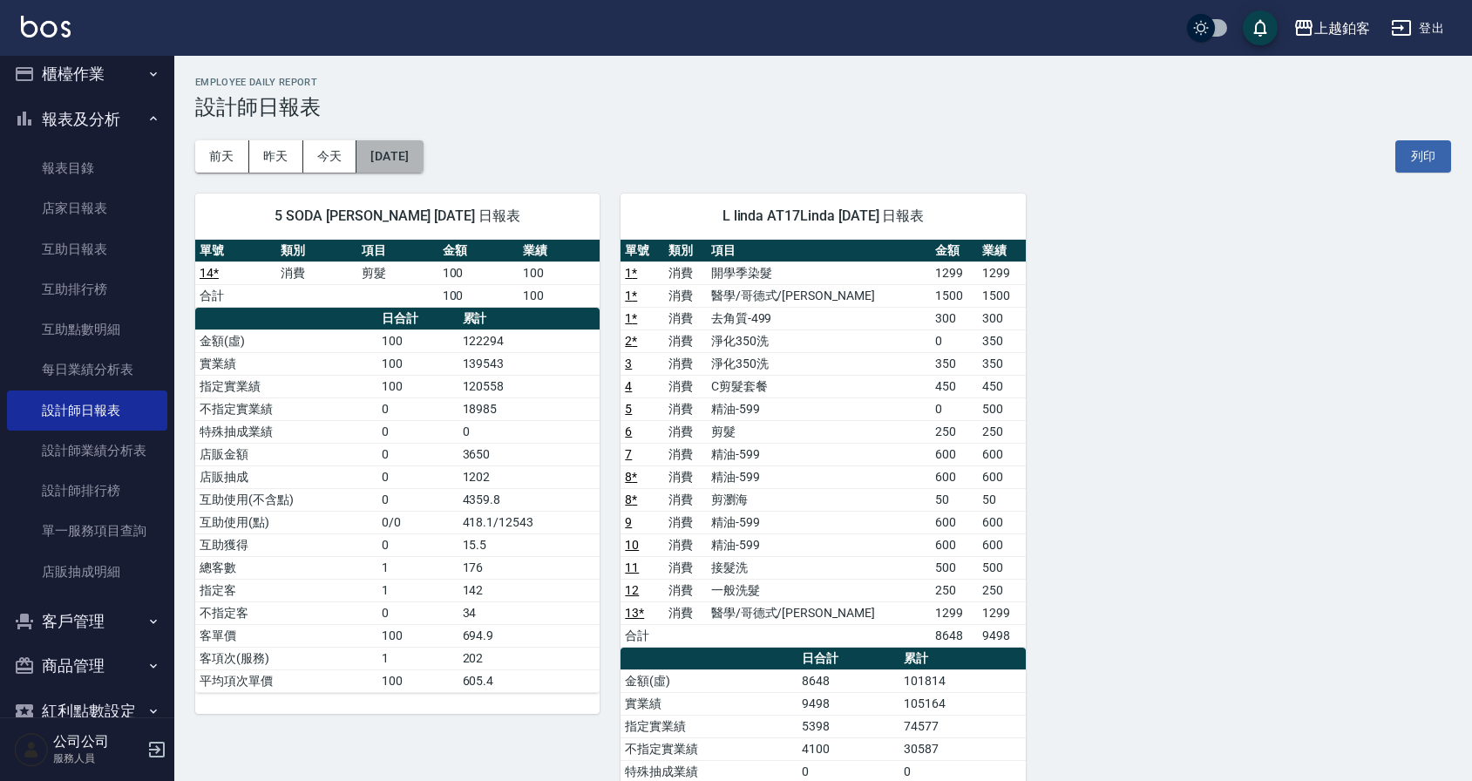
click at [390, 150] on button "[DATE]" at bounding box center [389, 156] width 66 height 32
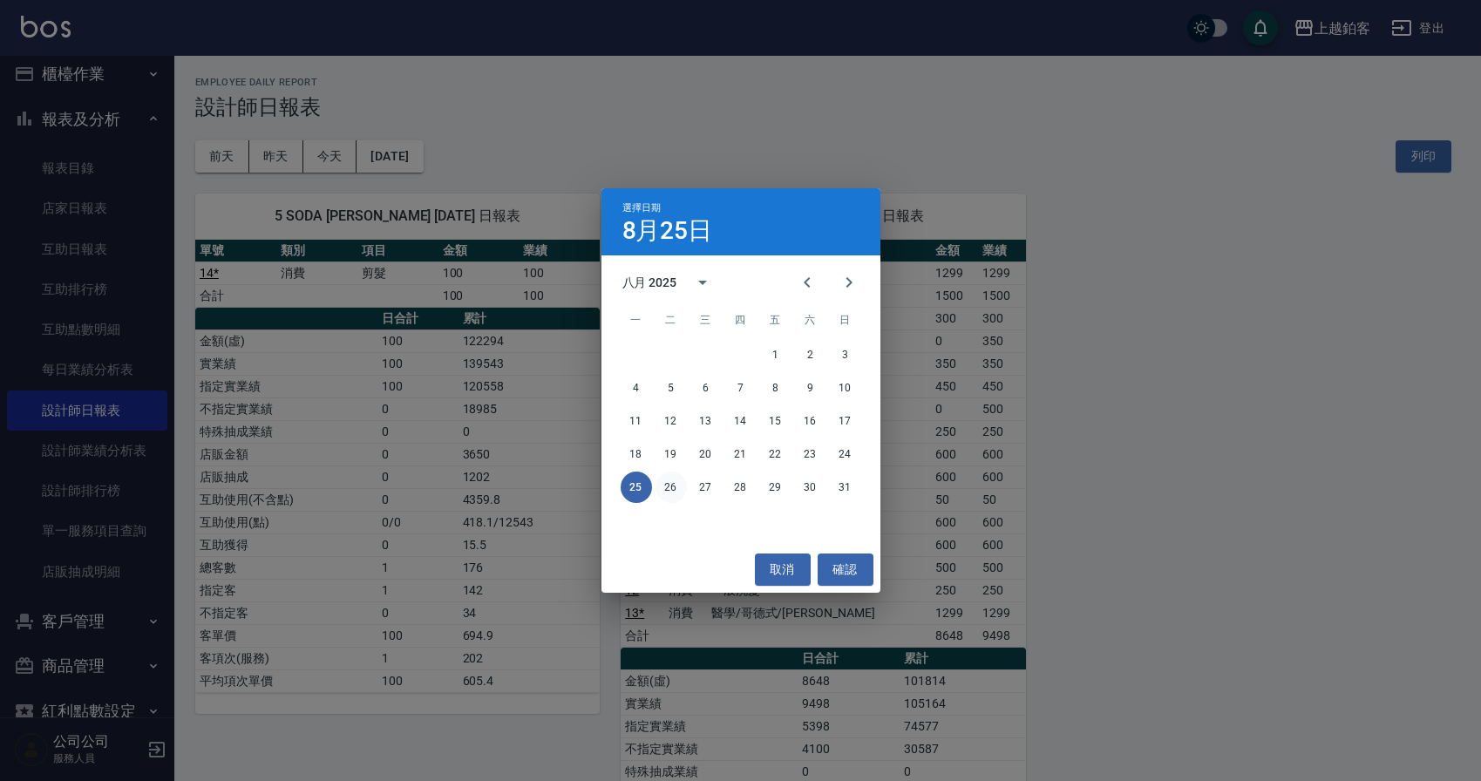
click at [668, 492] on button "26" at bounding box center [670, 486] width 31 height 31
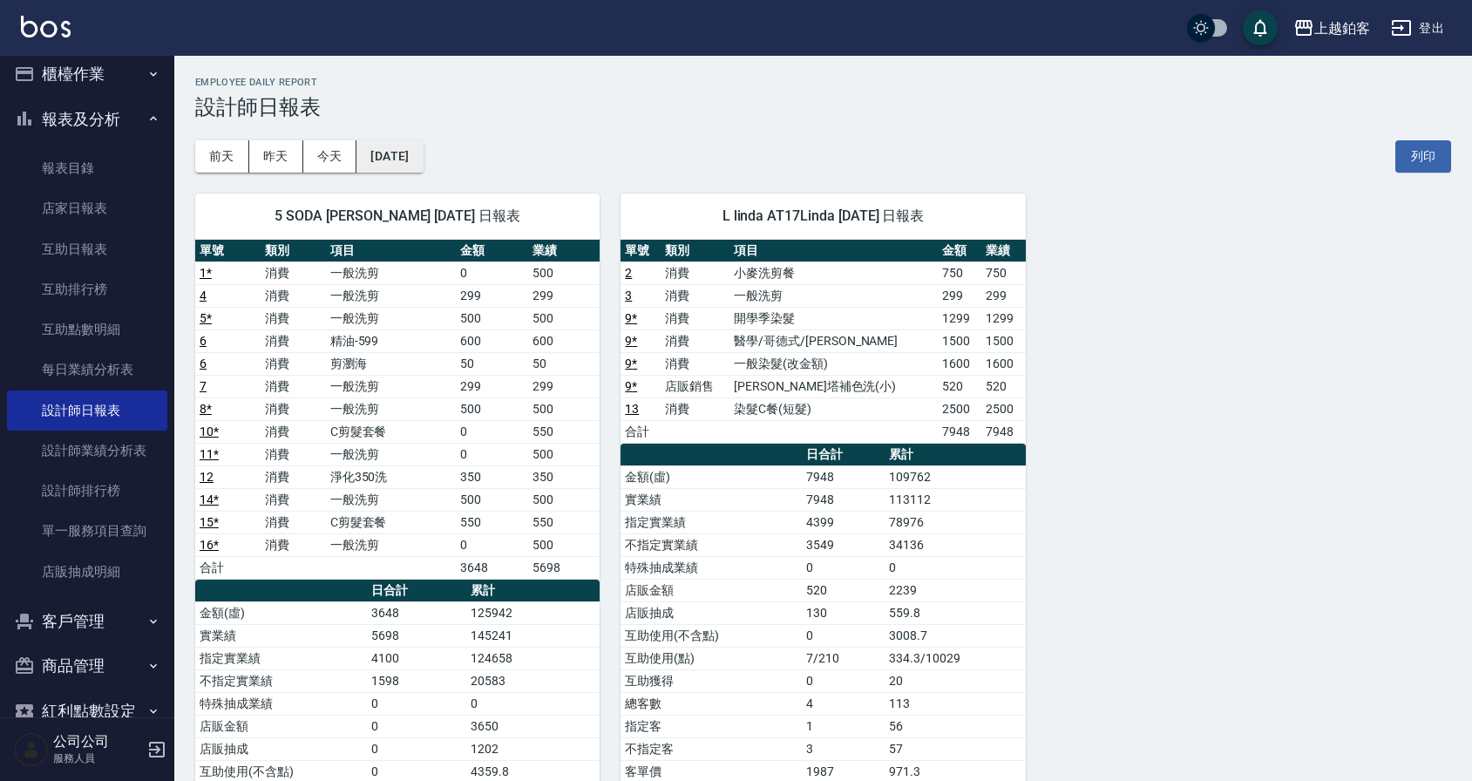
click at [423, 149] on button "[DATE]" at bounding box center [389, 156] width 66 height 32
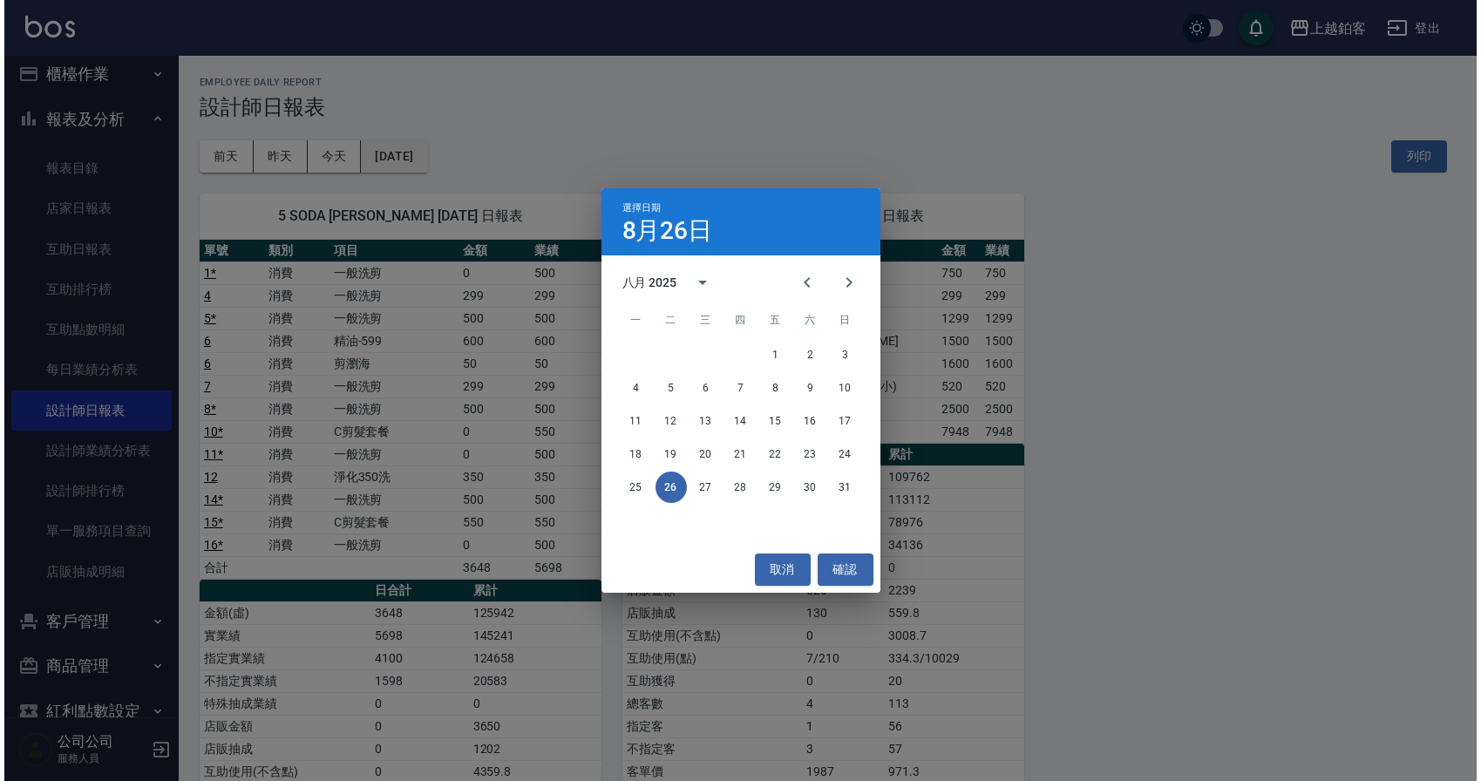
scroll to position [6, 0]
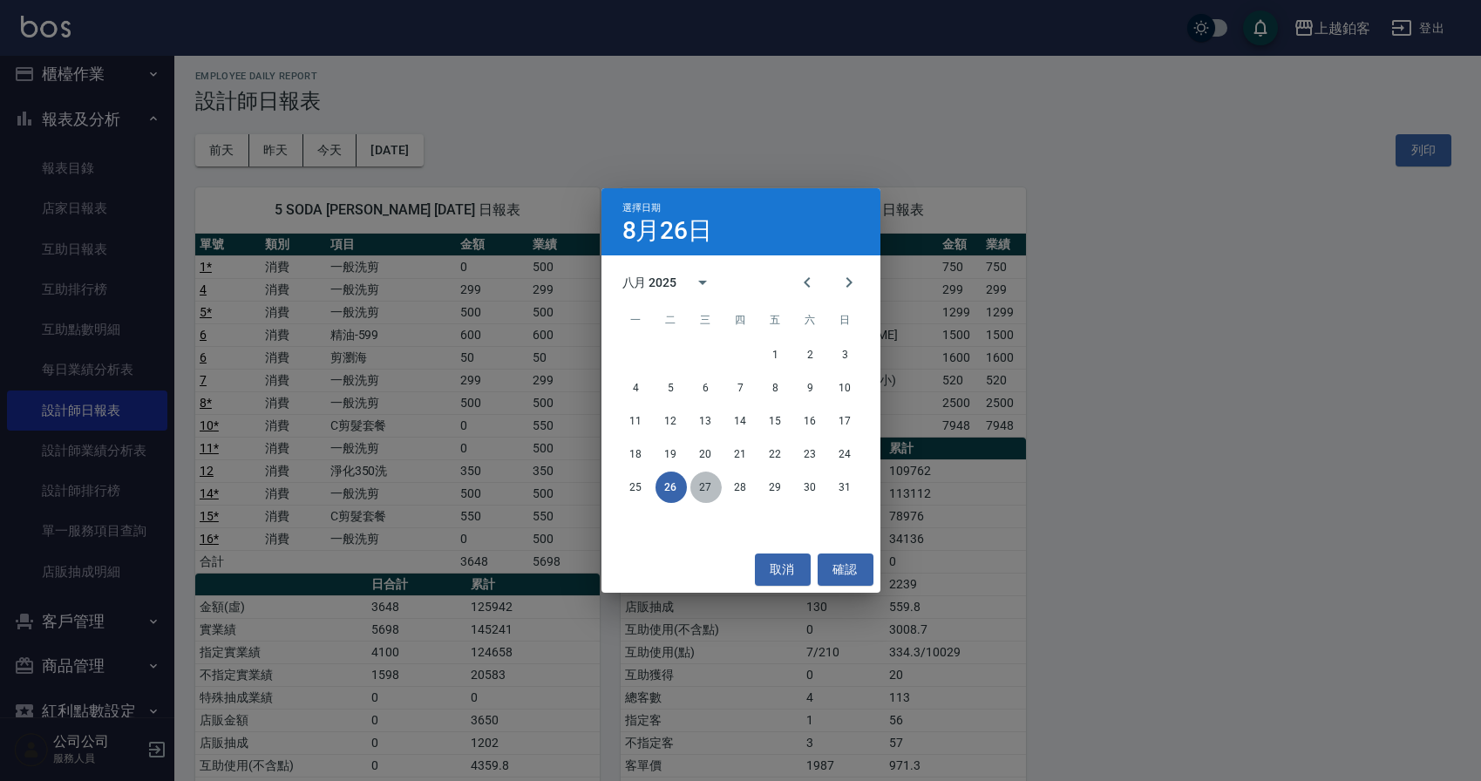
click at [710, 485] on button "27" at bounding box center [705, 486] width 31 height 31
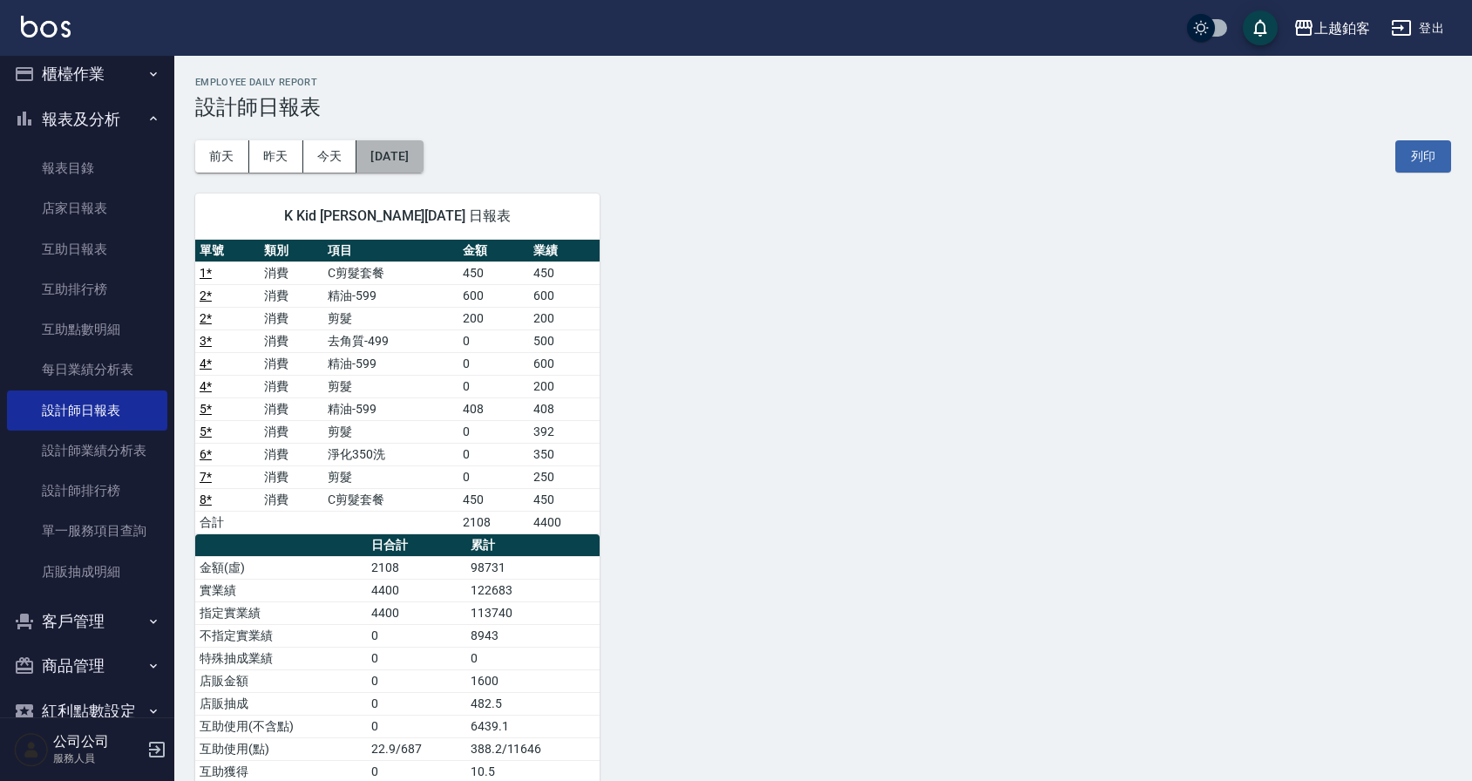
click at [410, 152] on button "[DATE]" at bounding box center [389, 156] width 66 height 32
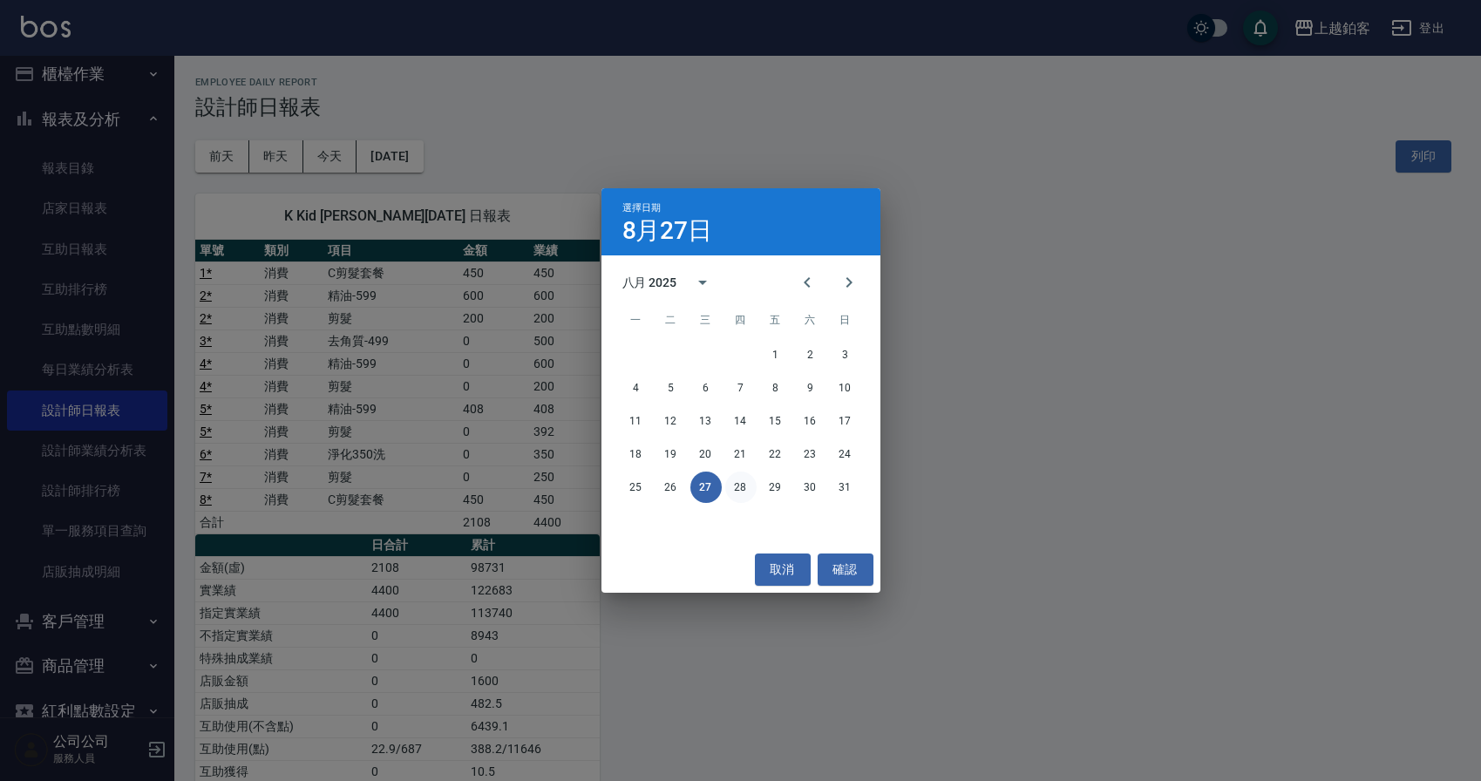
click at [746, 488] on button "28" at bounding box center [740, 486] width 31 height 31
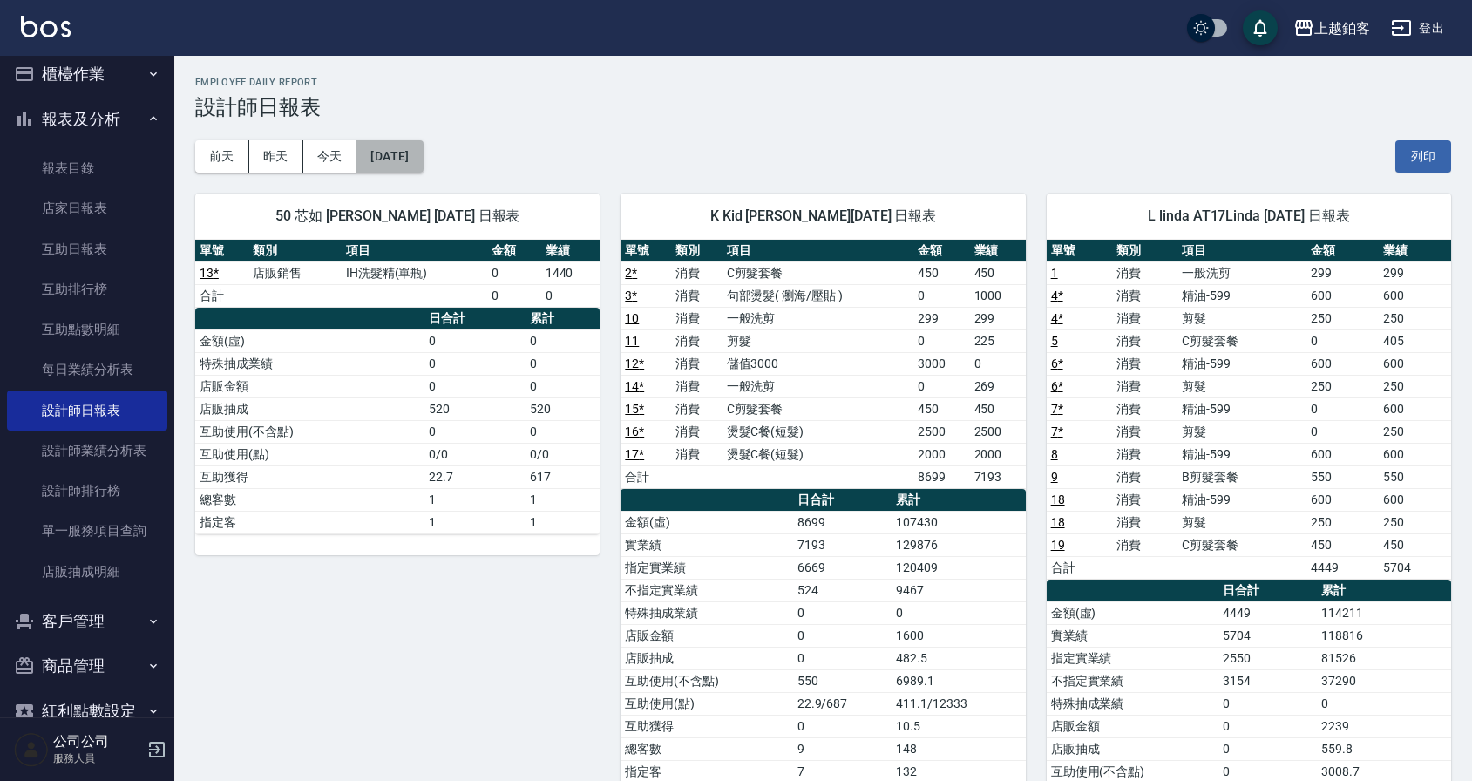
click at [423, 153] on button "[DATE]" at bounding box center [389, 156] width 66 height 32
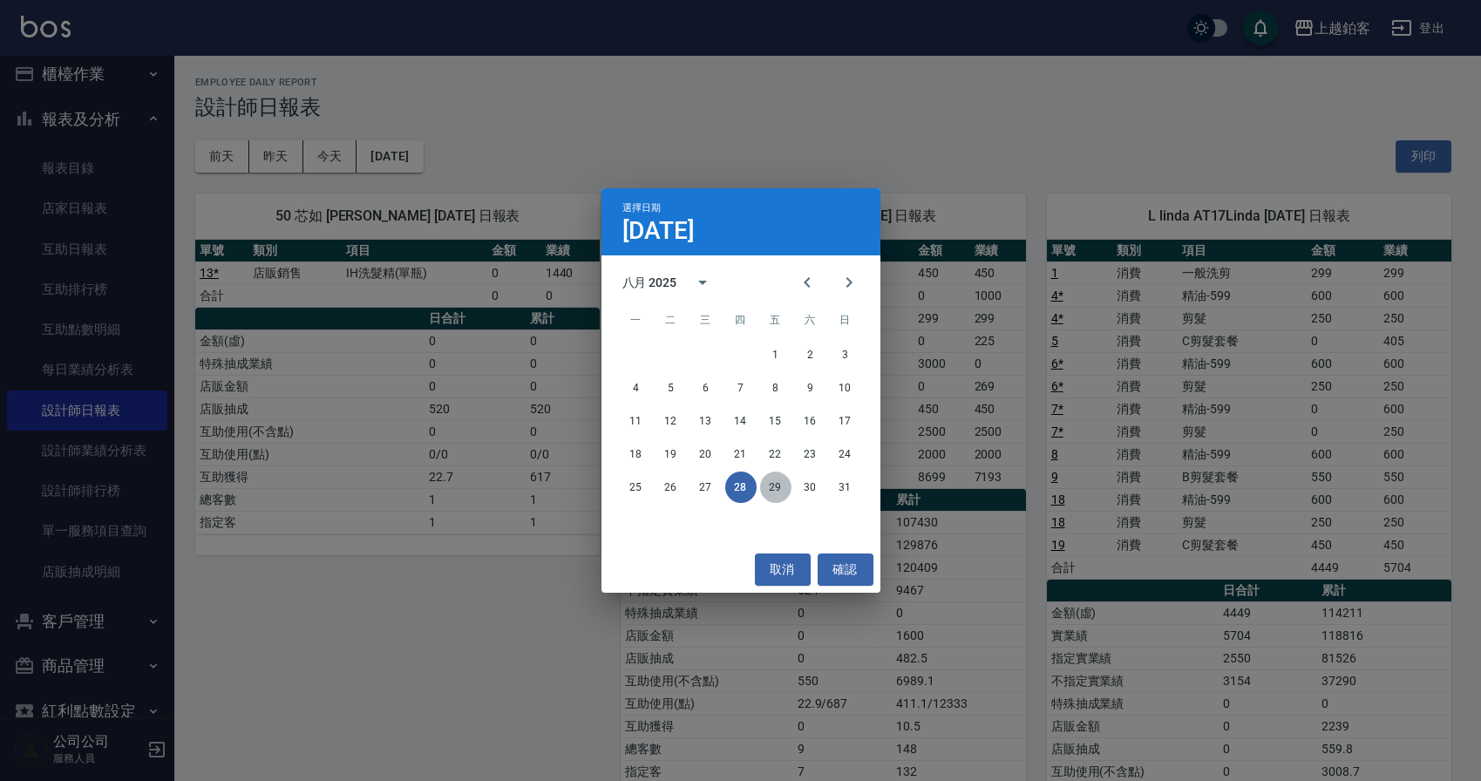
click at [784, 485] on button "29" at bounding box center [775, 486] width 31 height 31
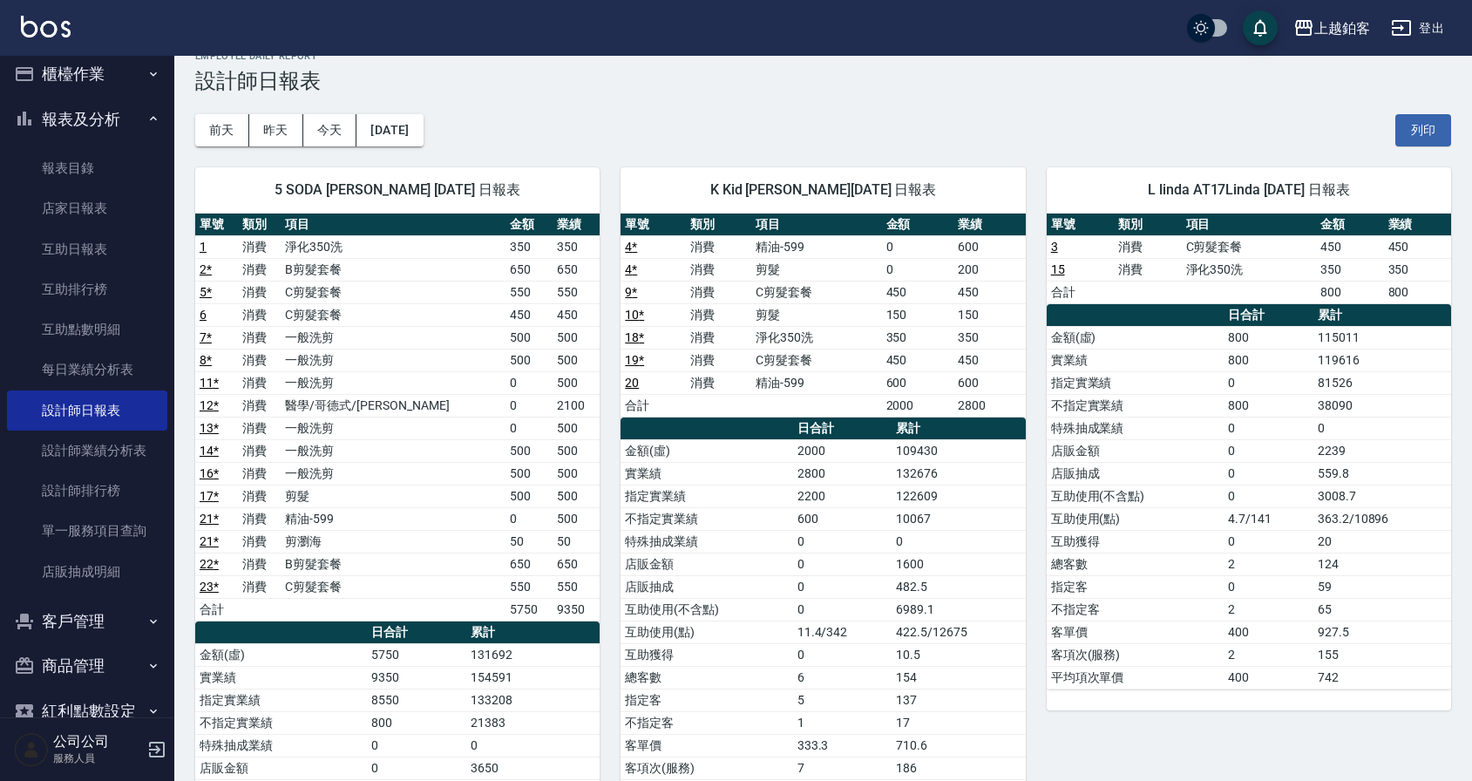
scroll to position [30, 0]
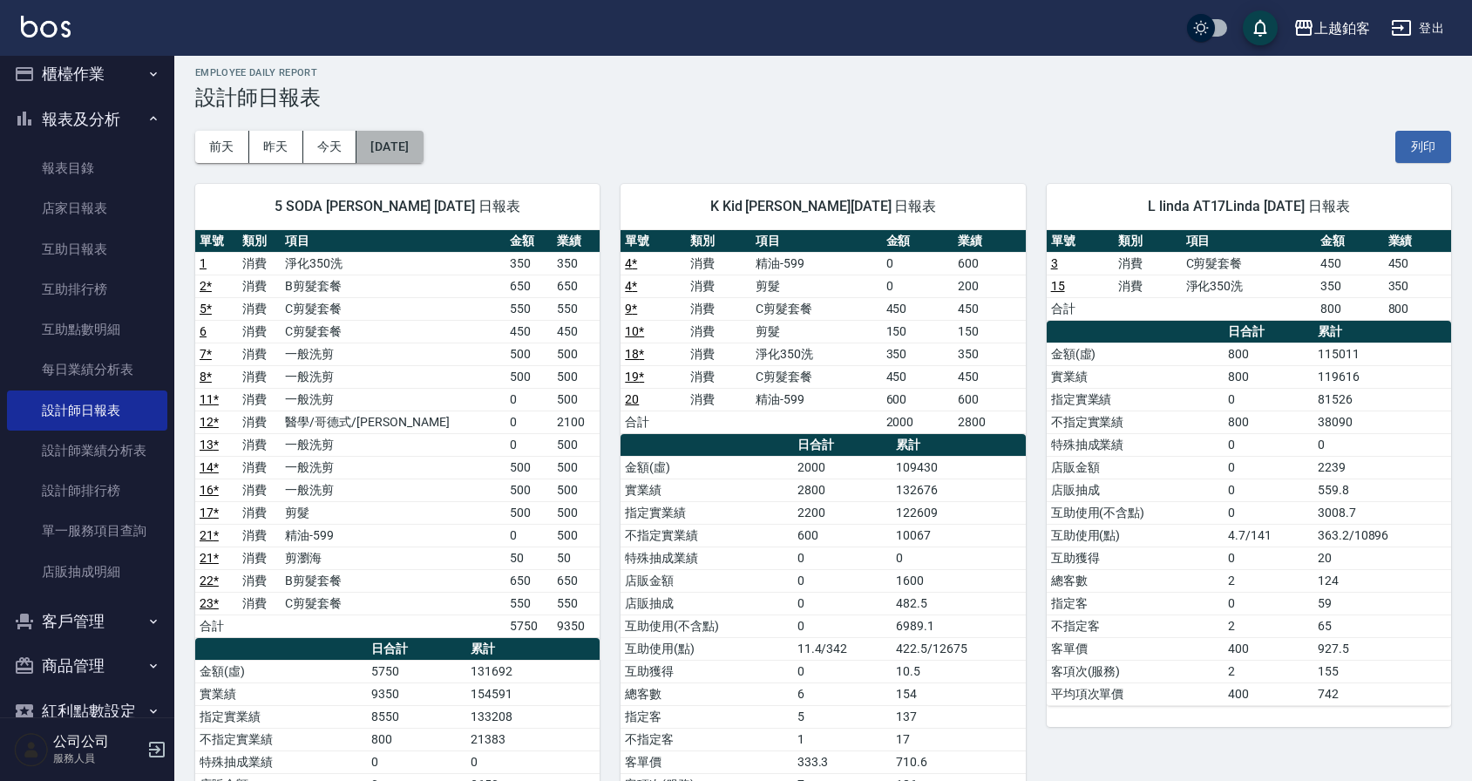
click at [423, 133] on button "[DATE]" at bounding box center [389, 147] width 66 height 32
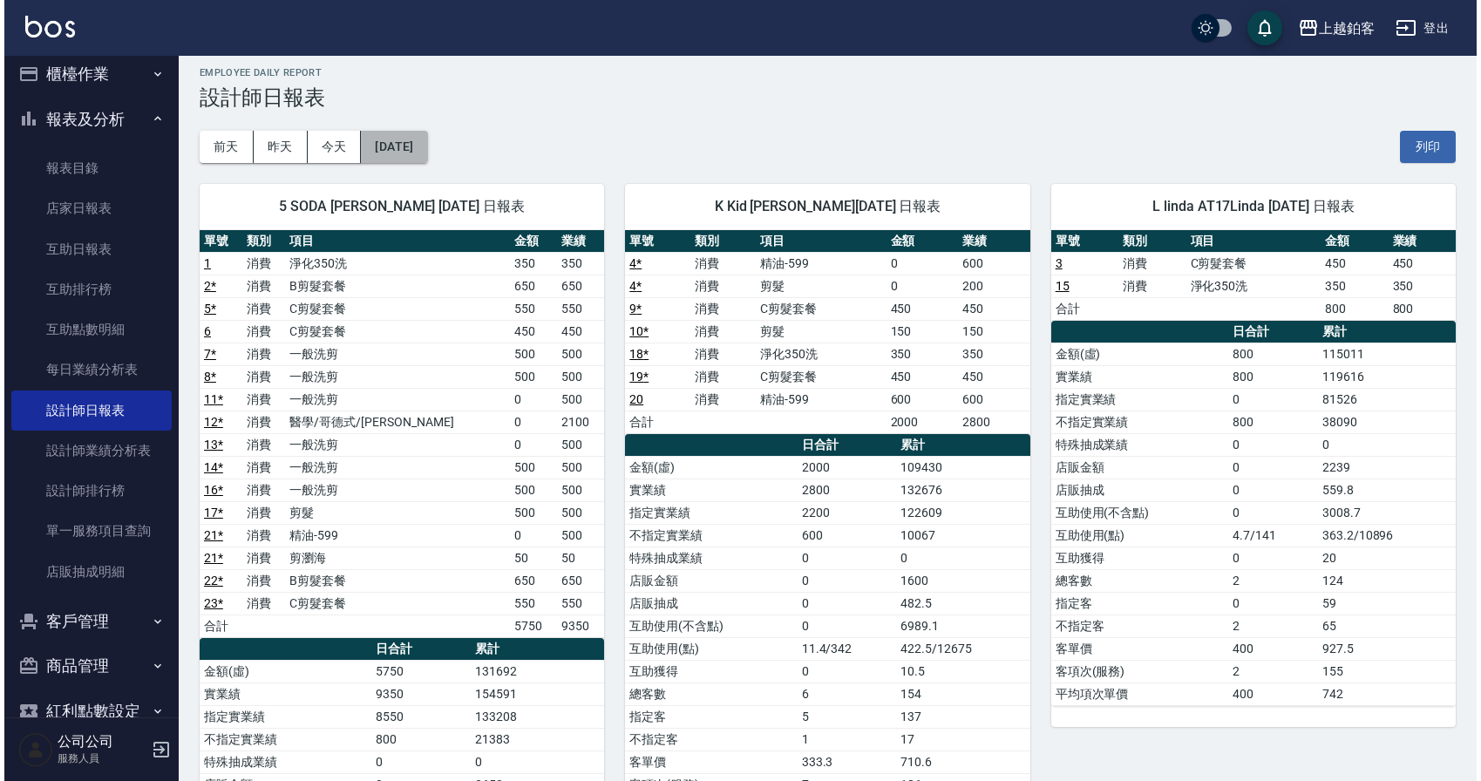
scroll to position [17, 0]
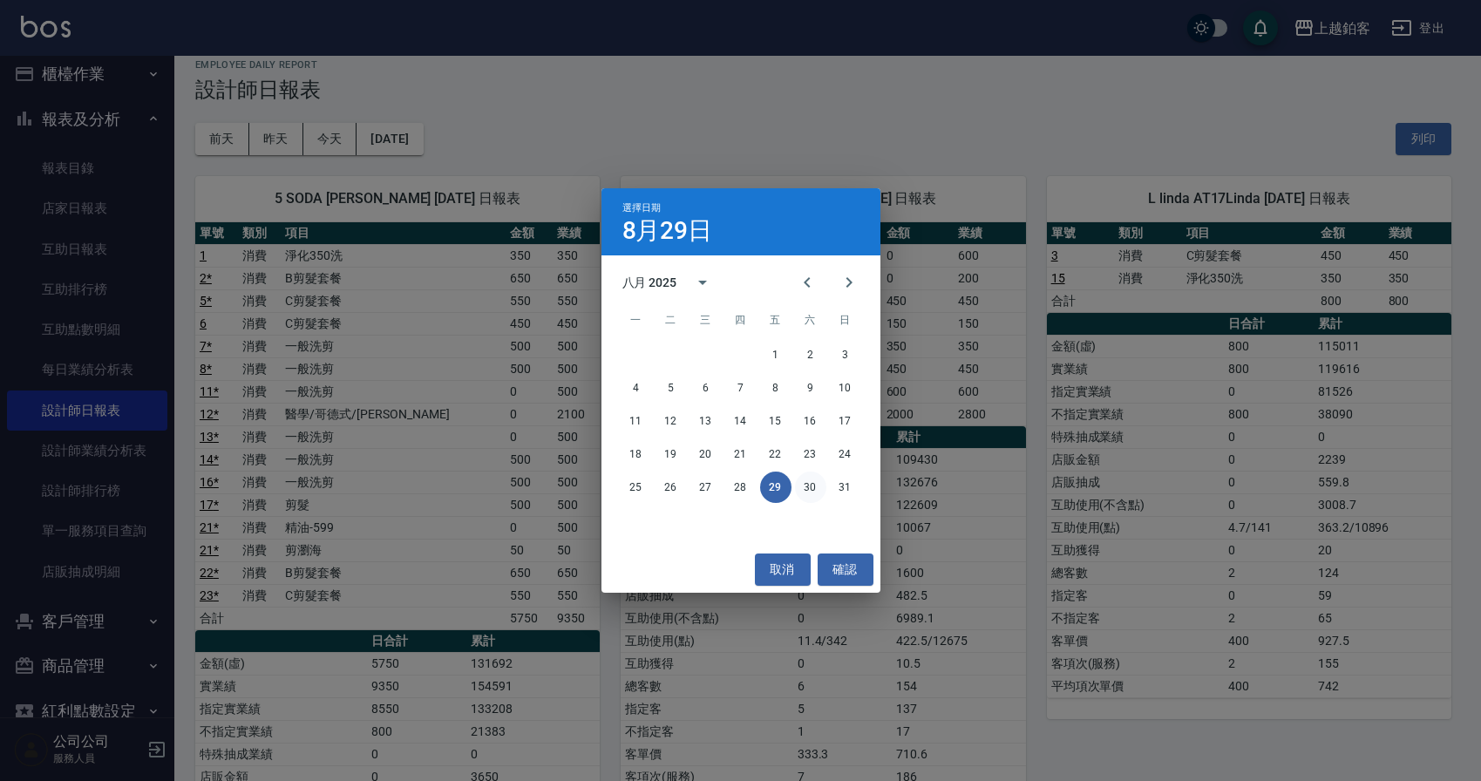
click at [804, 487] on button "30" at bounding box center [810, 486] width 31 height 31
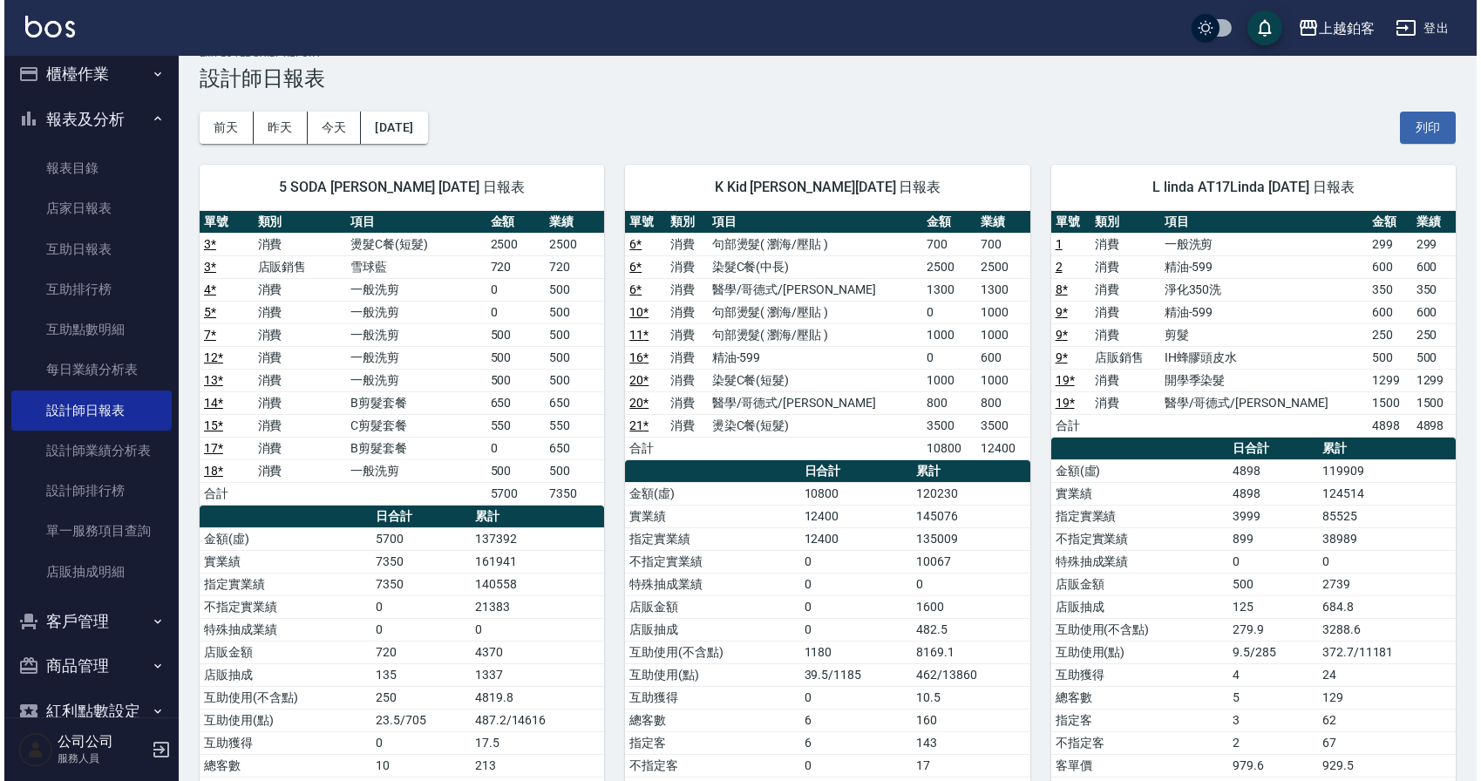
scroll to position [27, 0]
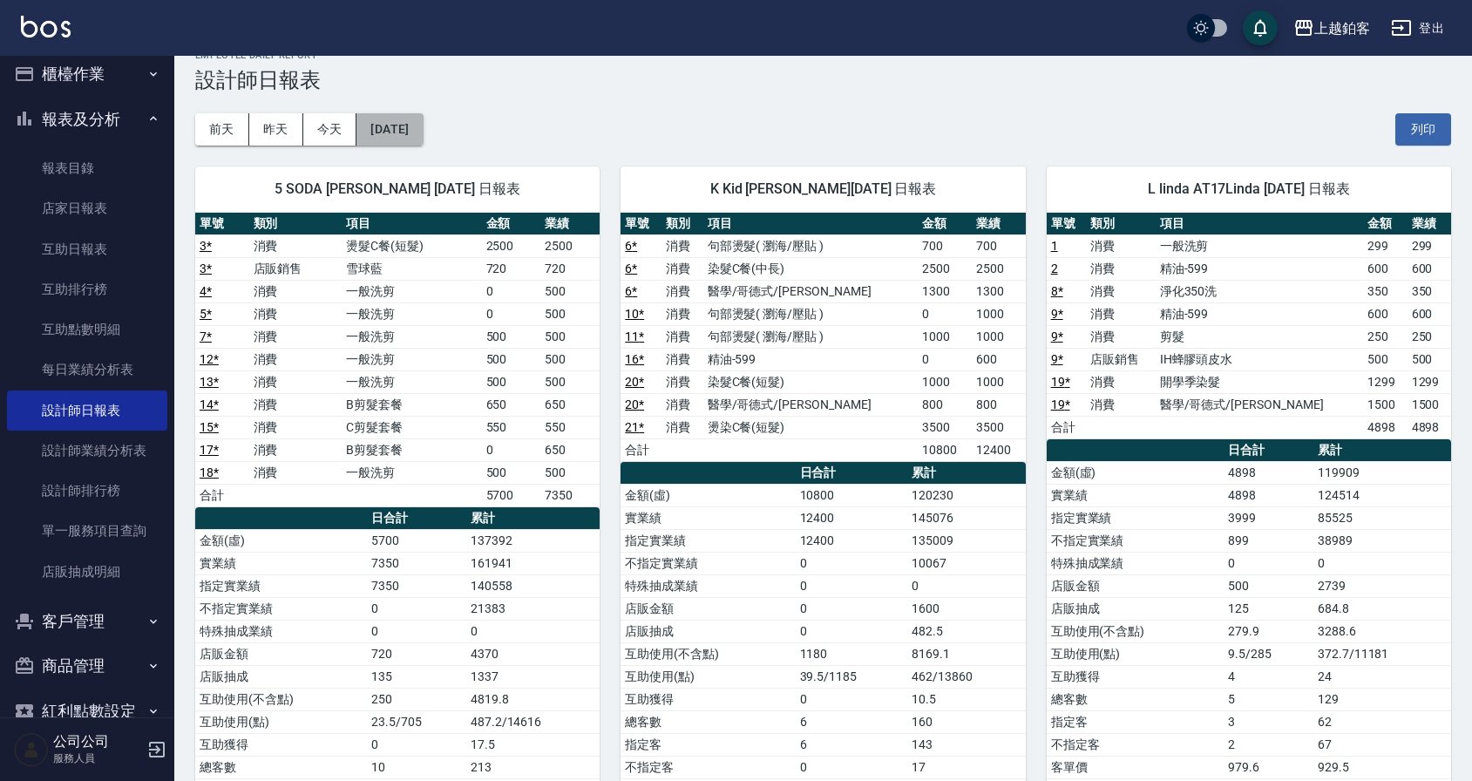
click at [420, 119] on button "[DATE]" at bounding box center [389, 129] width 66 height 32
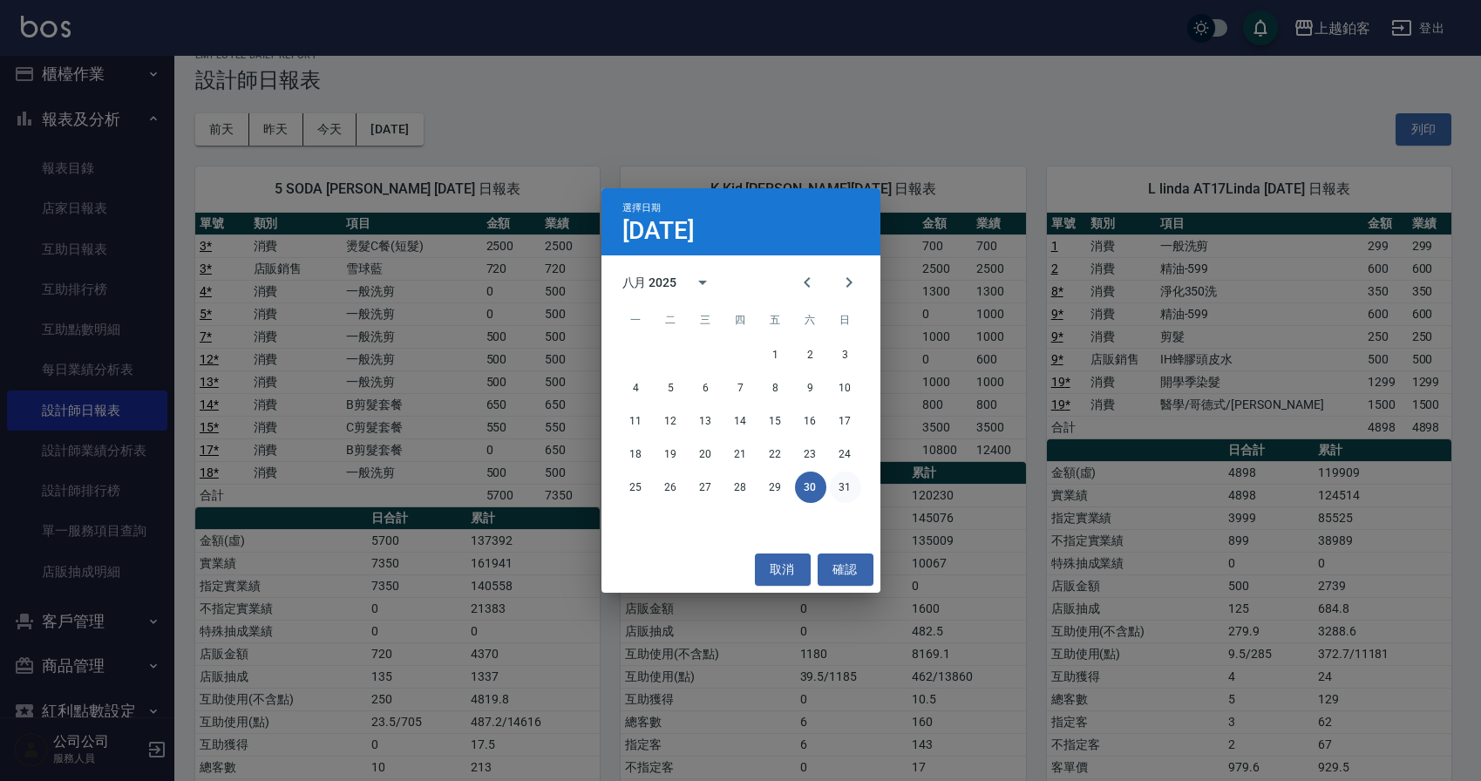
click at [838, 485] on button "31" at bounding box center [845, 486] width 31 height 31
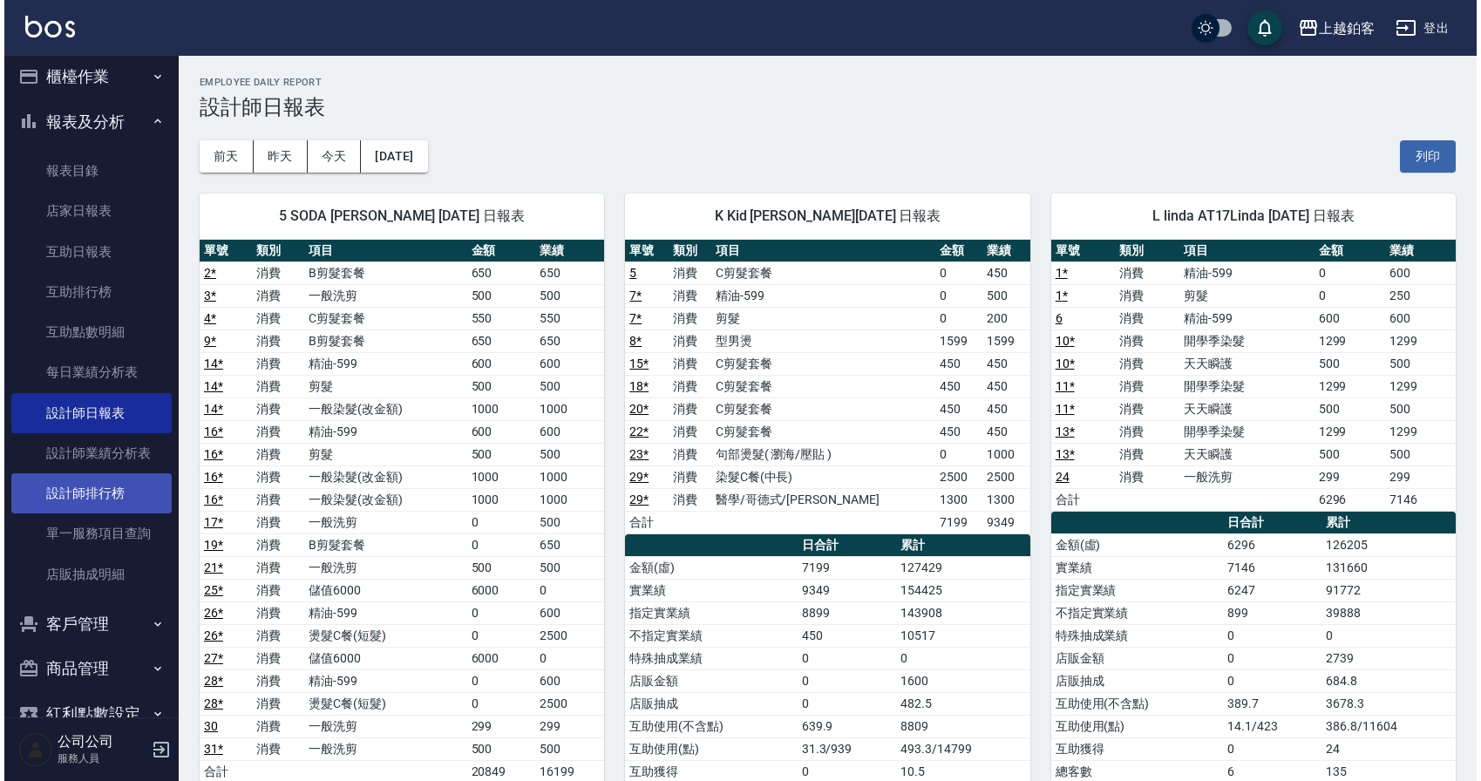
scroll to position [22, 0]
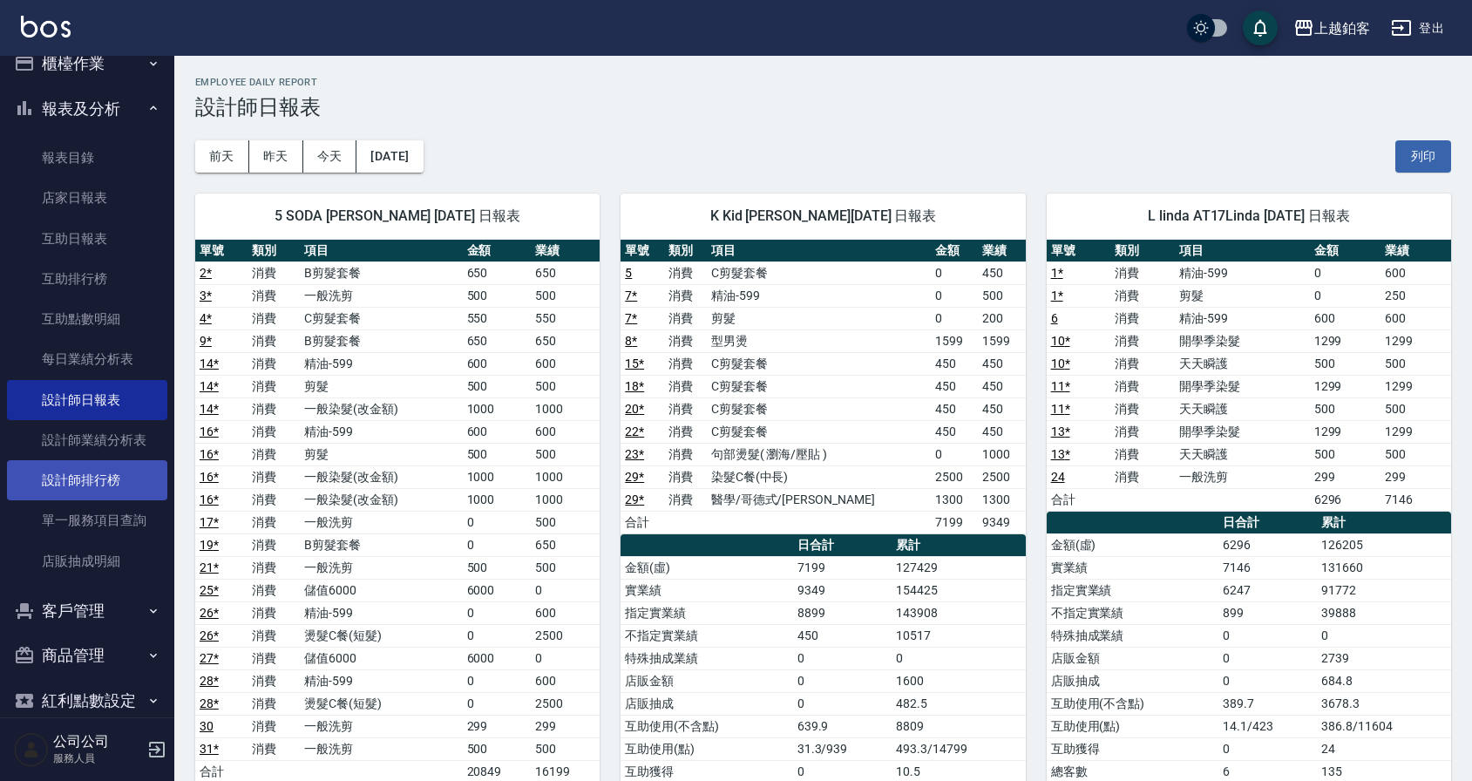
click at [82, 474] on link "設計師排行榜" at bounding box center [87, 480] width 160 height 40
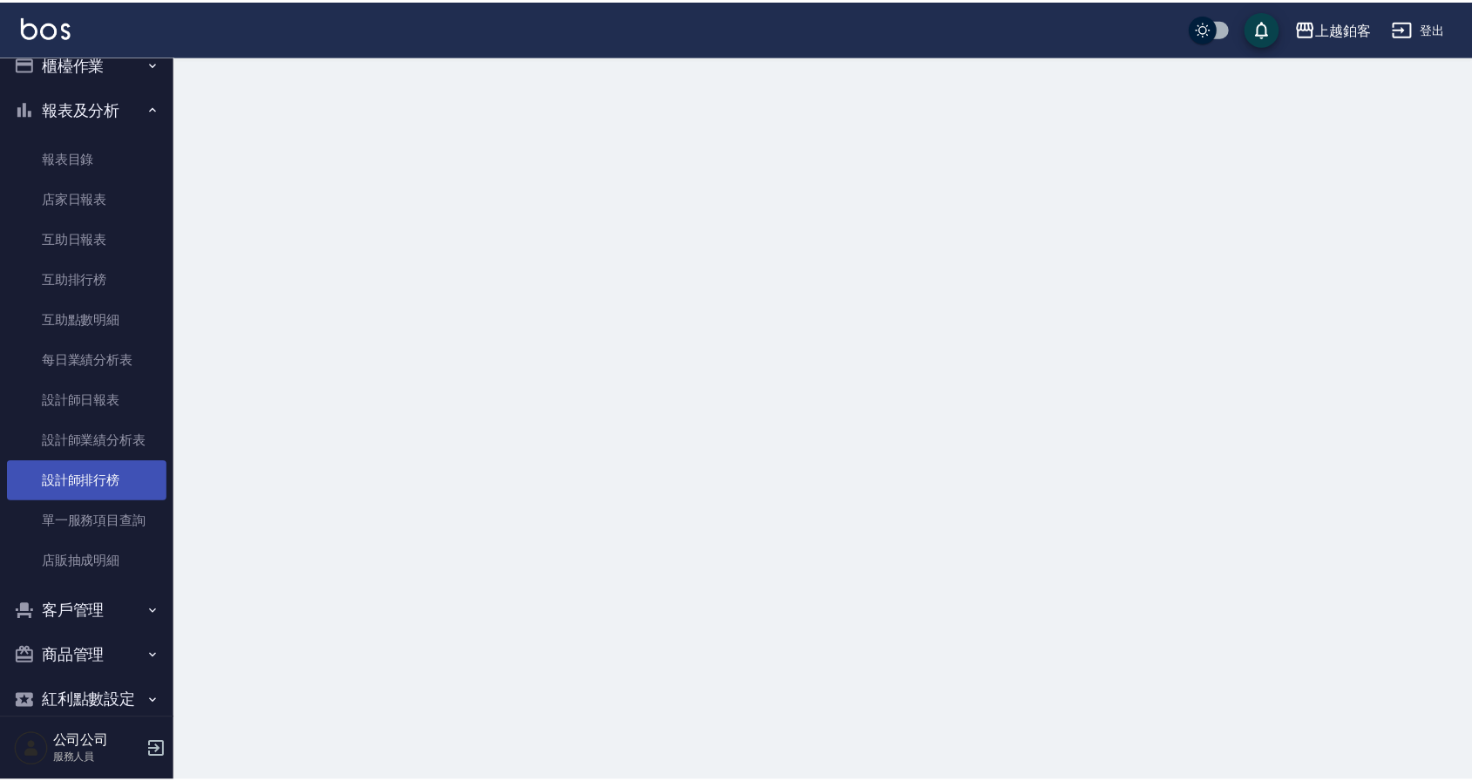
scroll to position [23, 0]
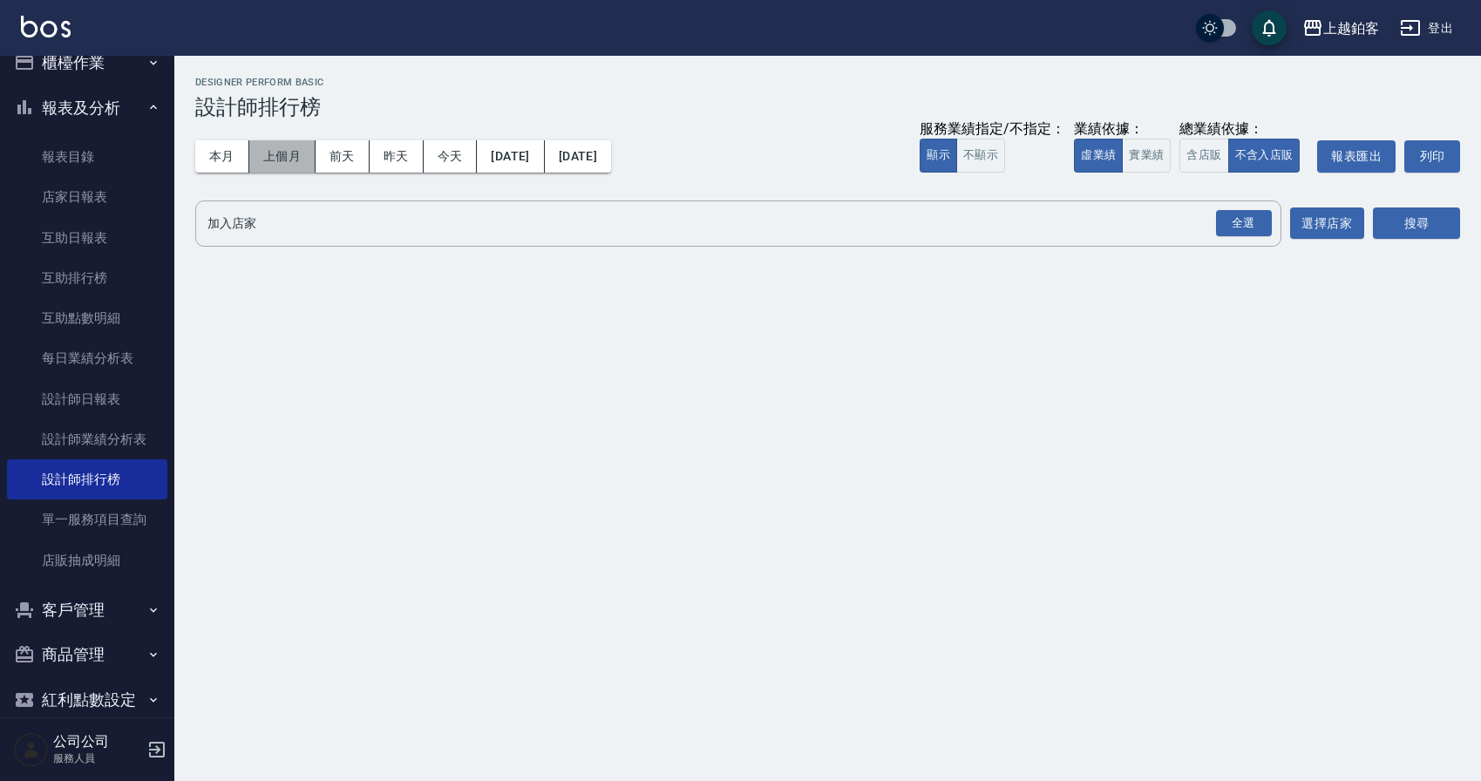
click at [288, 161] on button "上個月" at bounding box center [282, 156] width 66 height 32
click at [611, 155] on button "[DATE]" at bounding box center [578, 156] width 66 height 32
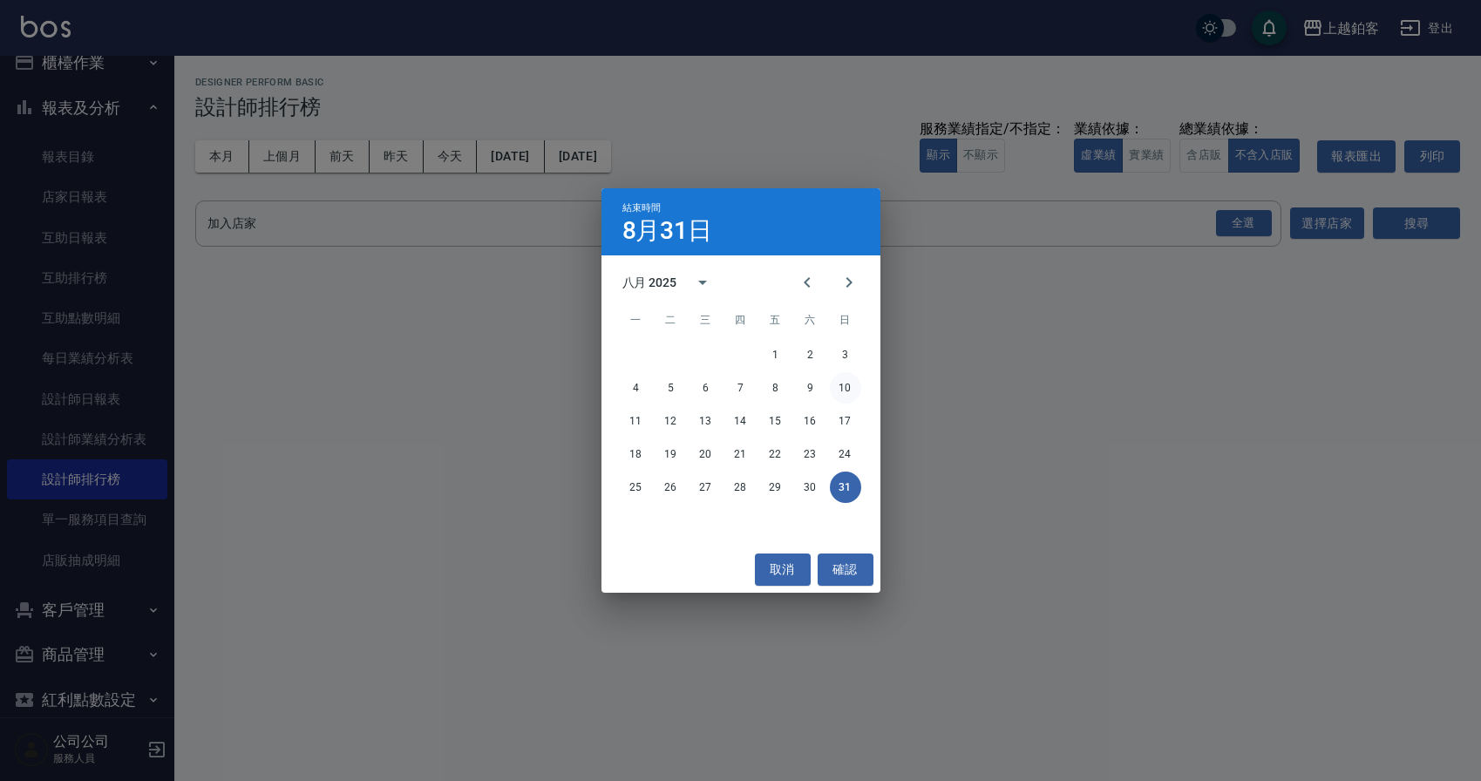
click at [852, 392] on button "10" at bounding box center [845, 387] width 31 height 31
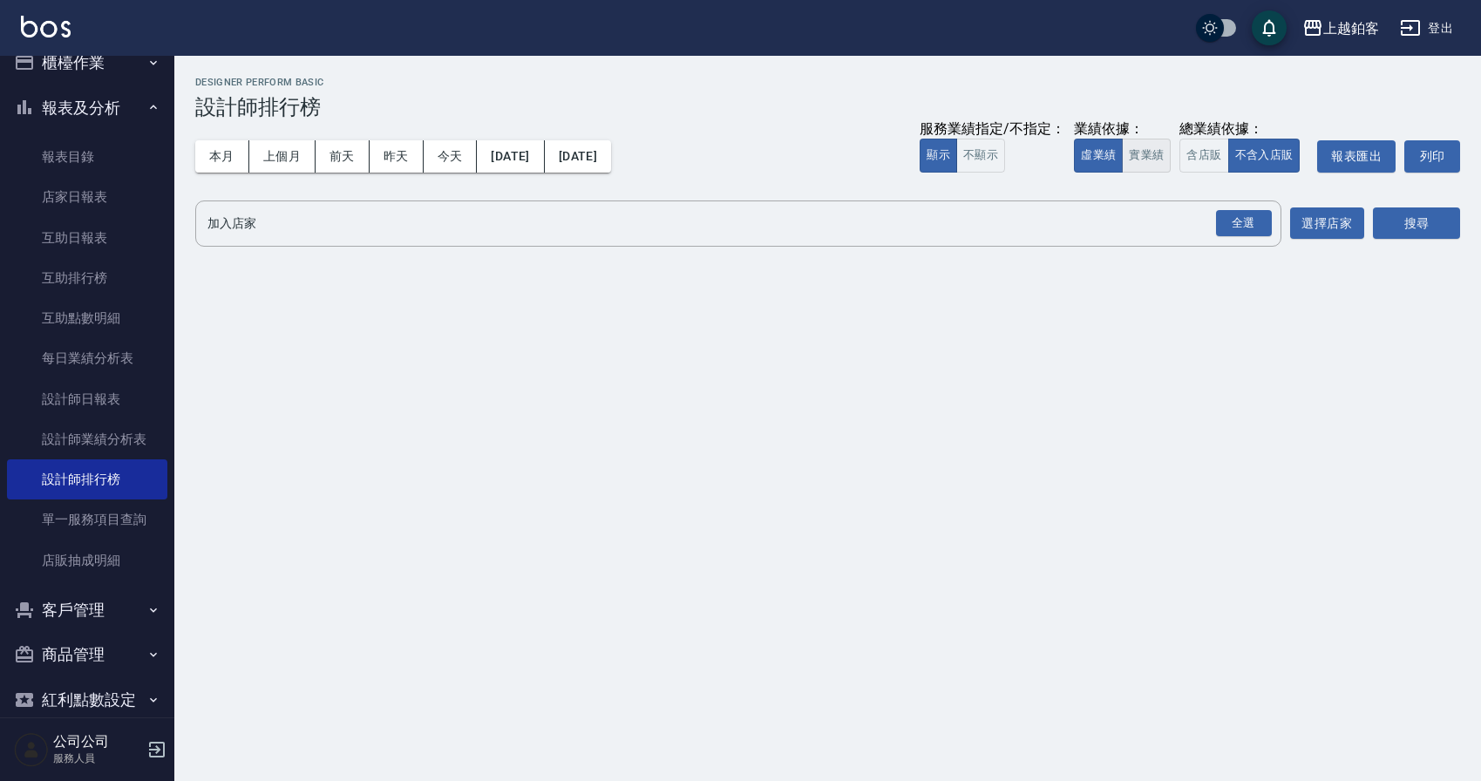
drag, startPoint x: 1128, startPoint y: 152, endPoint x: 1163, endPoint y: 156, distance: 36.0
click at [1128, 152] on button "實業績" at bounding box center [1146, 156] width 49 height 34
click at [1220, 159] on button "含店販" at bounding box center [1203, 156] width 49 height 34
click at [1260, 218] on div "全選" at bounding box center [1244, 223] width 56 height 27
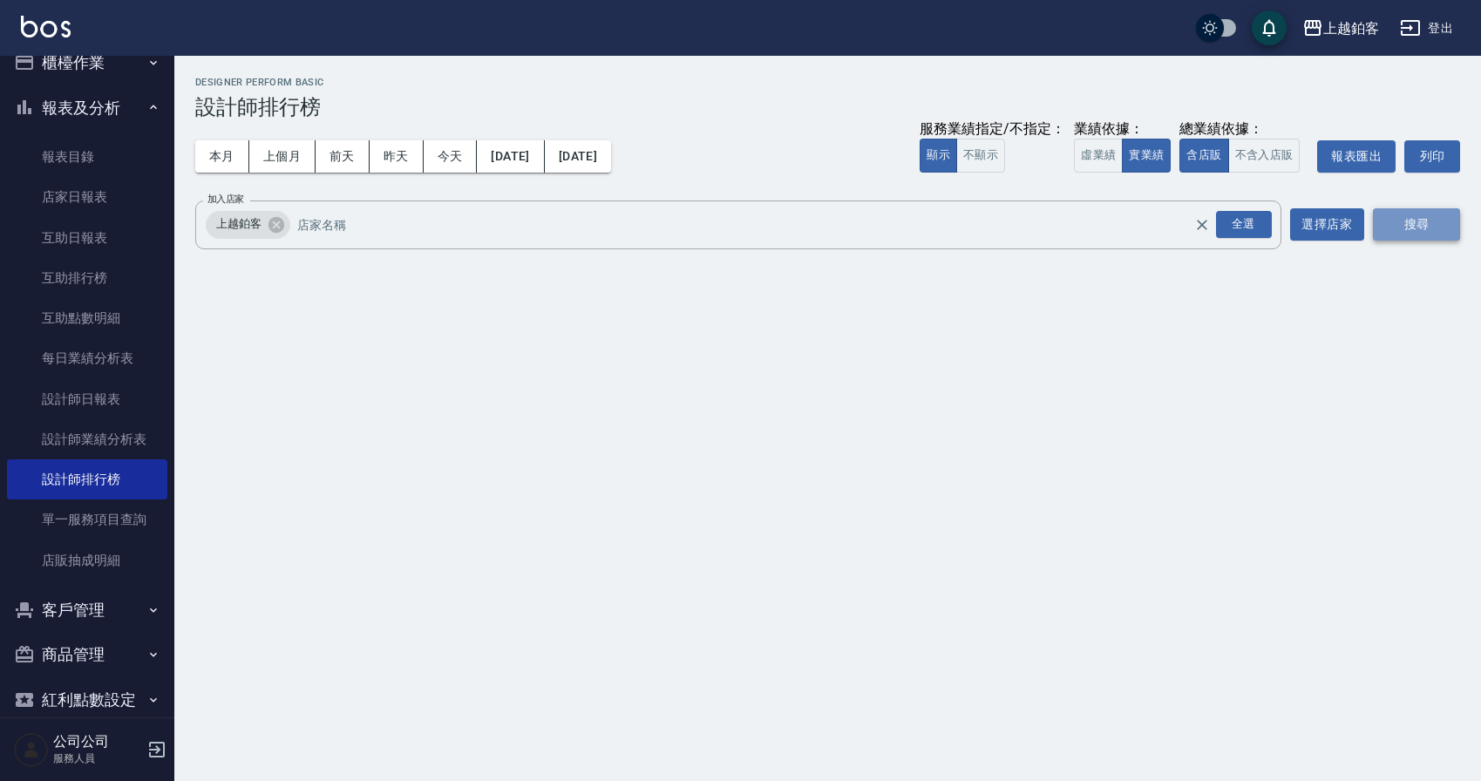
click at [1427, 222] on button "搜尋" at bounding box center [1416, 224] width 87 height 32
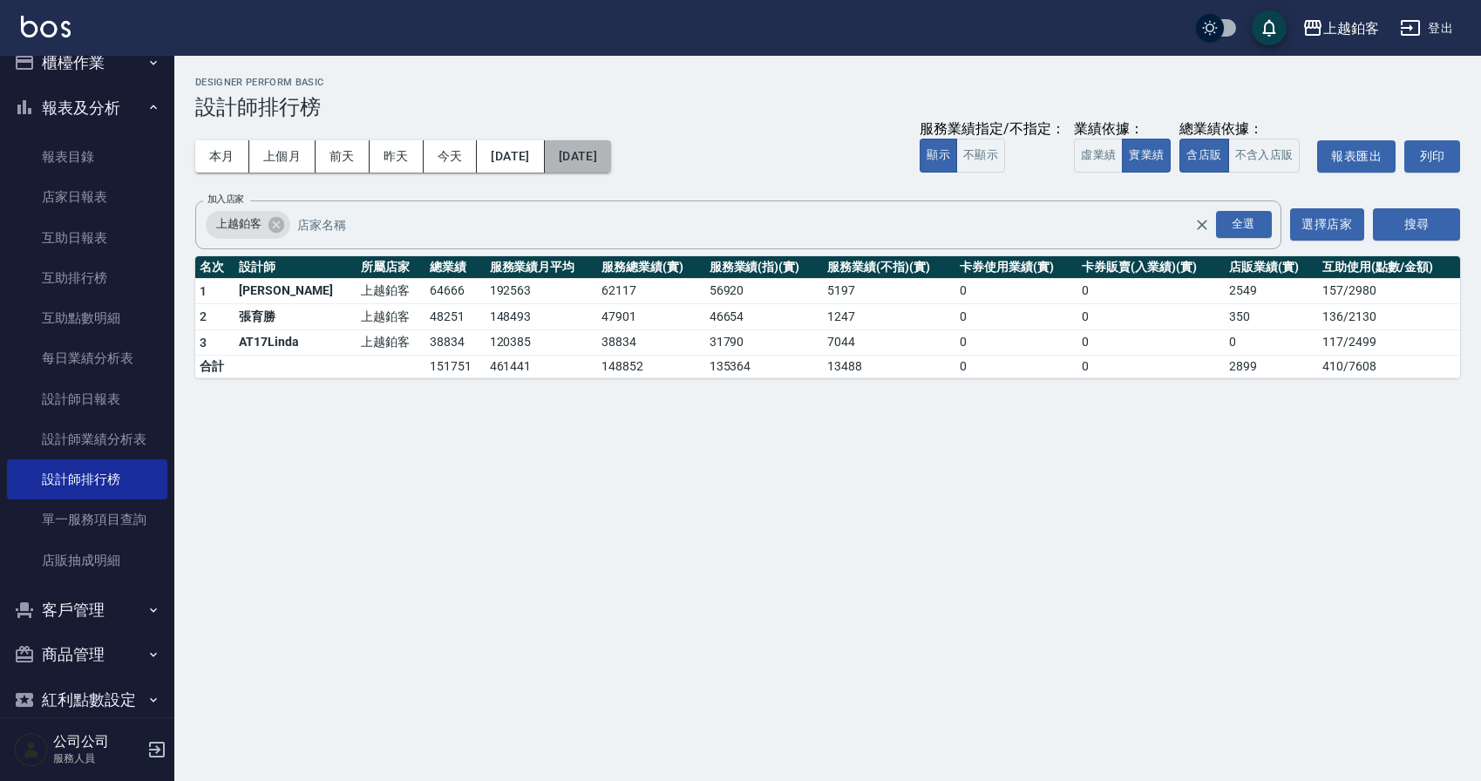
click at [611, 167] on button "[DATE]" at bounding box center [578, 156] width 66 height 32
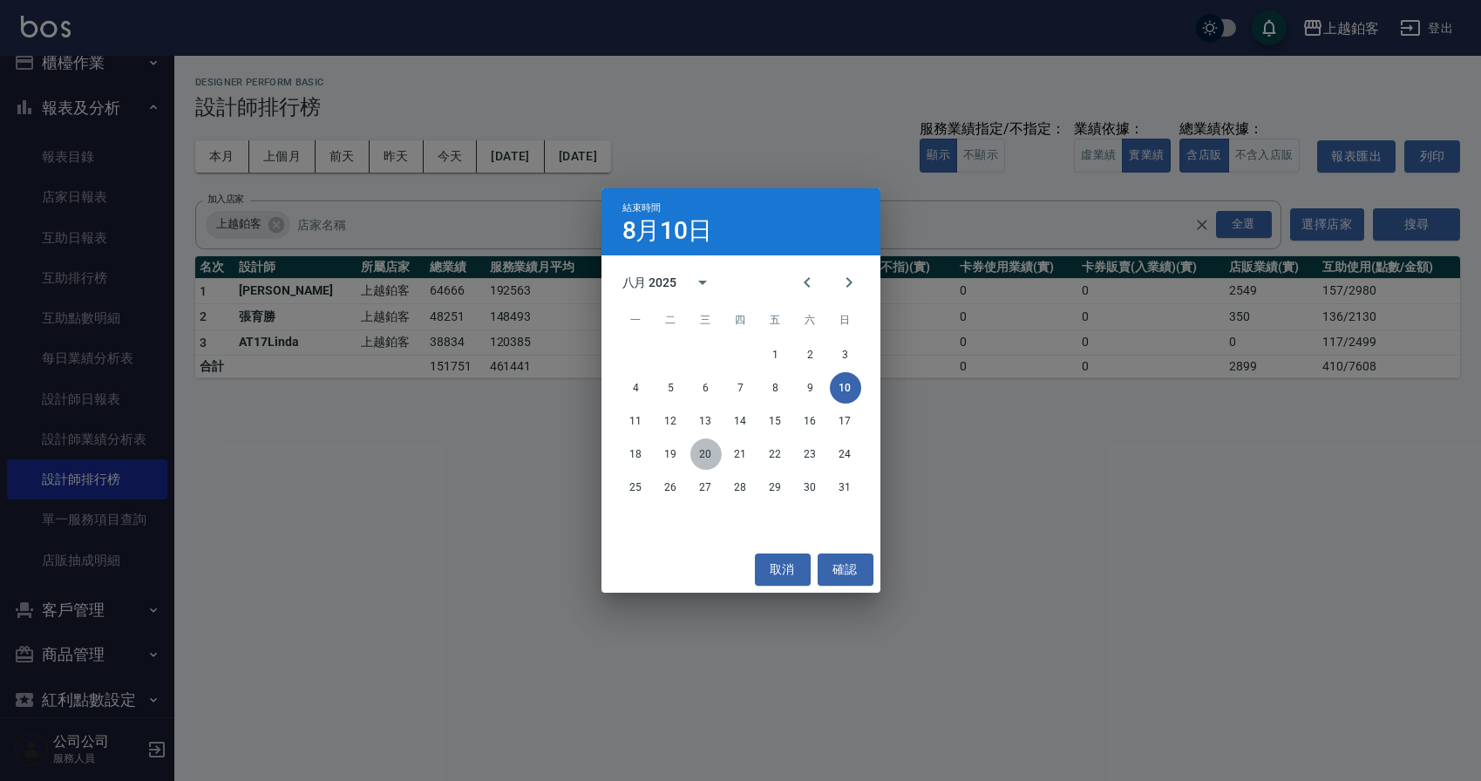
click at [707, 453] on button "20" at bounding box center [705, 453] width 31 height 31
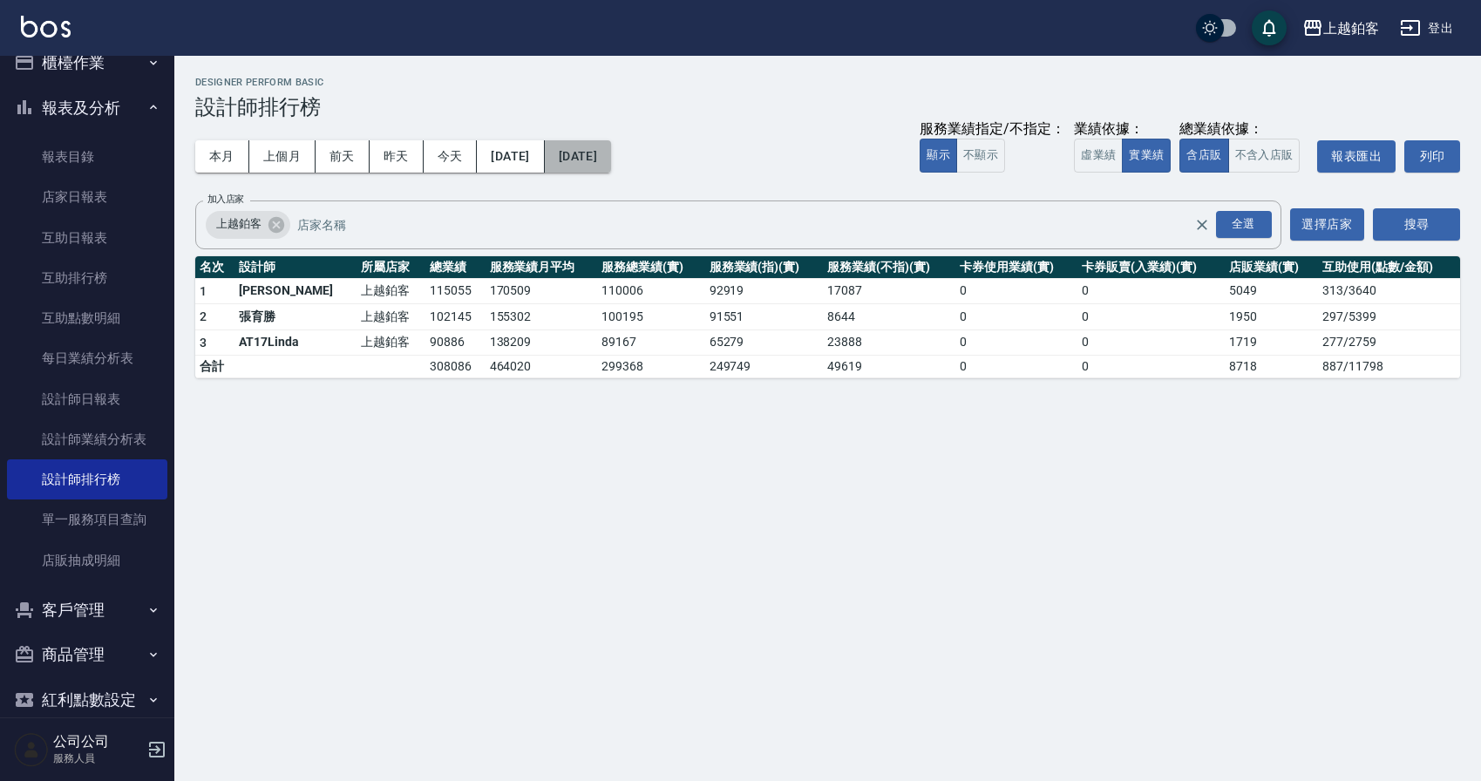
click at [611, 168] on button "[DATE]" at bounding box center [578, 156] width 66 height 32
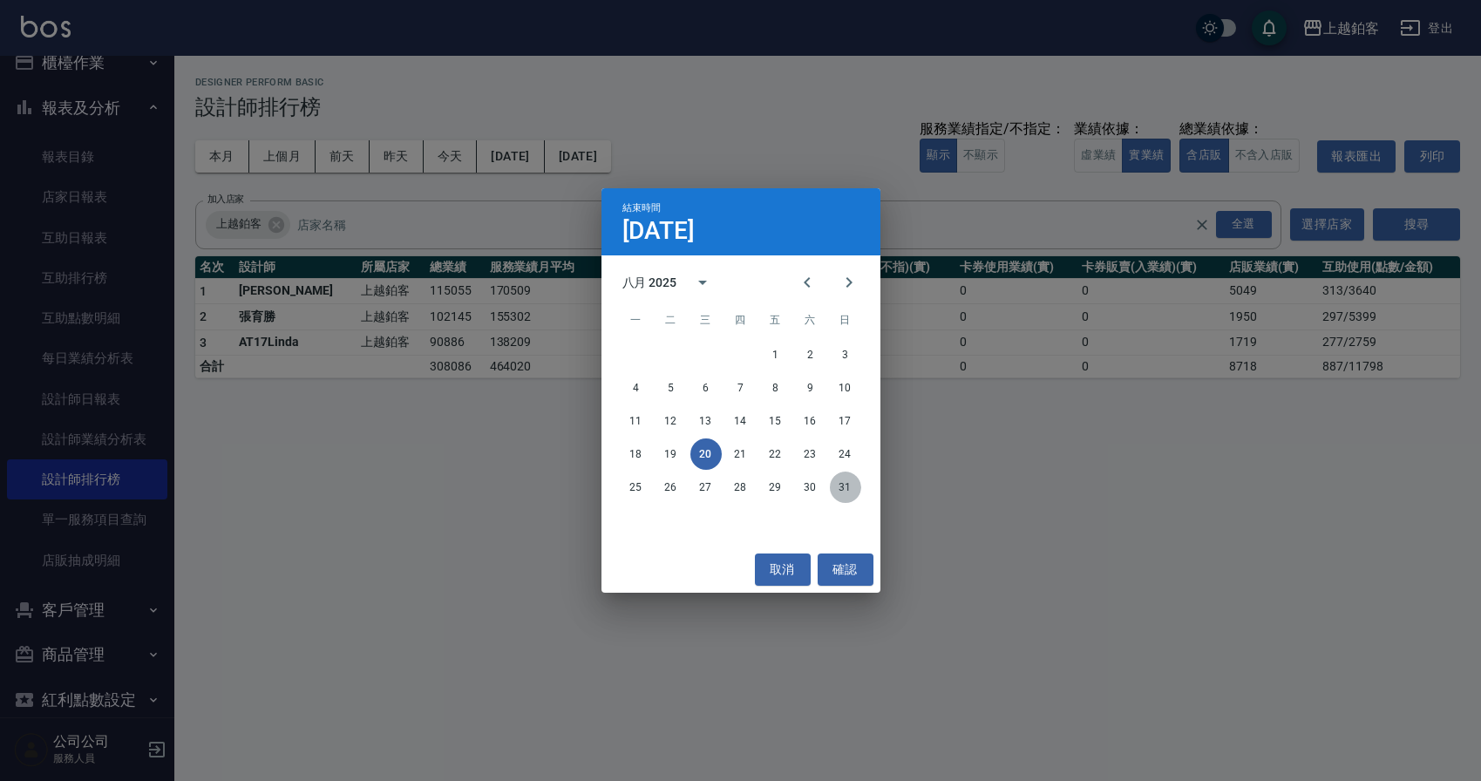
drag, startPoint x: 843, startPoint y: 485, endPoint x: 830, endPoint y: 482, distance: 13.5
click at [843, 485] on button "31" at bounding box center [845, 486] width 31 height 31
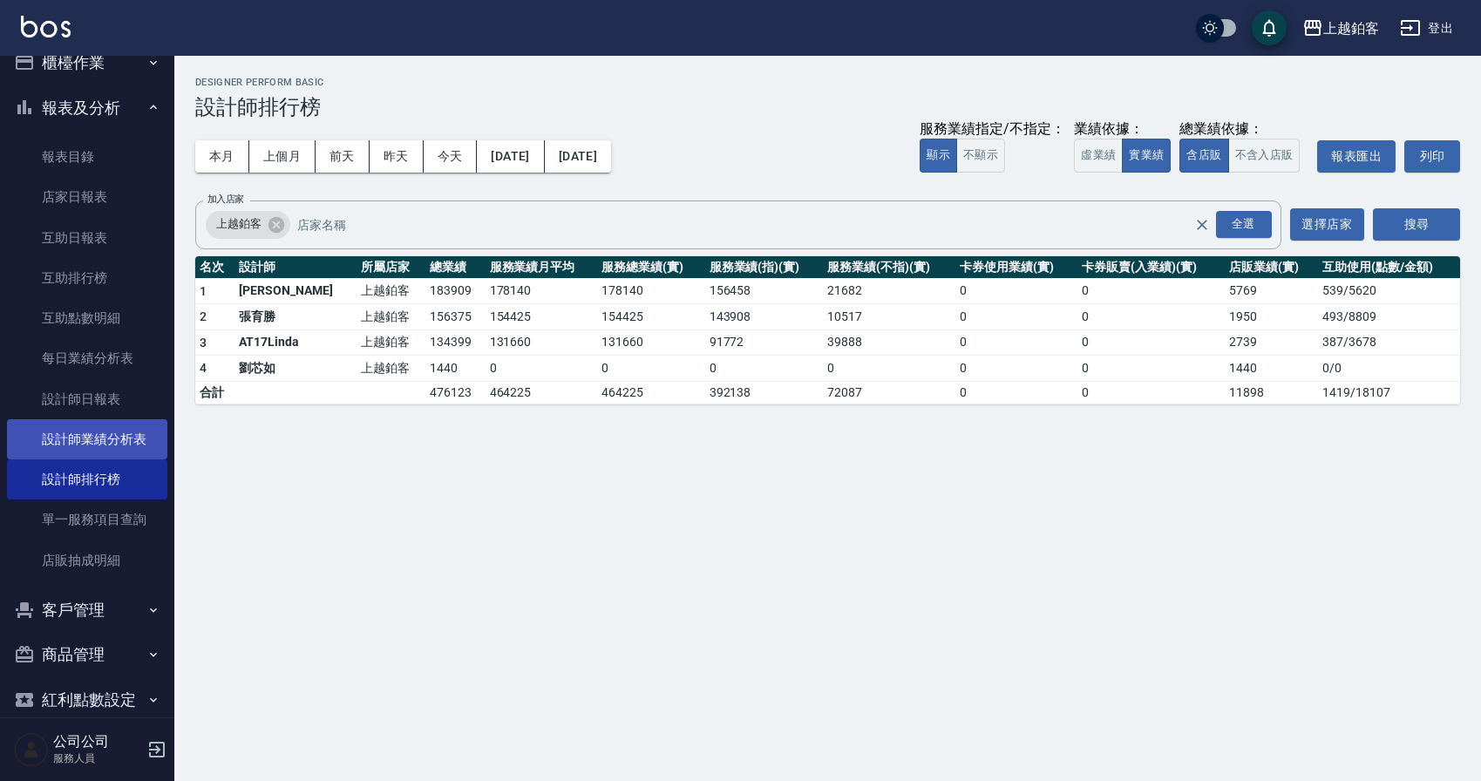
click at [105, 449] on link "設計師業績分析表" at bounding box center [87, 439] width 160 height 40
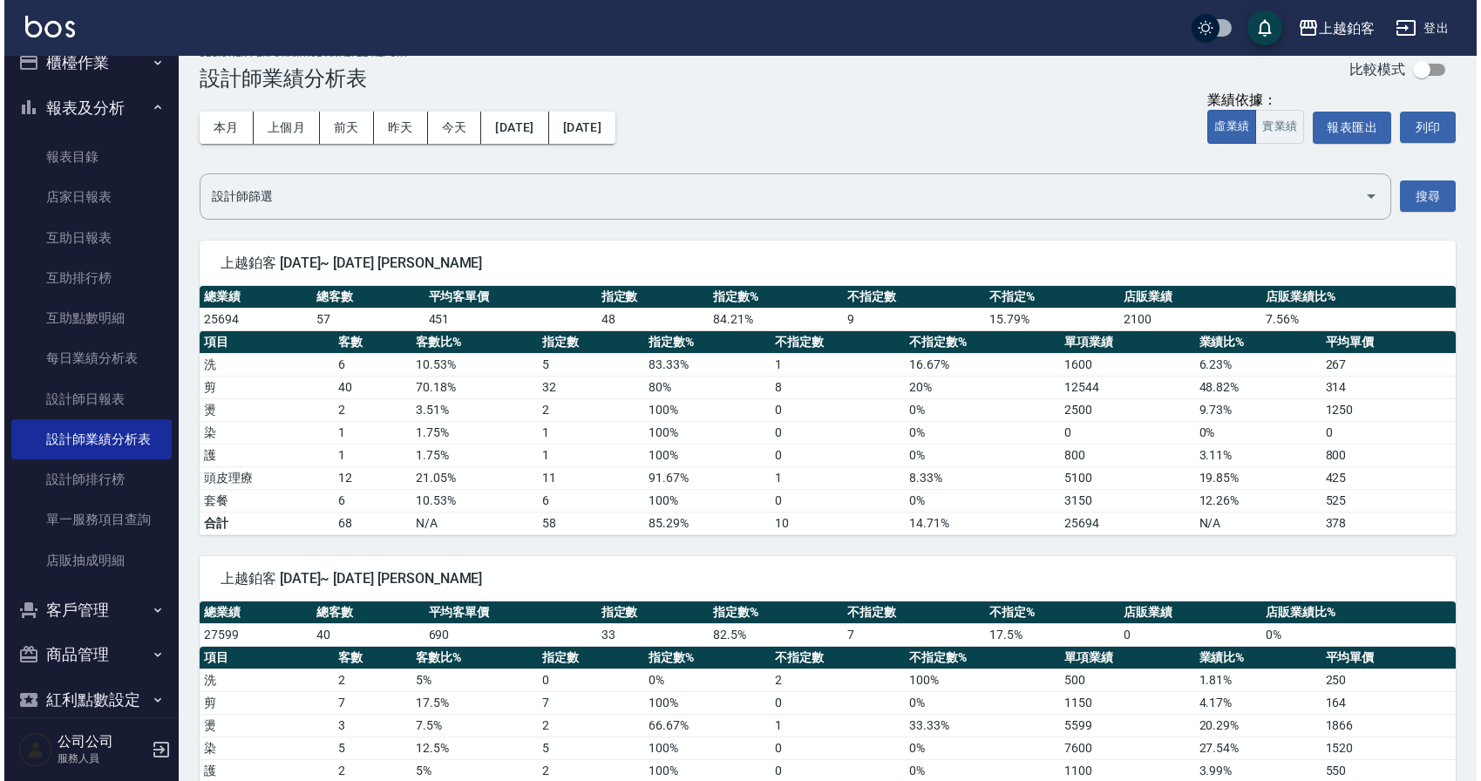
scroll to position [36, 0]
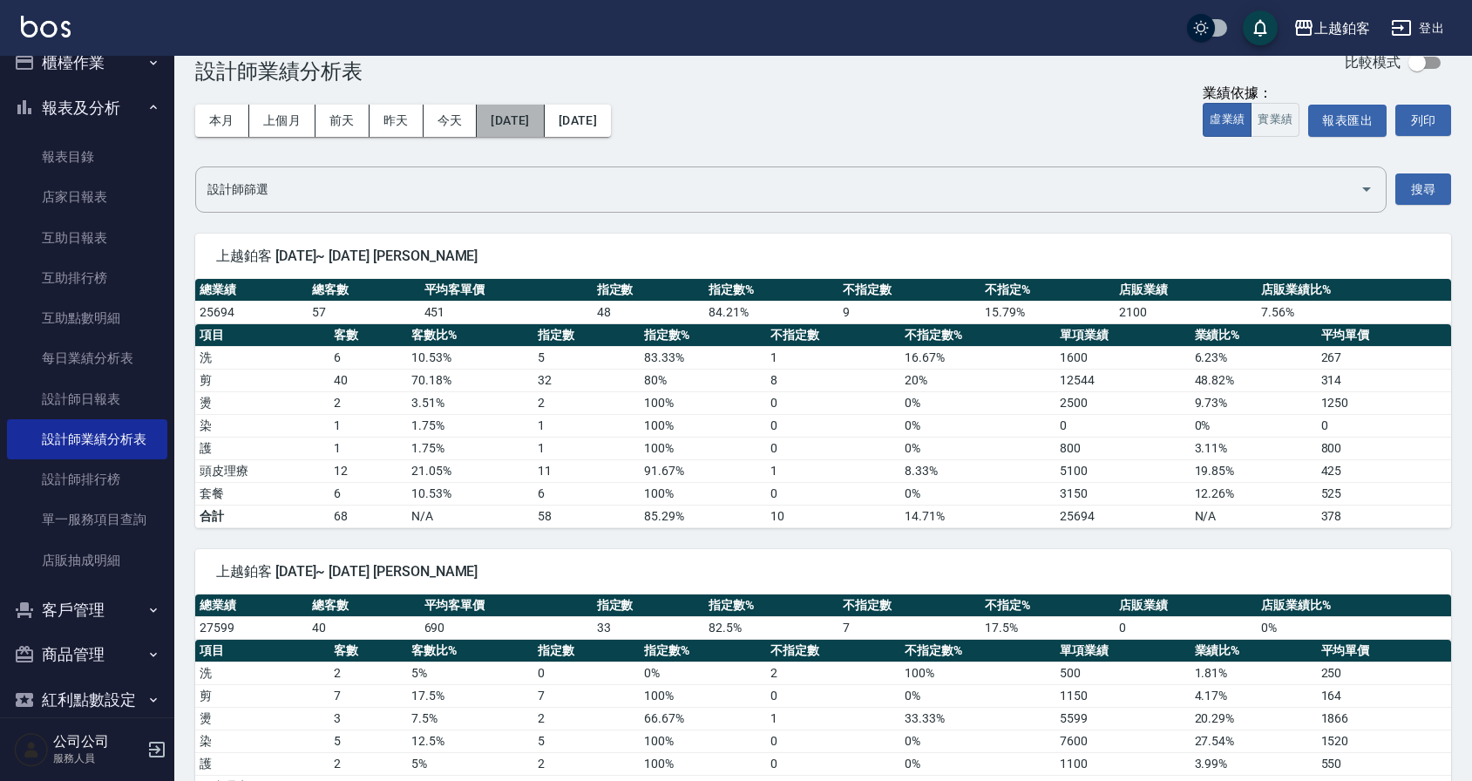
click at [506, 119] on button "[DATE]" at bounding box center [510, 121] width 67 height 32
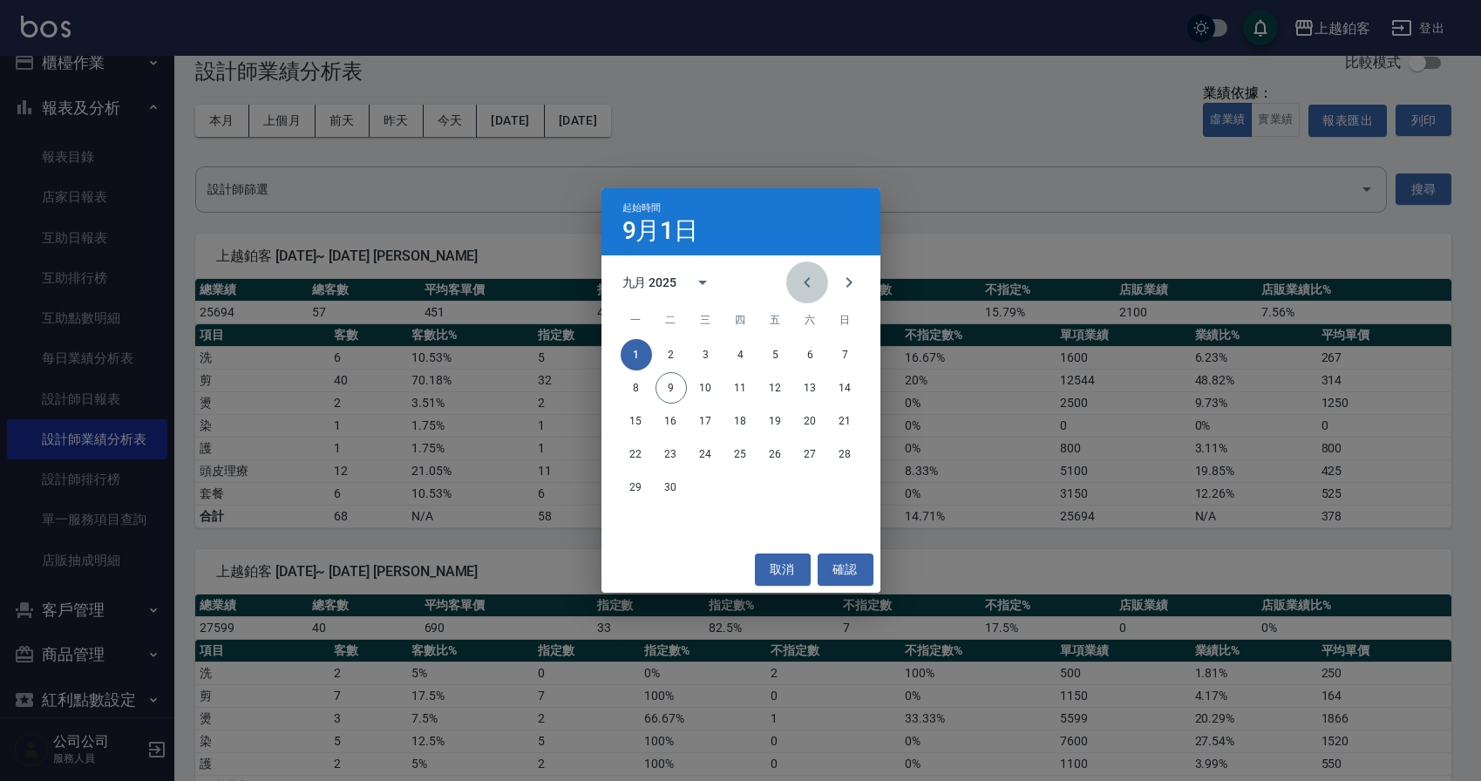
click at [802, 289] on icon "Previous month" at bounding box center [807, 282] width 21 height 21
click at [766, 359] on button "1" at bounding box center [775, 354] width 31 height 31
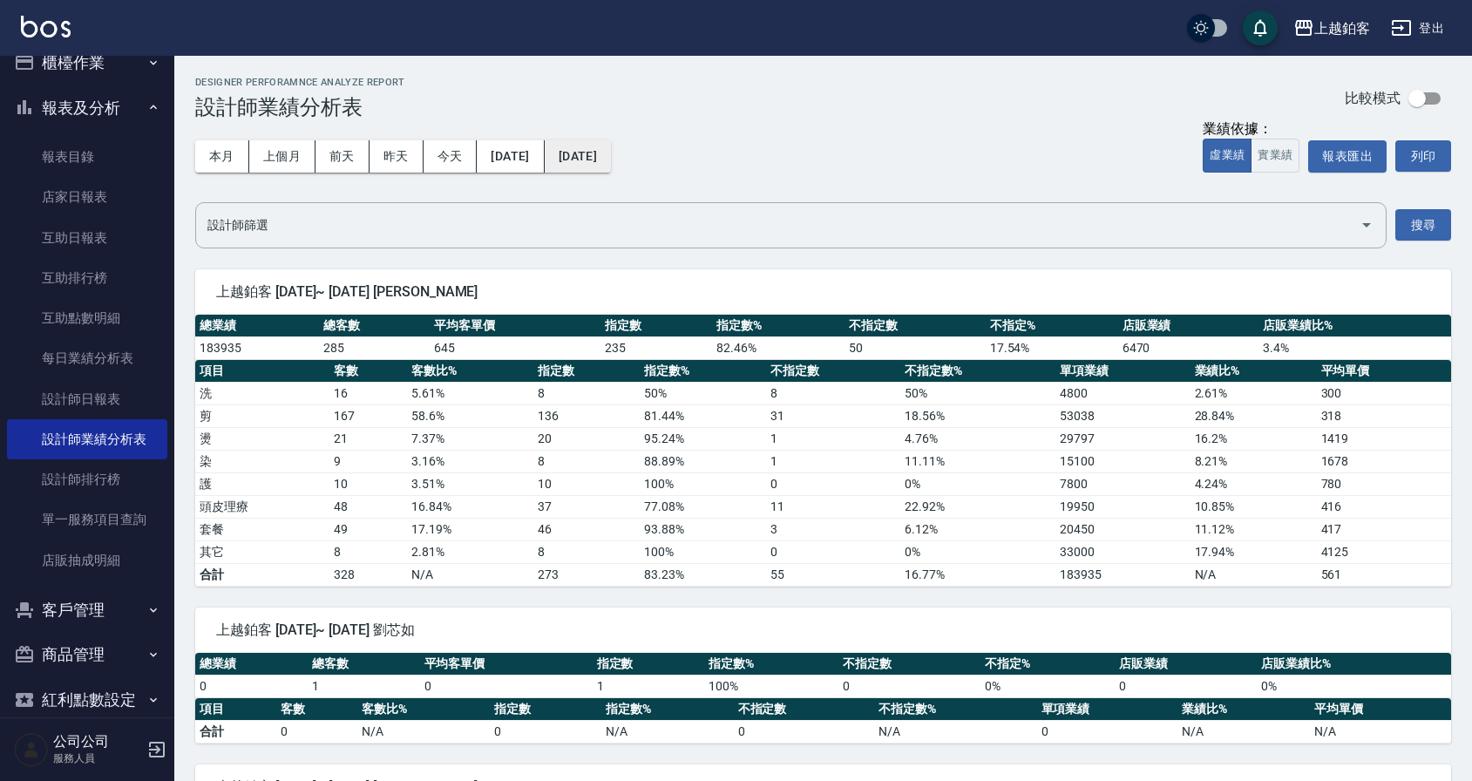
click at [598, 166] on button "[DATE]" at bounding box center [578, 156] width 66 height 32
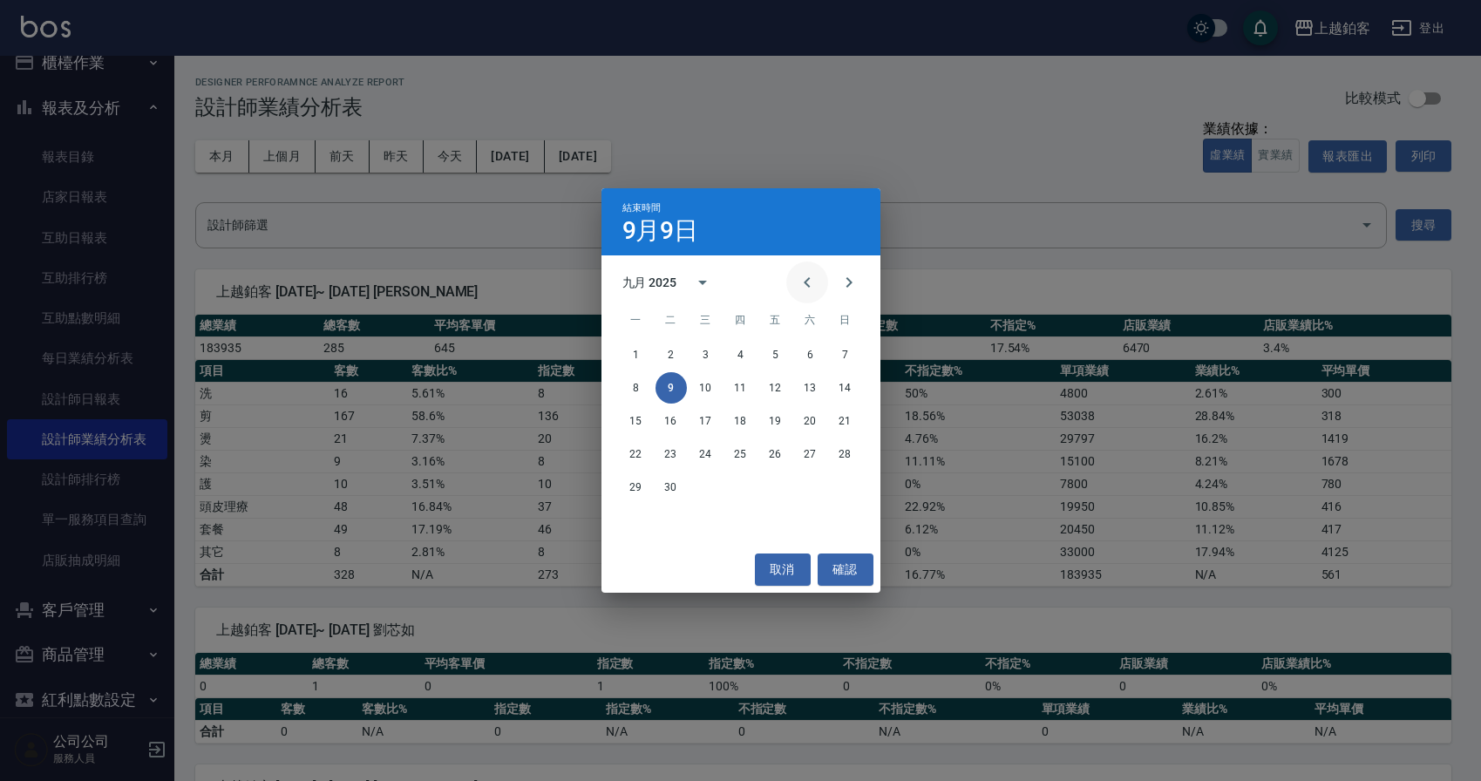
click at [814, 291] on icon "Previous month" at bounding box center [807, 282] width 21 height 21
click at [844, 395] on button "10" at bounding box center [845, 387] width 31 height 31
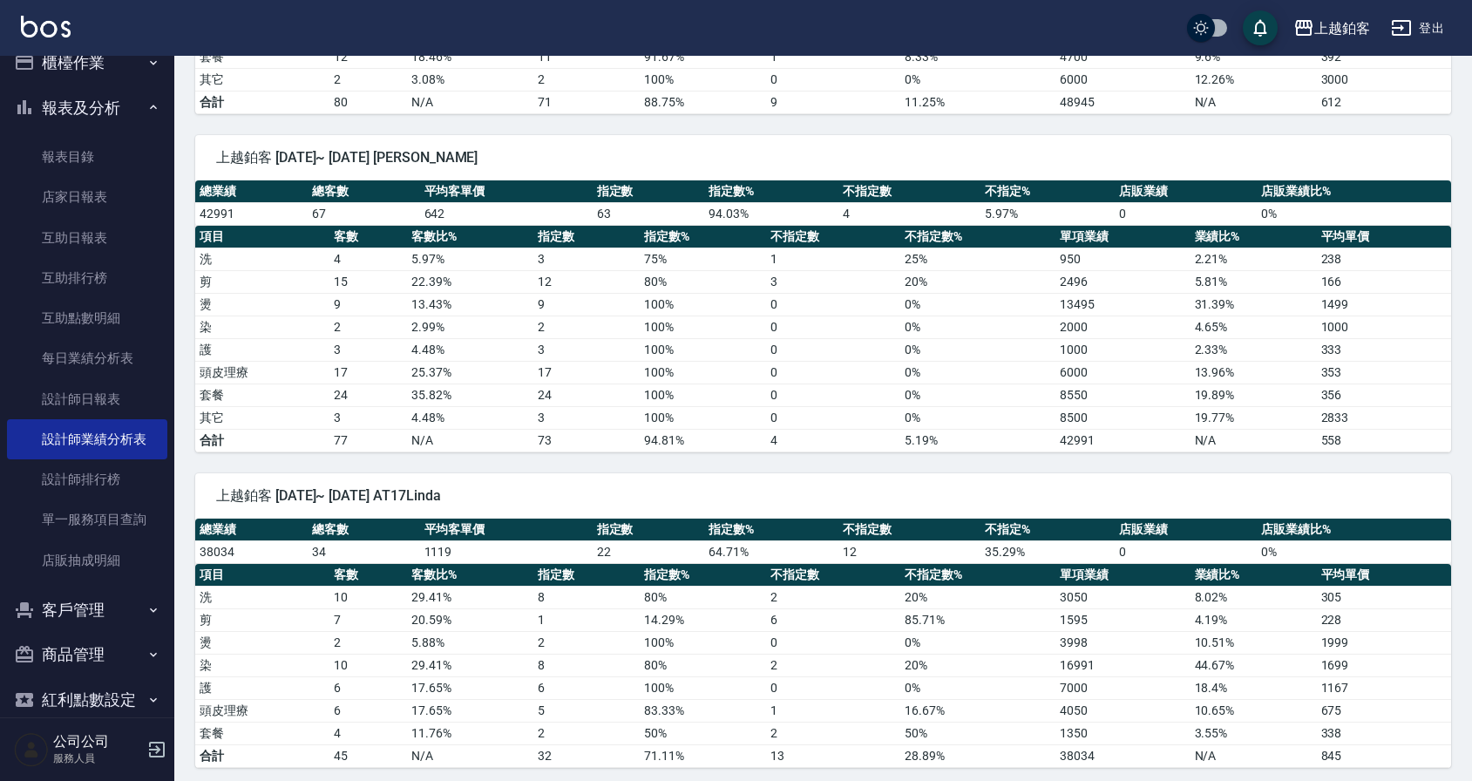
scroll to position [479, 0]
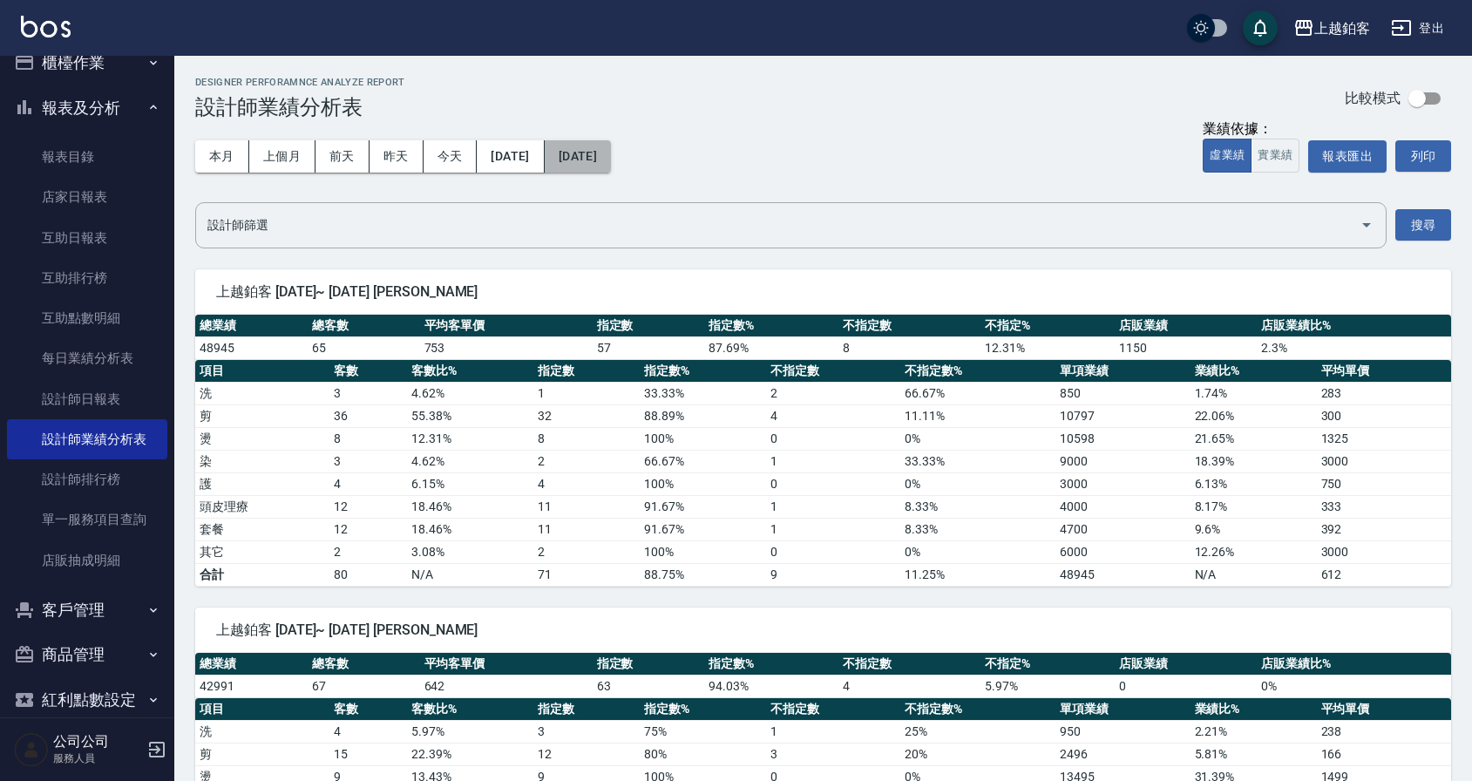
click at [611, 144] on button "[DATE]" at bounding box center [578, 156] width 66 height 32
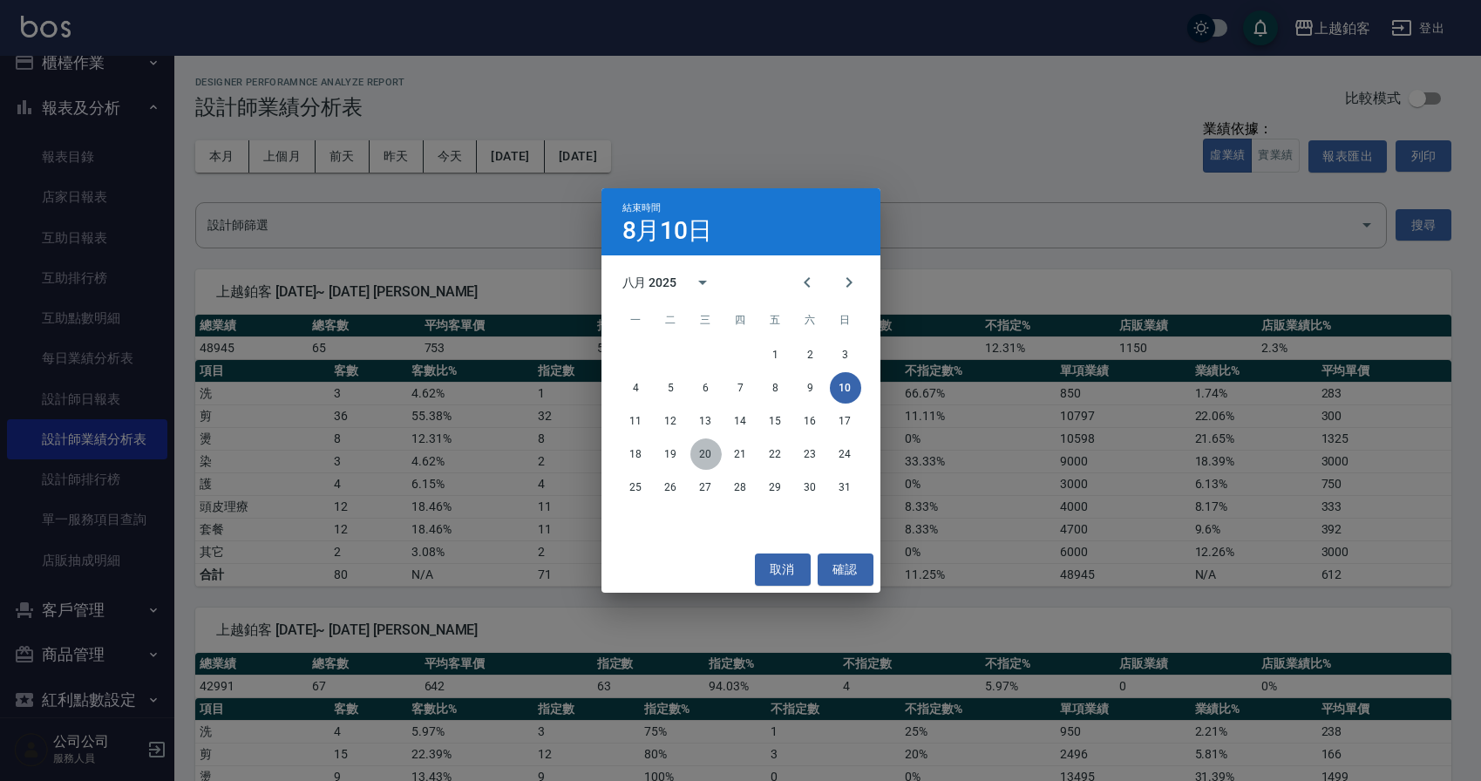
click at [704, 456] on button "20" at bounding box center [705, 453] width 31 height 31
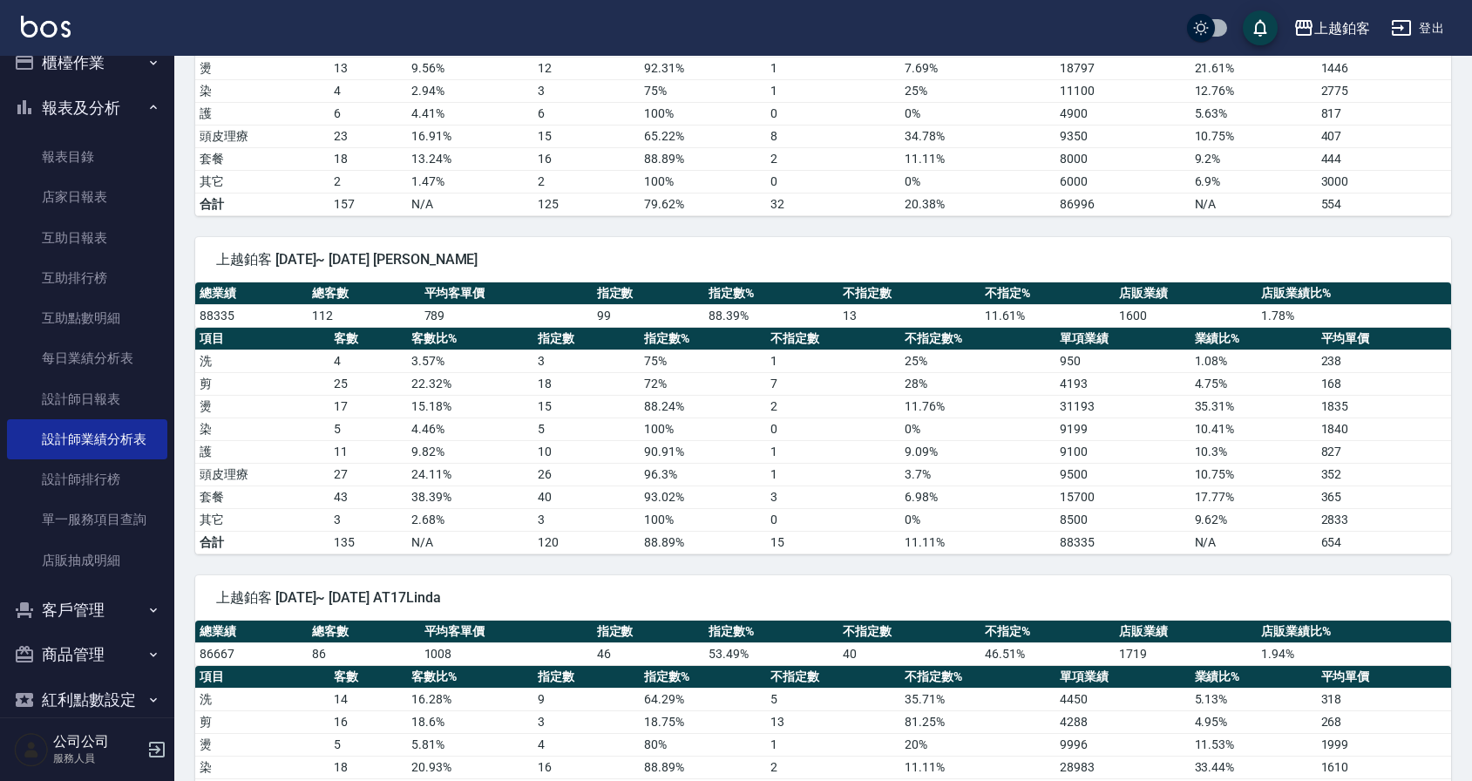
scroll to position [479, 0]
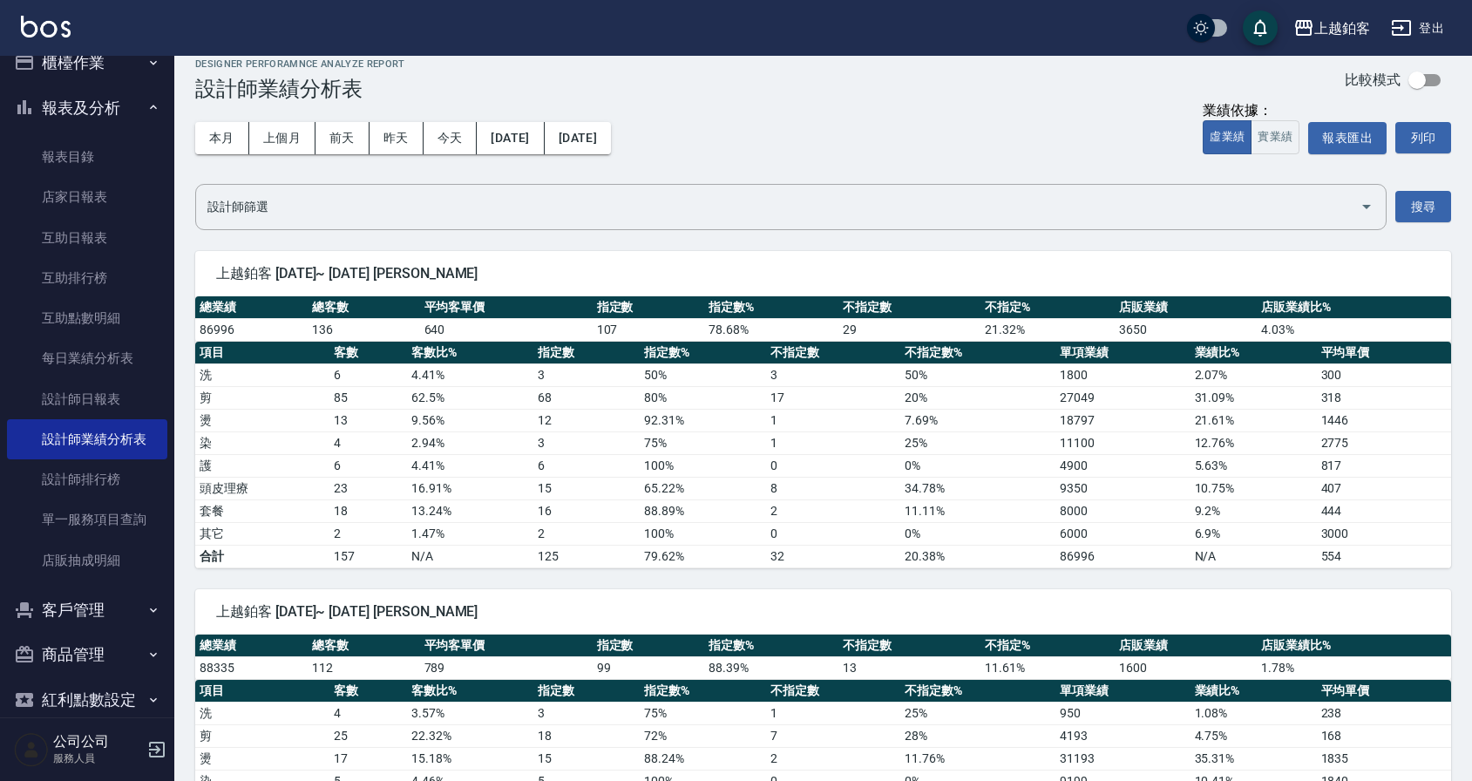
click at [611, 119] on div "本月 上個月 [DATE] [DATE] [DATE] [DATE] [DATE]" at bounding box center [403, 138] width 416 height 74
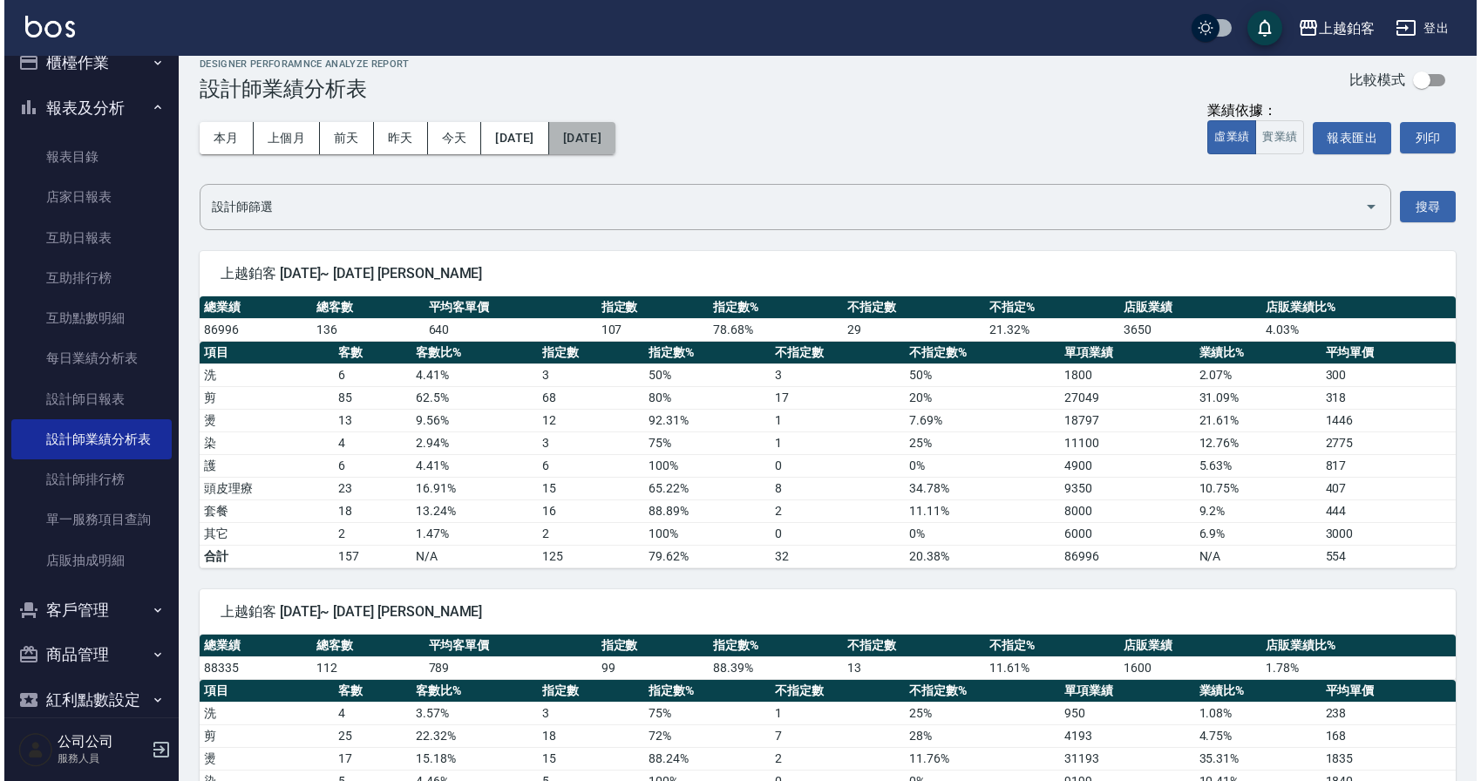
scroll to position [17, 0]
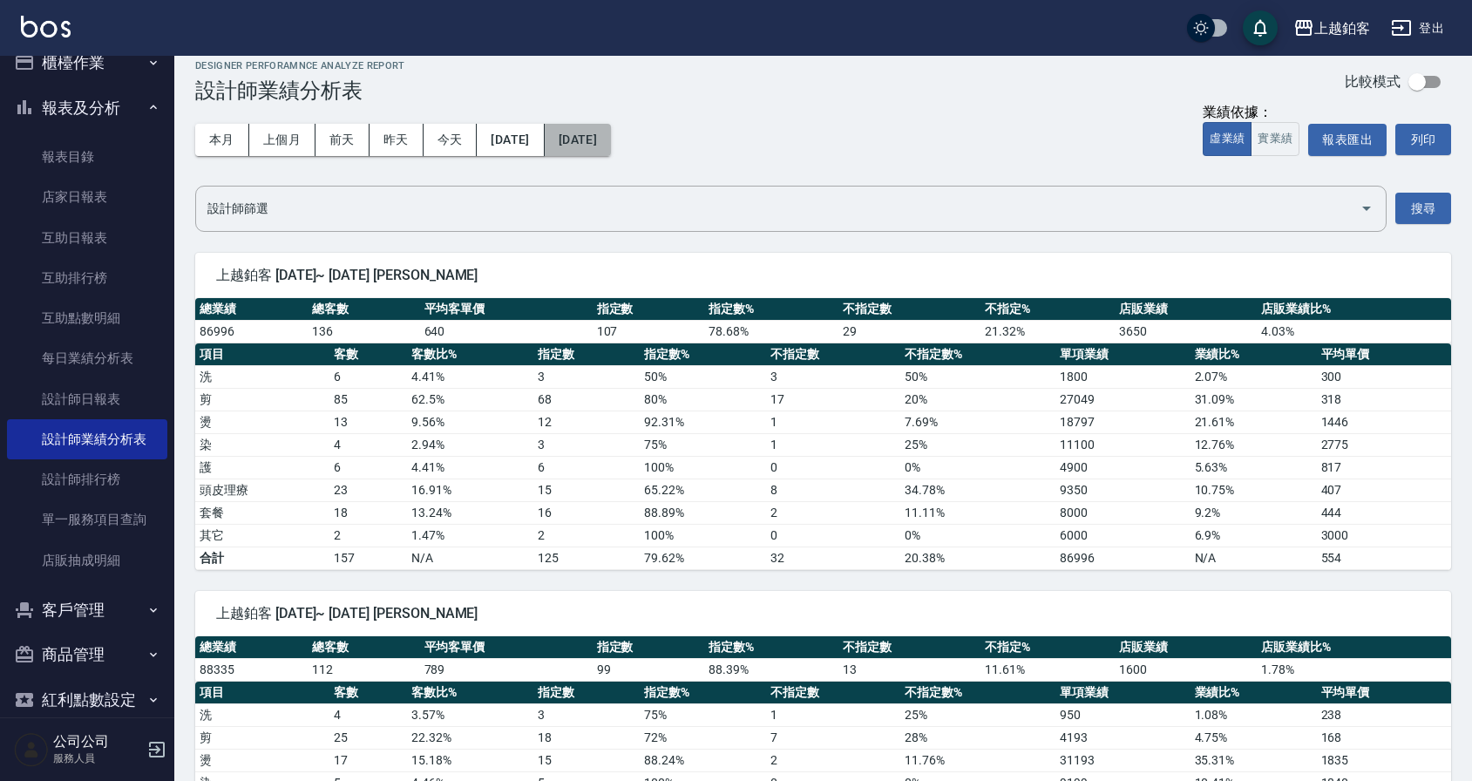
click at [611, 138] on button "[DATE]" at bounding box center [578, 140] width 66 height 32
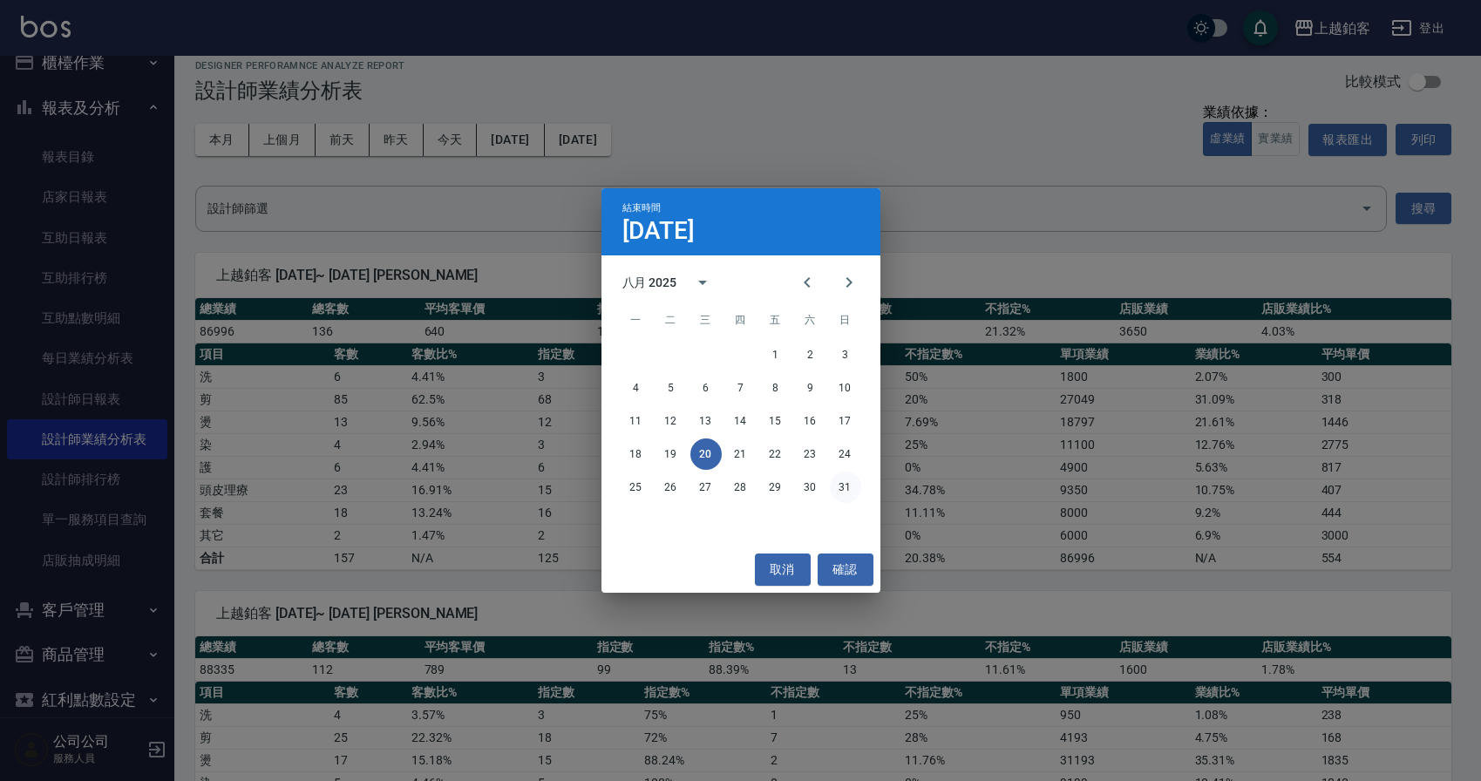
click at [839, 489] on button "31" at bounding box center [845, 486] width 31 height 31
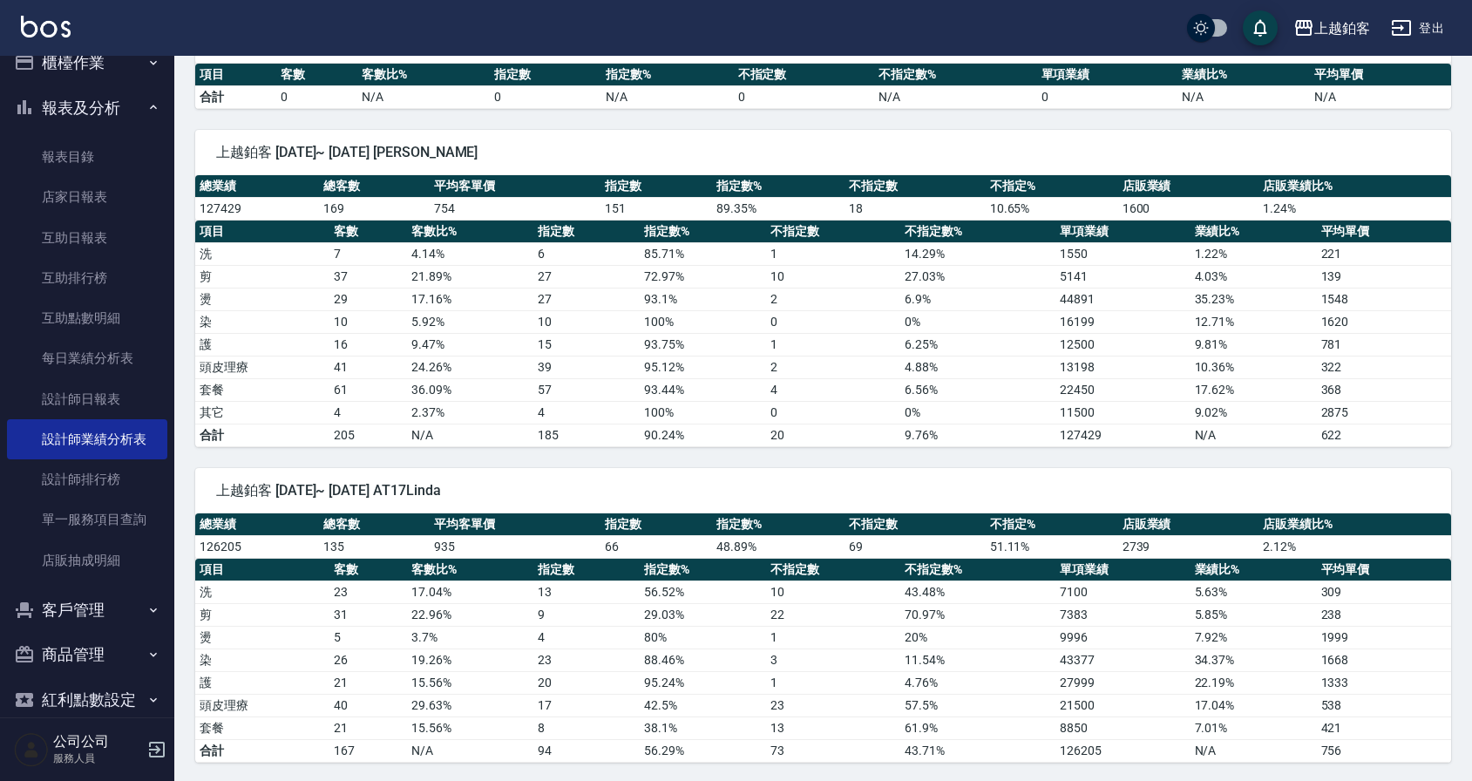
scroll to position [636, 0]
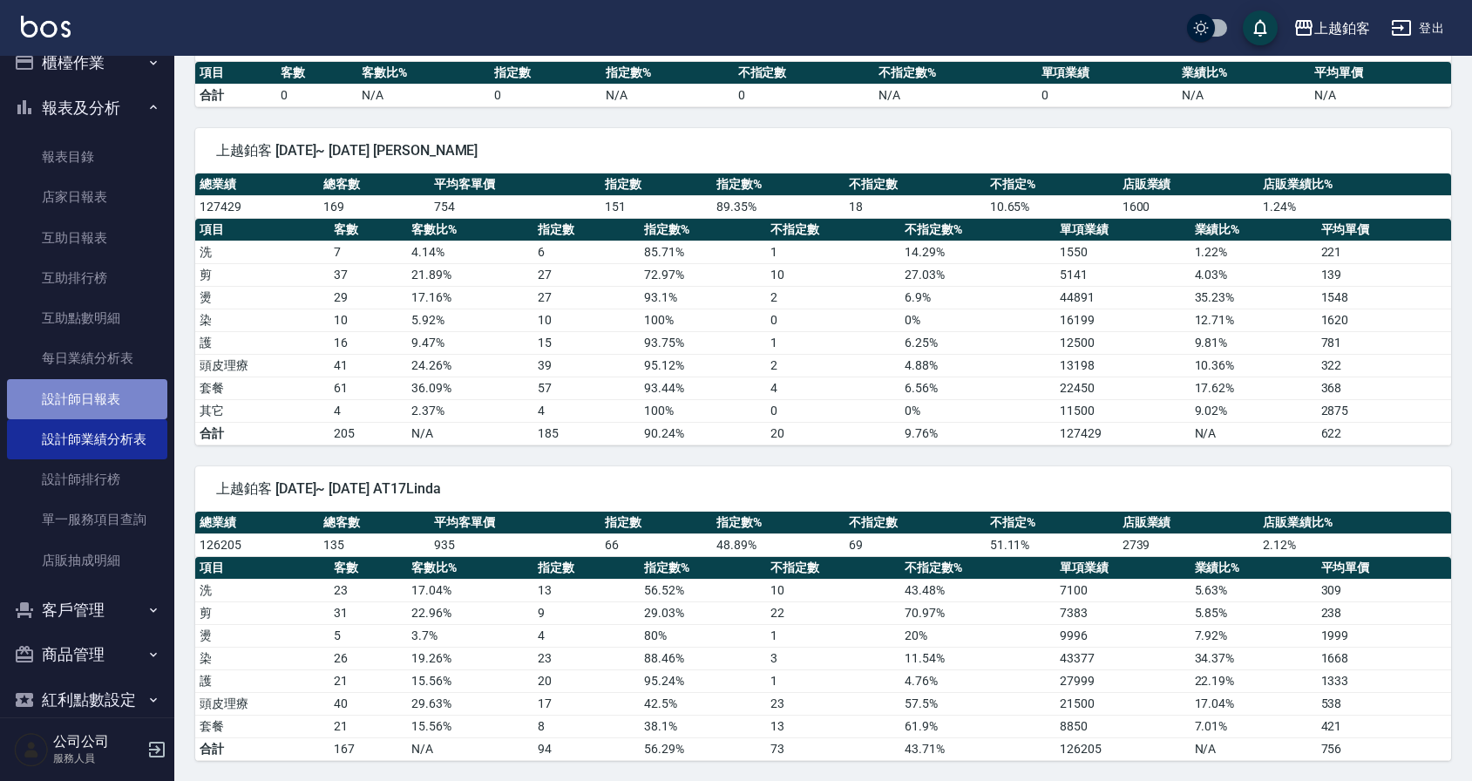
click at [119, 394] on link "設計師日報表" at bounding box center [87, 399] width 160 height 40
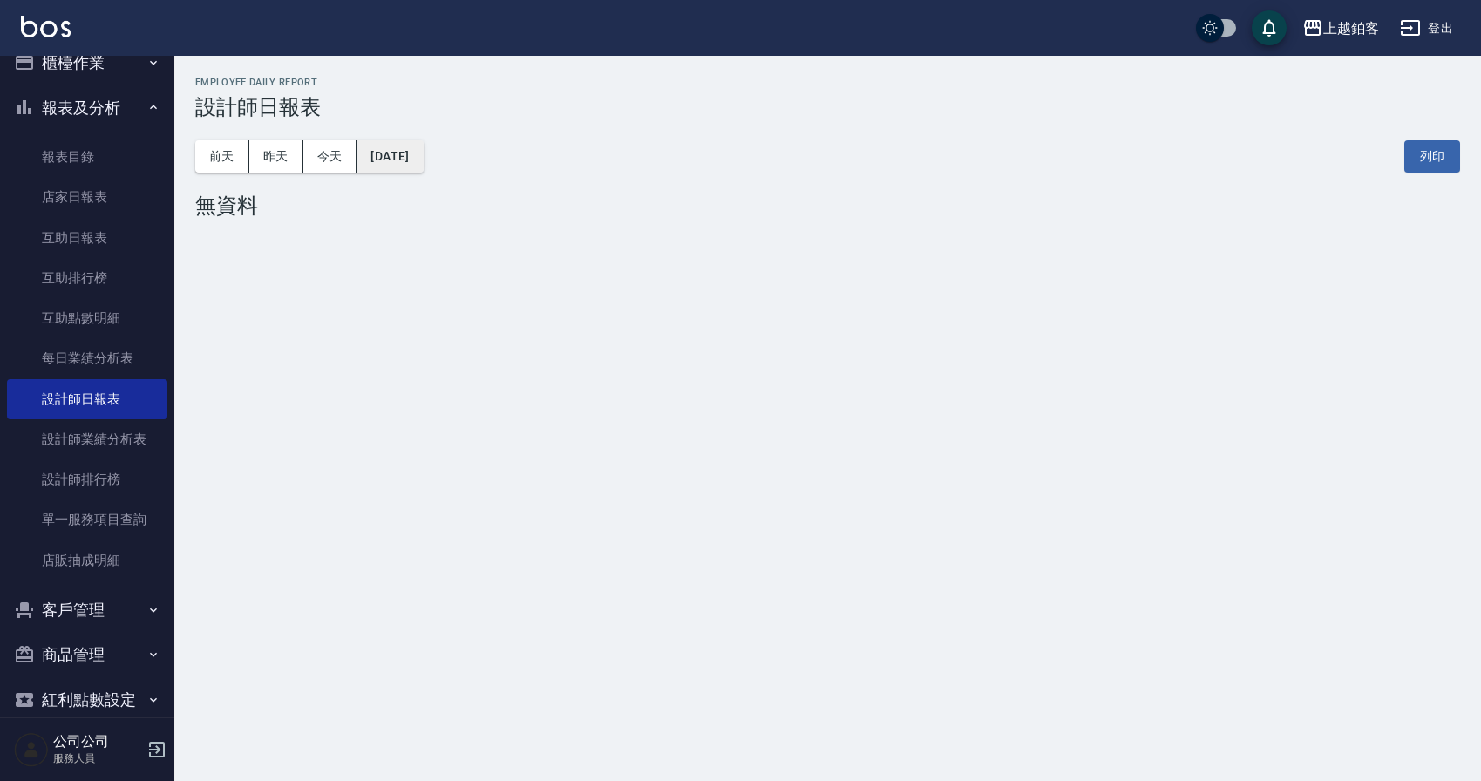
click at [397, 157] on button "[DATE]" at bounding box center [389, 156] width 66 height 32
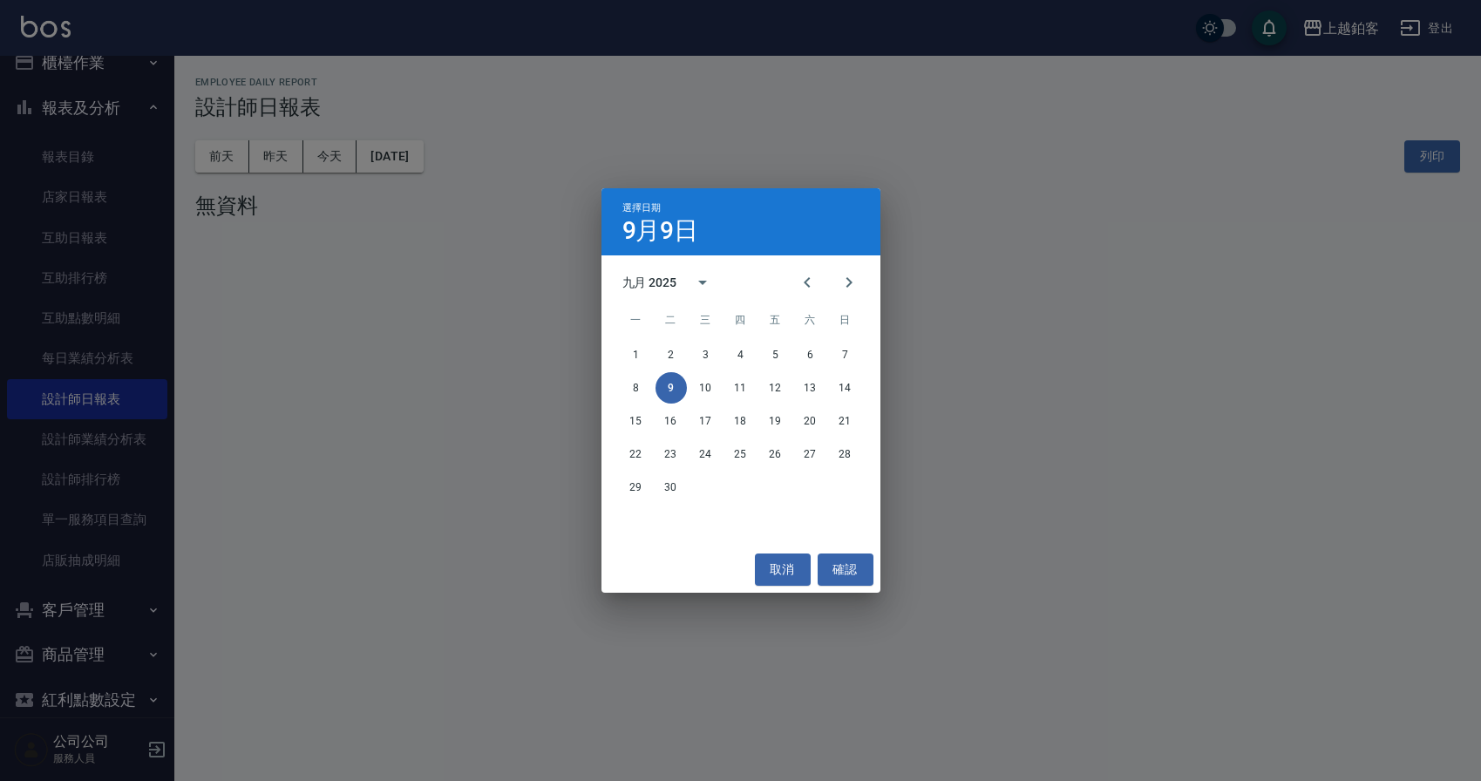
click at [403, 160] on div "選擇日期 [DATE] 九月 2025 一 二 三 四 五 六 日 1 2 3 4 5 6 7 8 9 10 11 12 13 14 15 16 17 18 …" at bounding box center [740, 390] width 1481 height 781
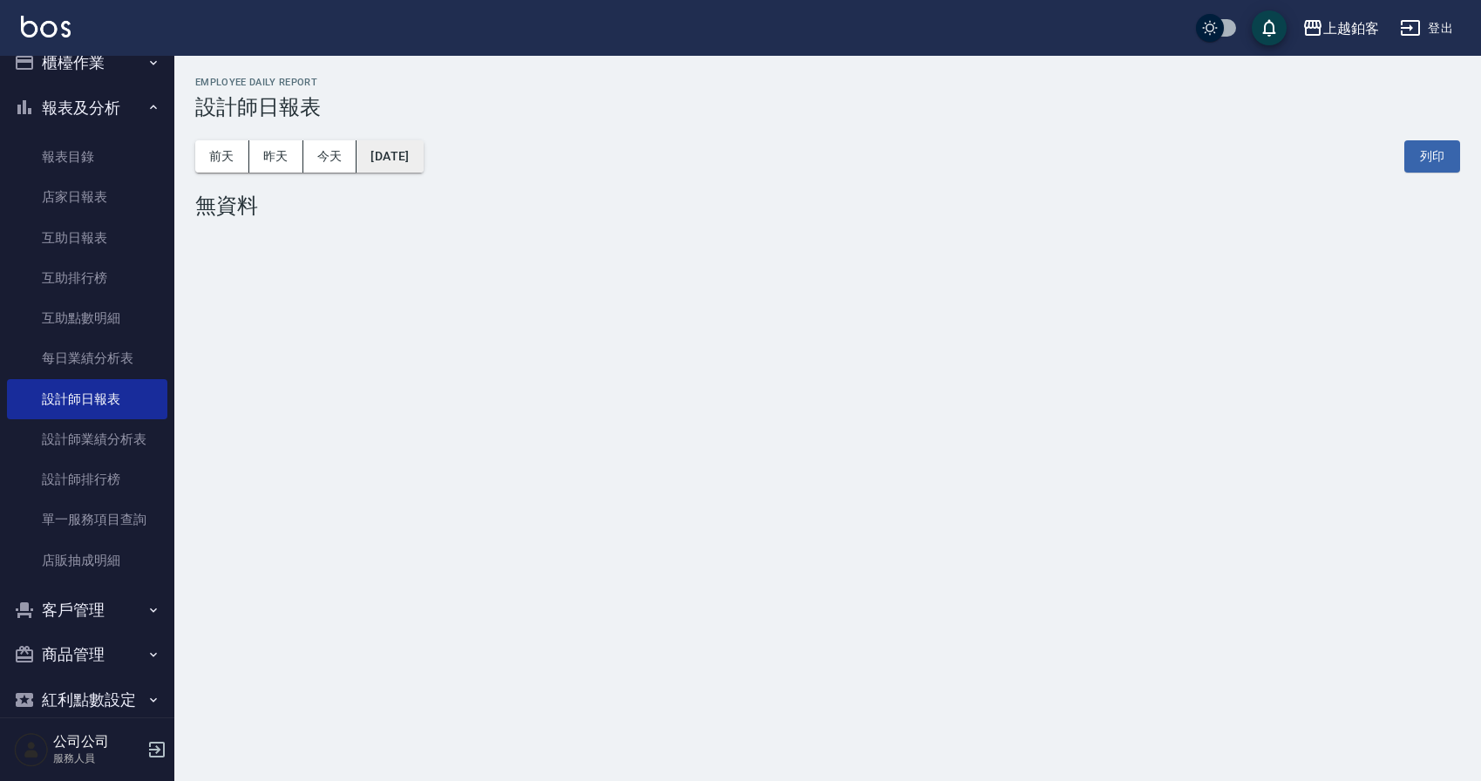
click at [383, 153] on button "[DATE]" at bounding box center [389, 156] width 66 height 32
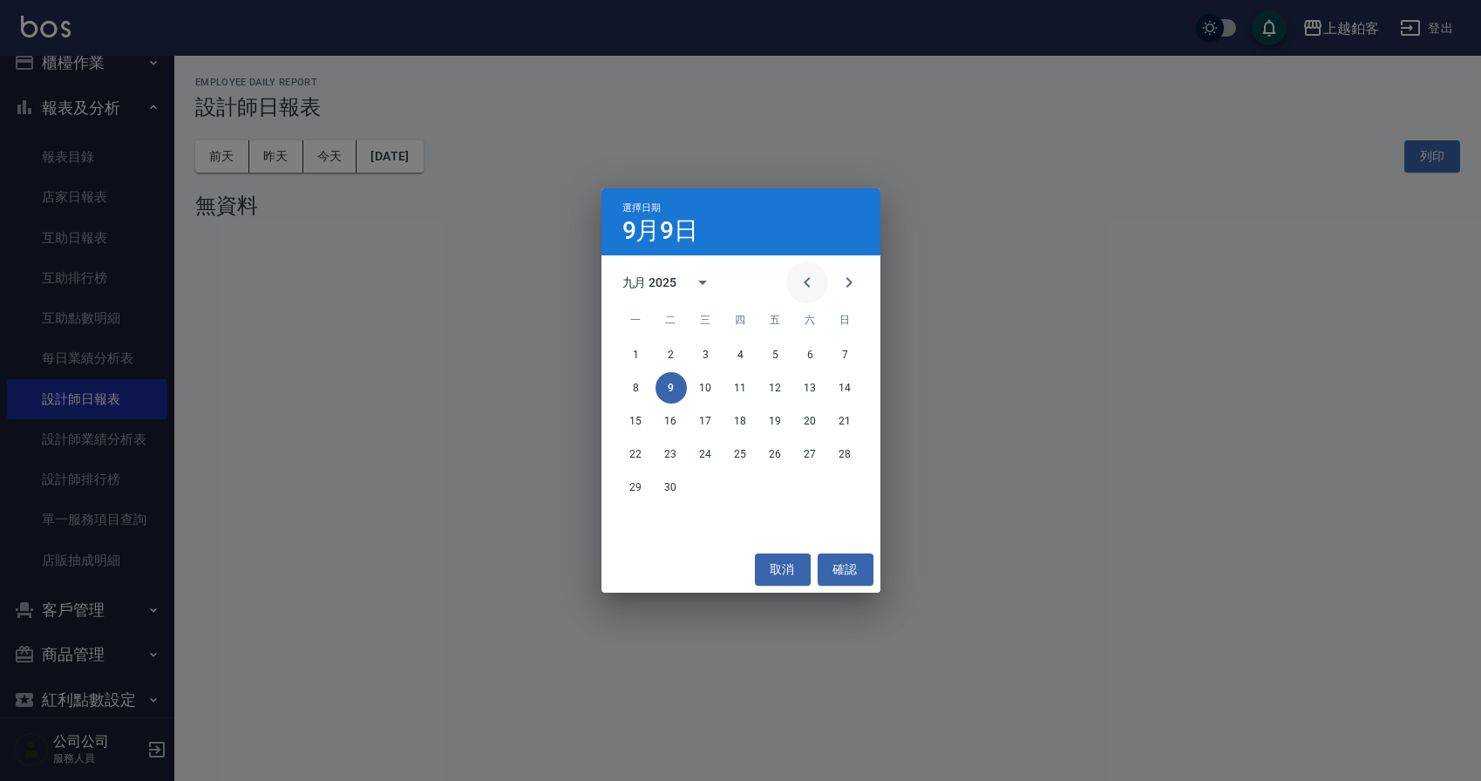
click at [817, 280] on icon "Previous month" at bounding box center [807, 282] width 21 height 21
click at [852, 491] on button "31" at bounding box center [845, 486] width 31 height 31
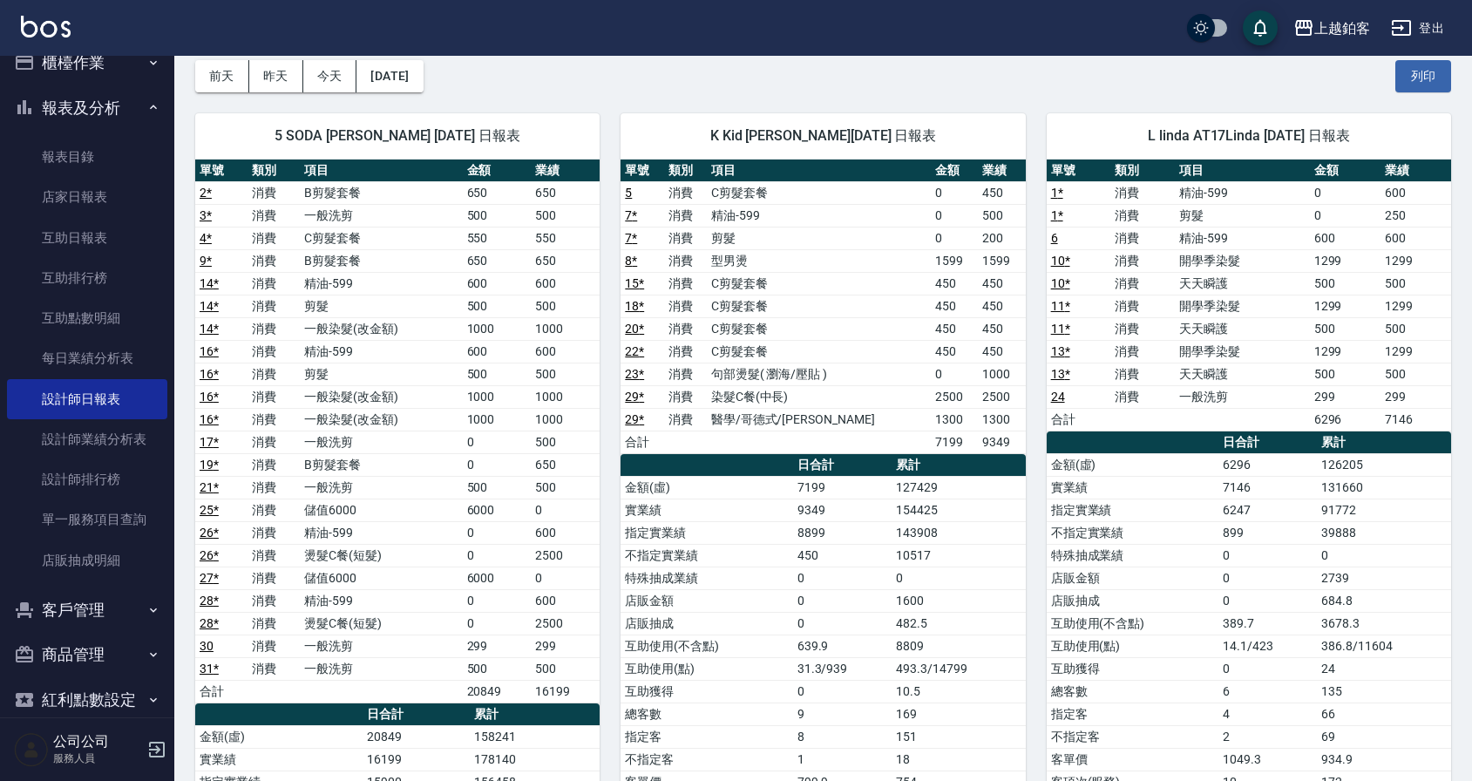
scroll to position [83, 0]
